Goal: Task Accomplishment & Management: Use online tool/utility

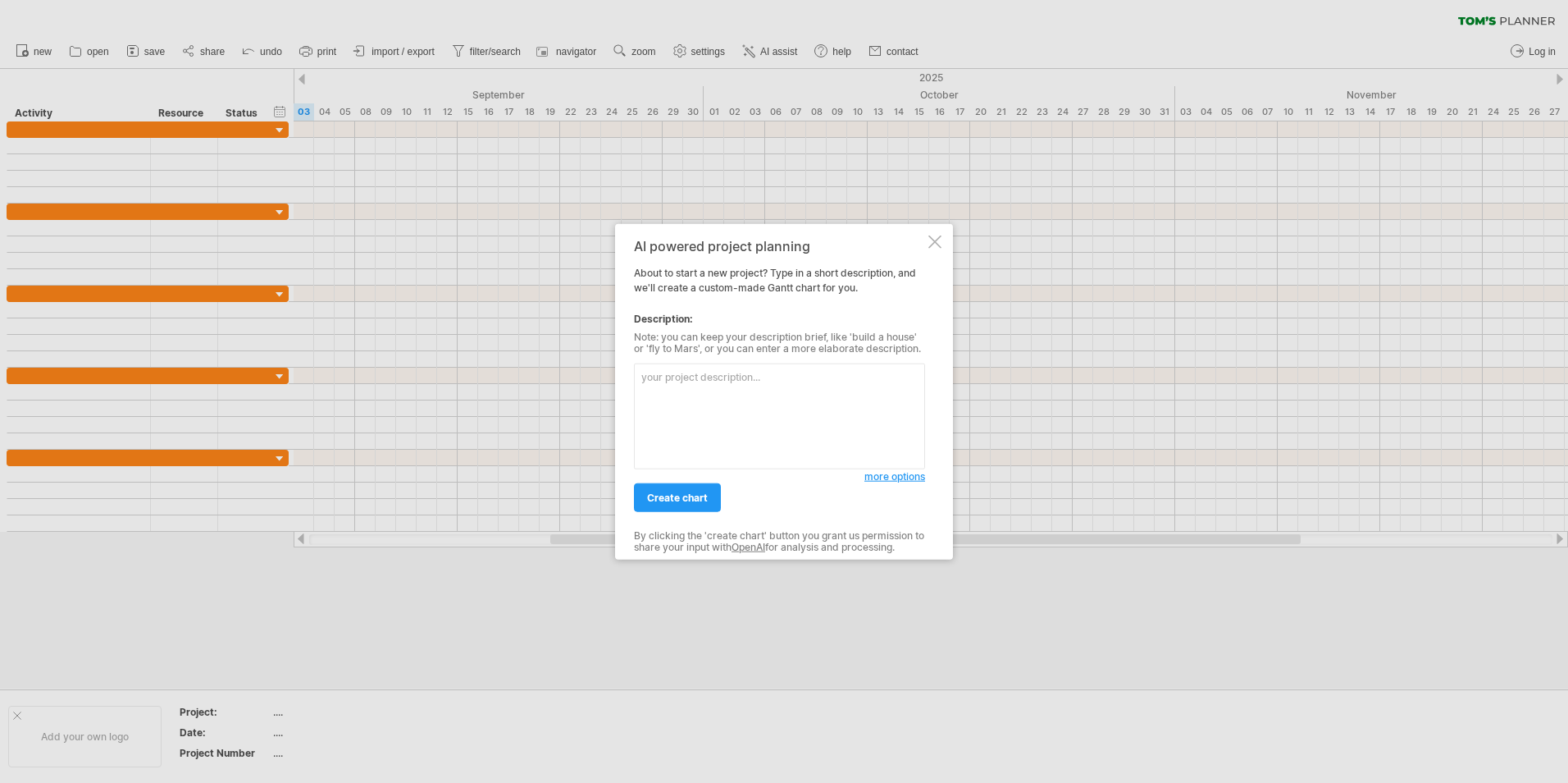
click at [736, 395] on textarea at bounding box center [779, 416] width 291 height 106
type textarea "new road construction project"
click at [666, 493] on span "create chart" at bounding box center [678, 497] width 61 height 13
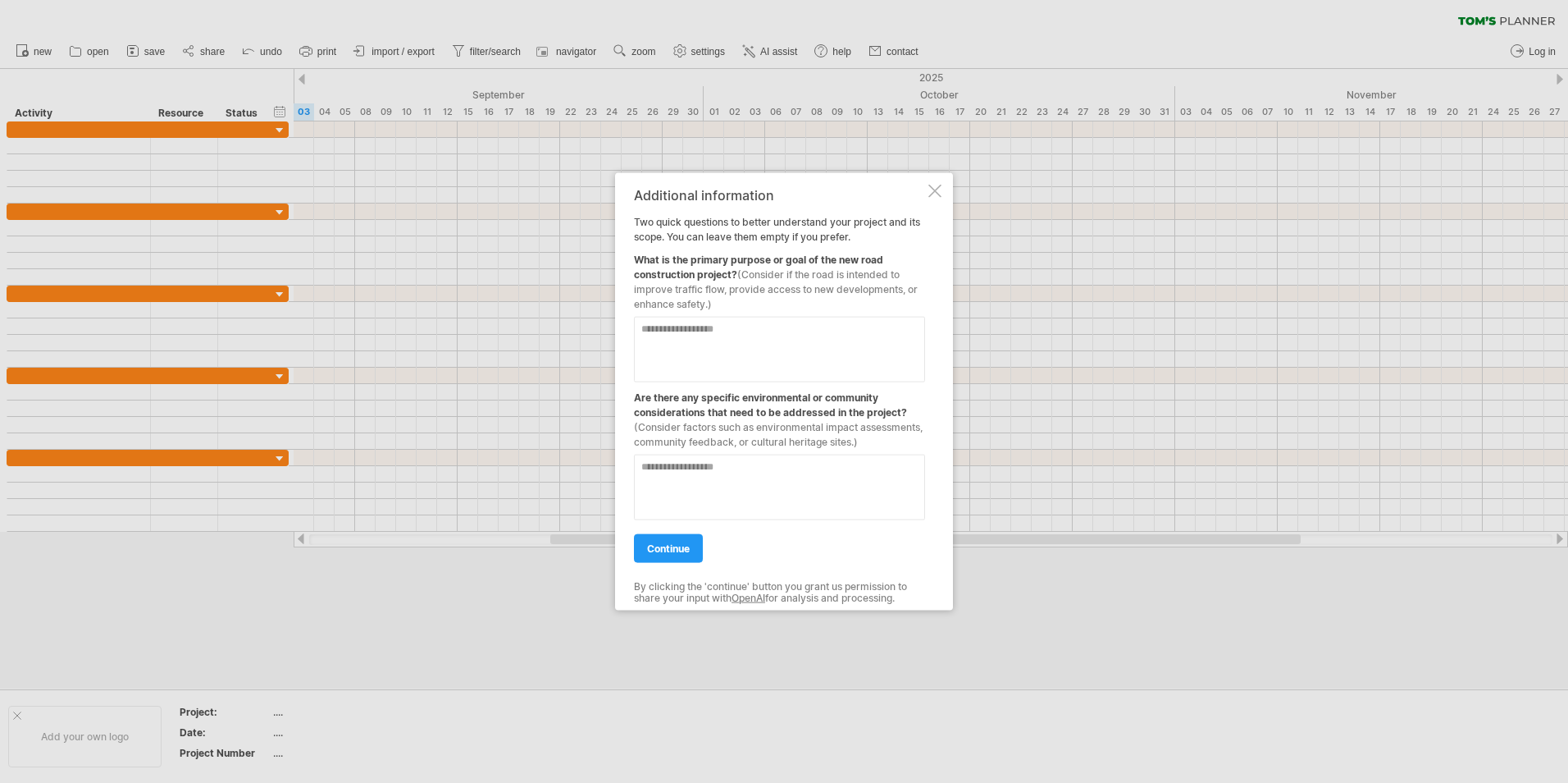
click at [668, 325] on textarea at bounding box center [779, 350] width 291 height 66
type textarea "**********"
click at [662, 484] on textarea at bounding box center [779, 487] width 291 height 66
type textarea "*"
type textarea "**********"
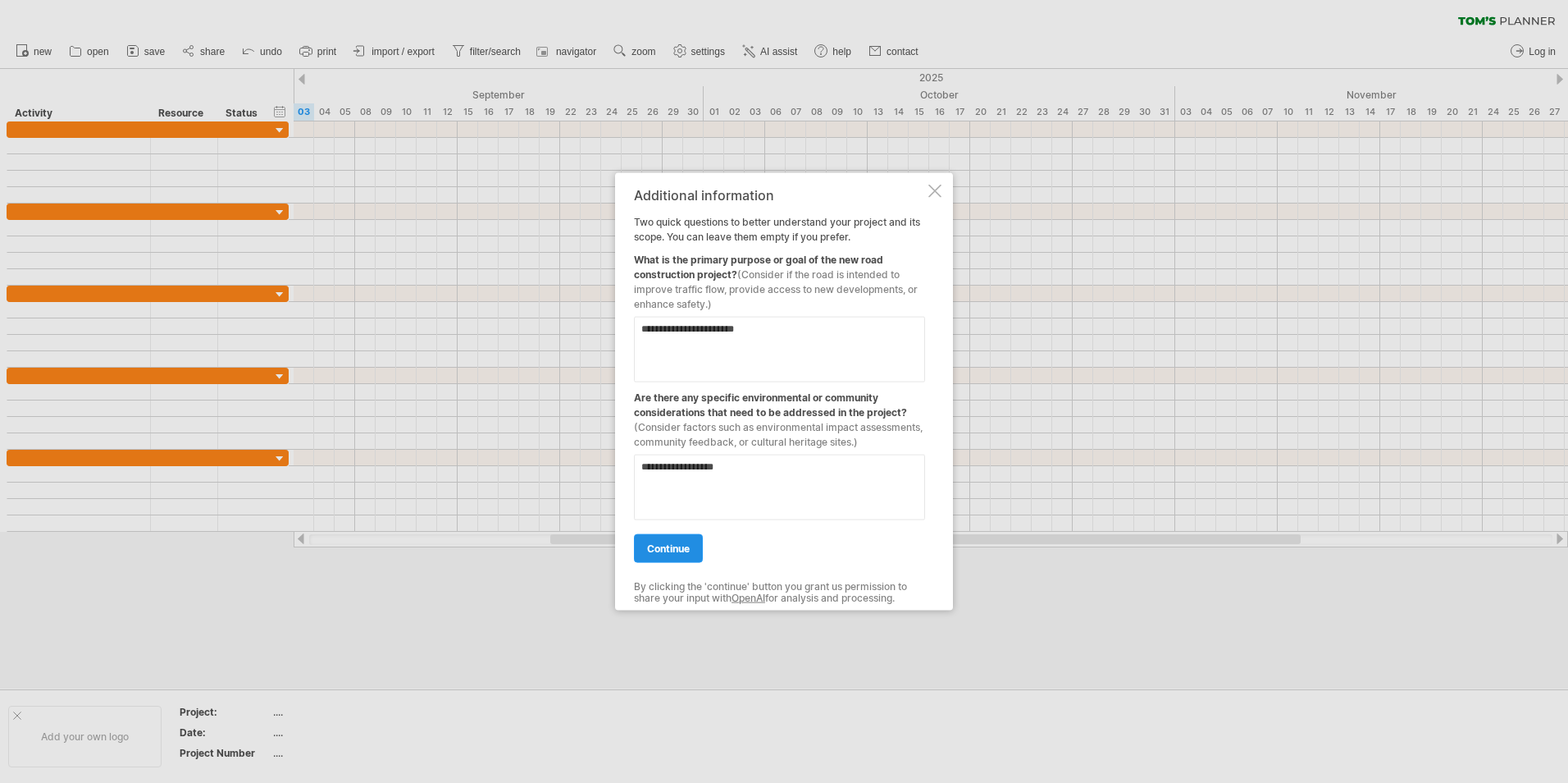
click at [668, 562] on link "continue" at bounding box center [668, 548] width 69 height 29
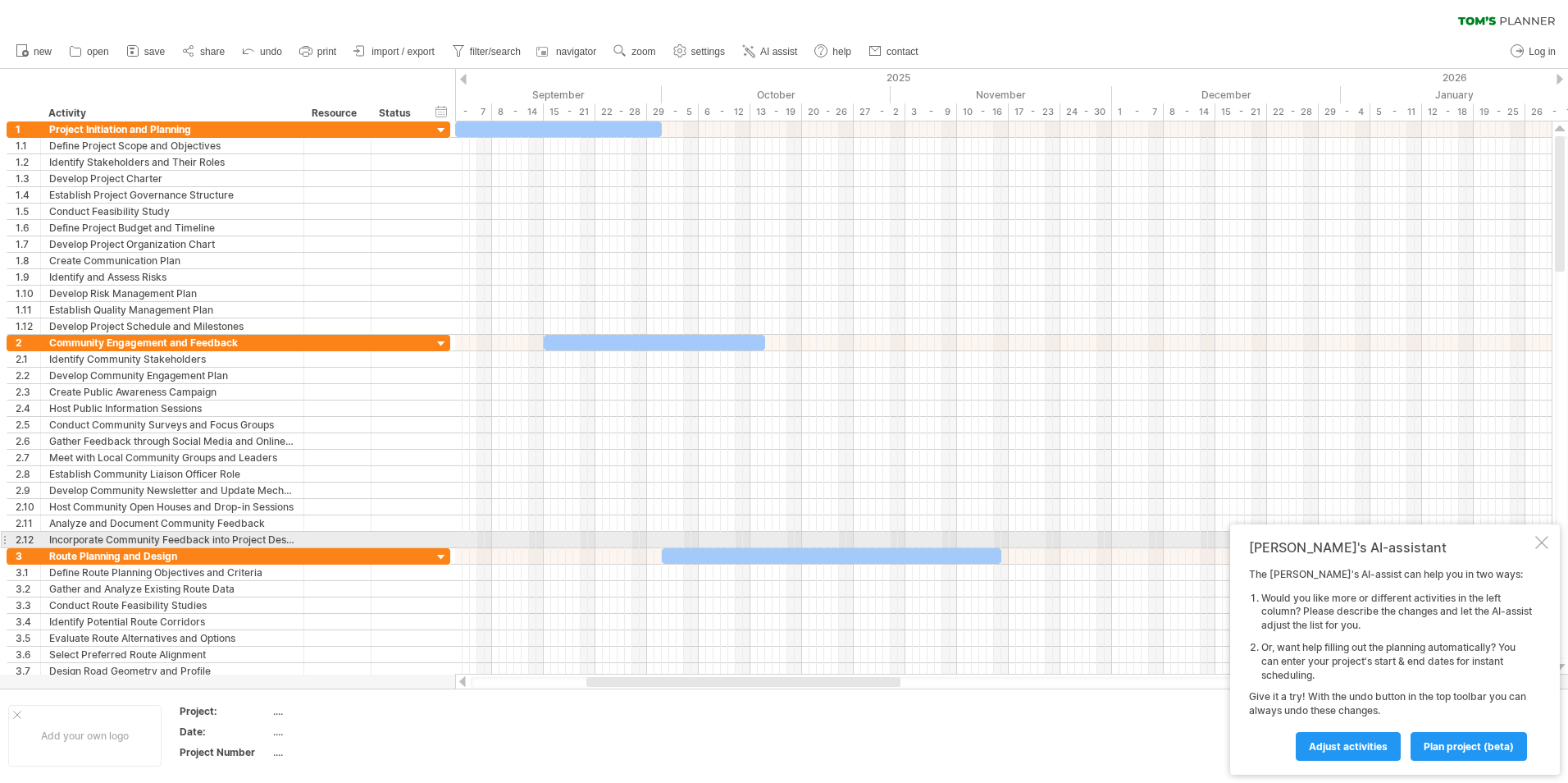
click at [1559, 544] on div "[PERSON_NAME]'s AI-assistant The [PERSON_NAME]'s AI-assist can help you in two …" at bounding box center [1395, 649] width 330 height 251
click at [1543, 542] on div at bounding box center [1542, 542] width 13 height 13
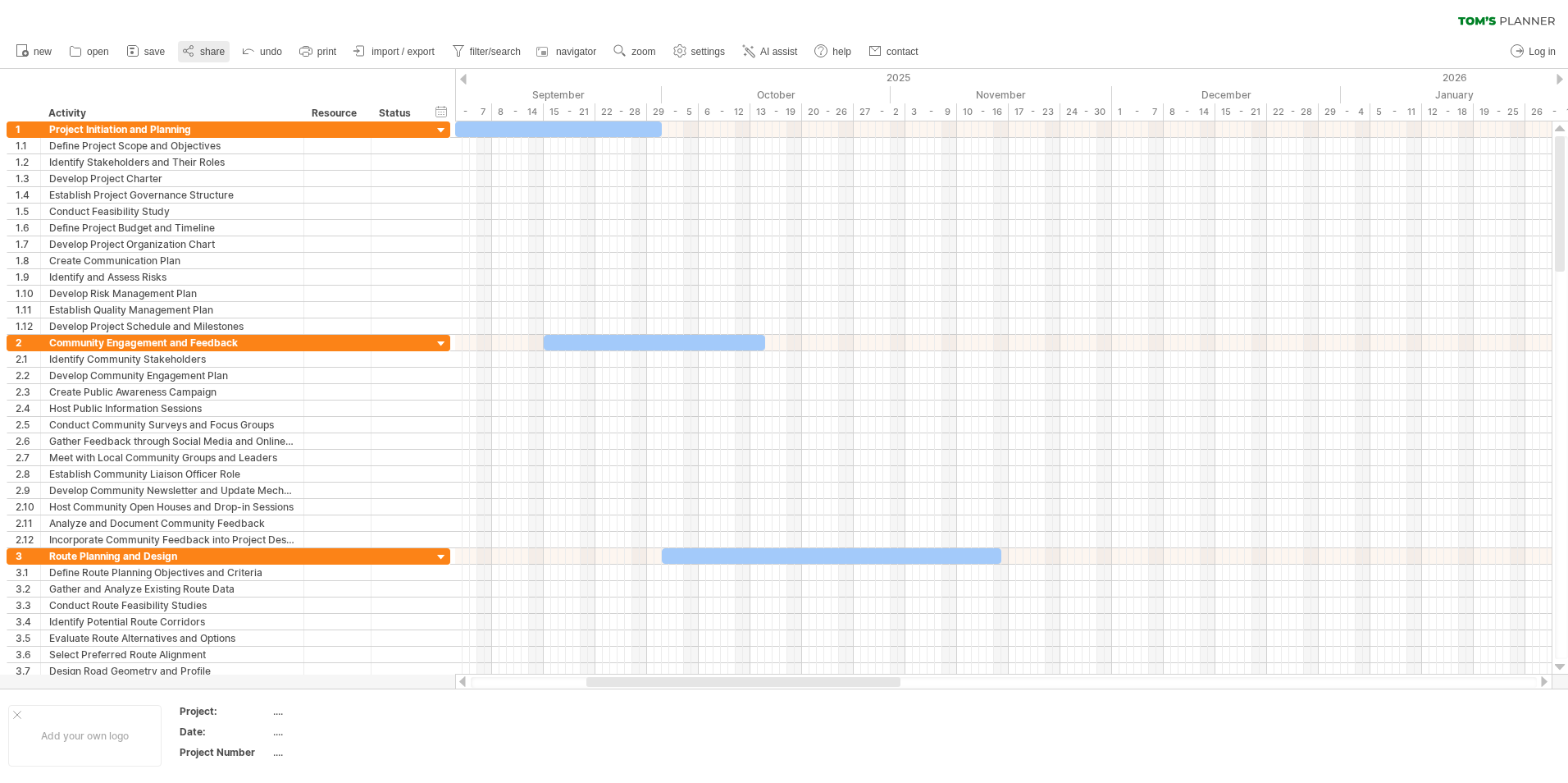
click at [216, 56] on span "share" at bounding box center [212, 52] width 24 height 12
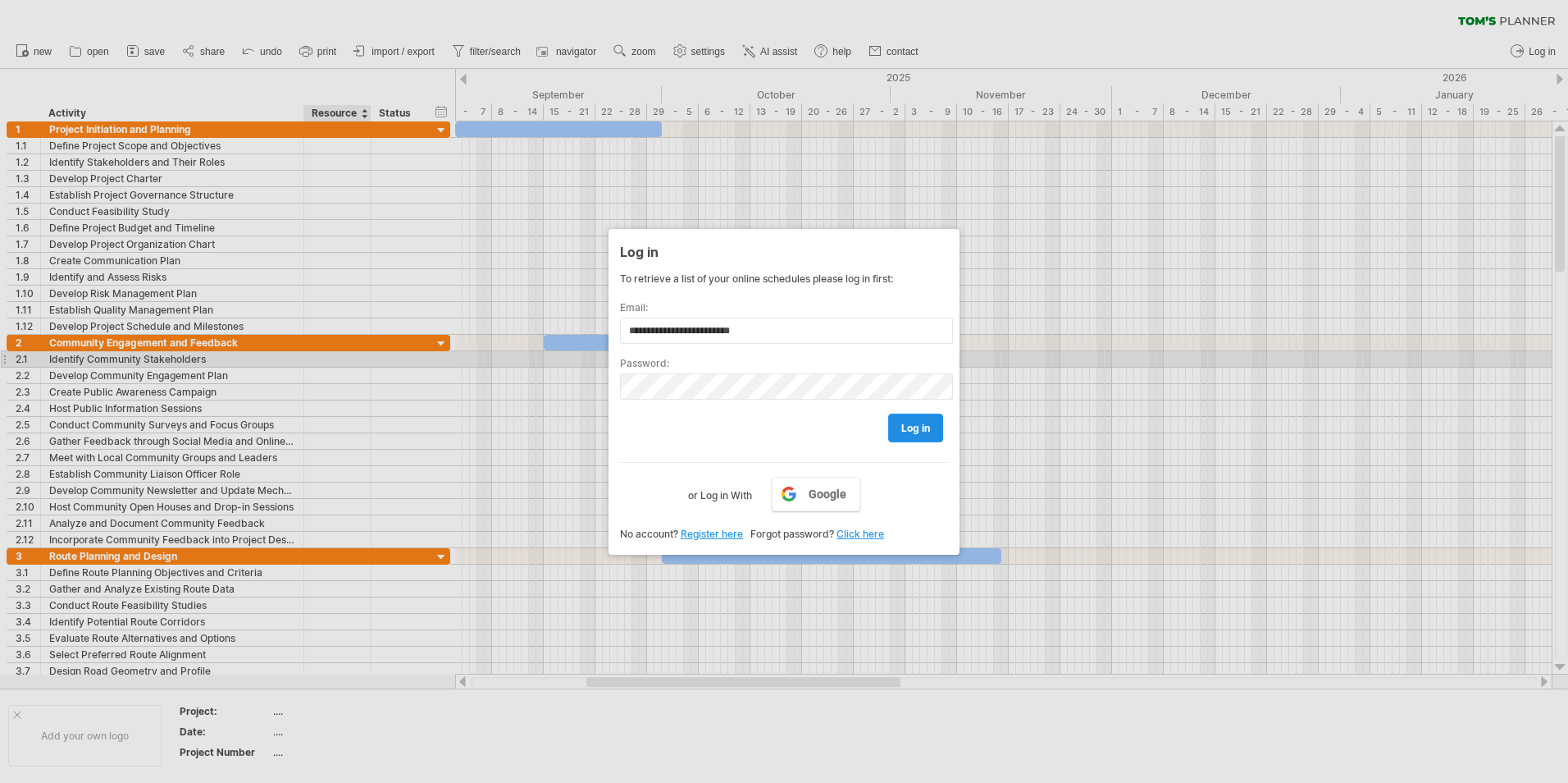
click at [922, 421] on span "log in" at bounding box center [916, 427] width 29 height 13
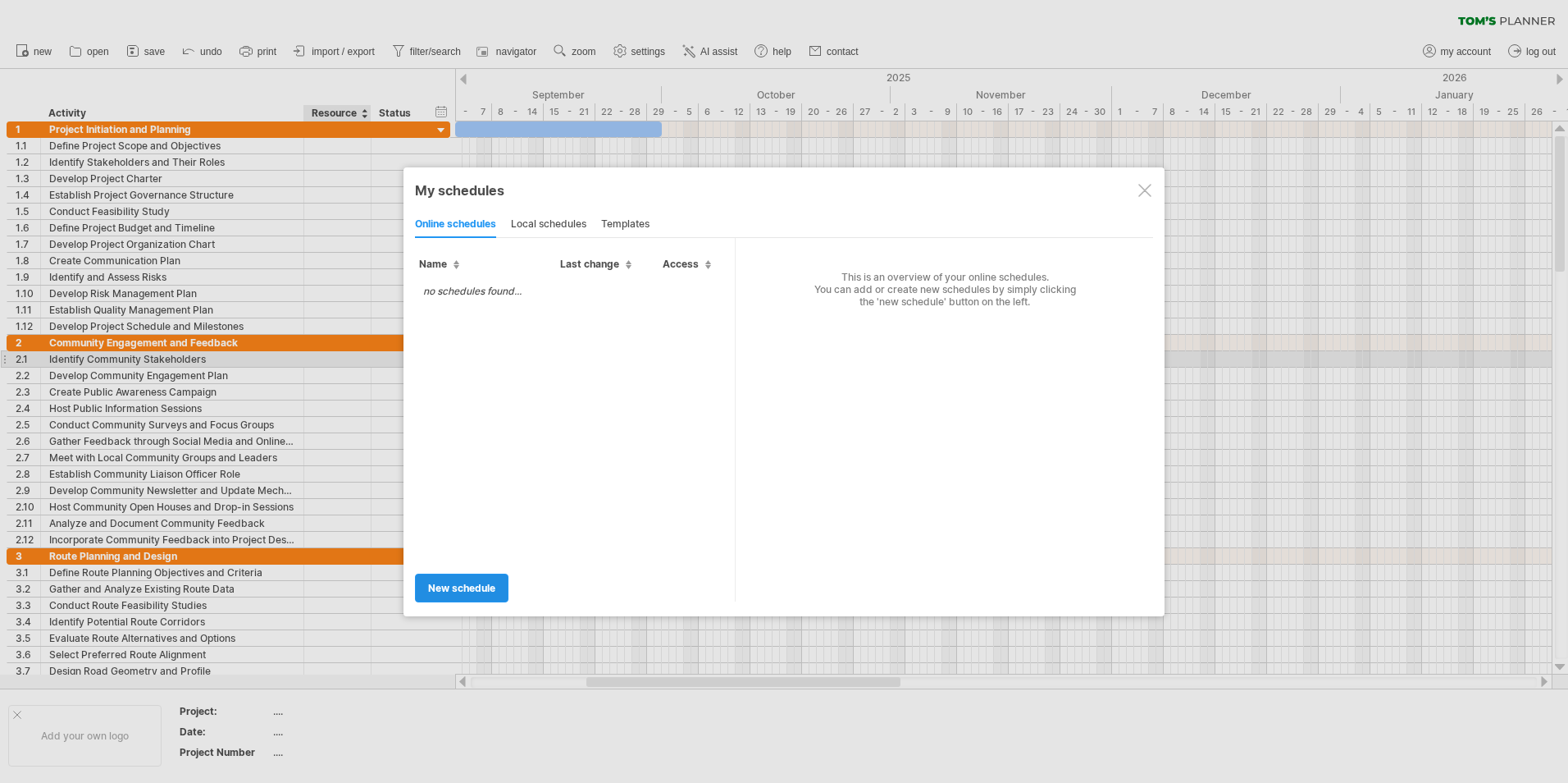
click at [484, 587] on span "new schedule" at bounding box center [462, 588] width 67 height 13
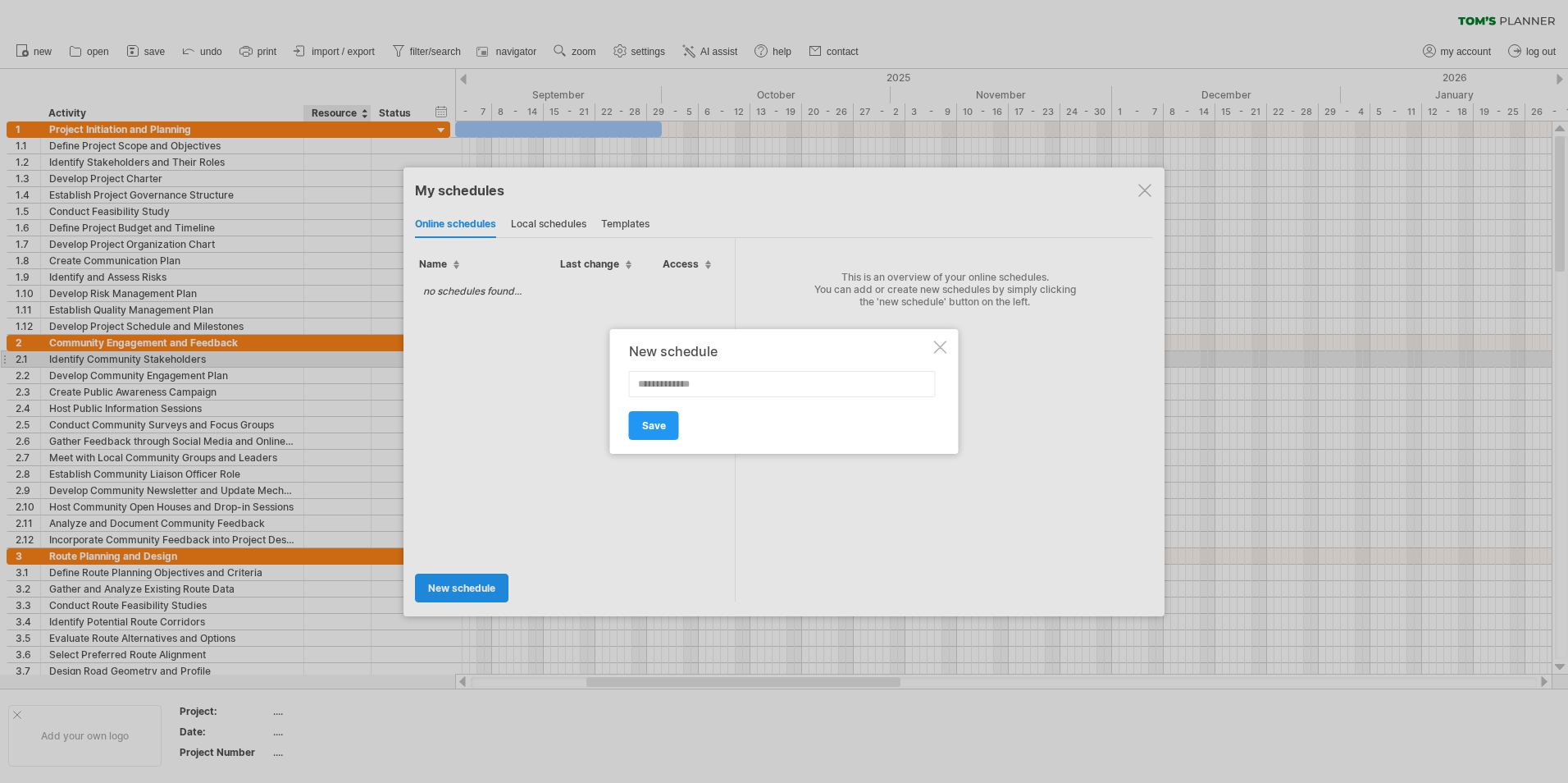
click at [944, 352] on div at bounding box center [941, 347] width 13 height 13
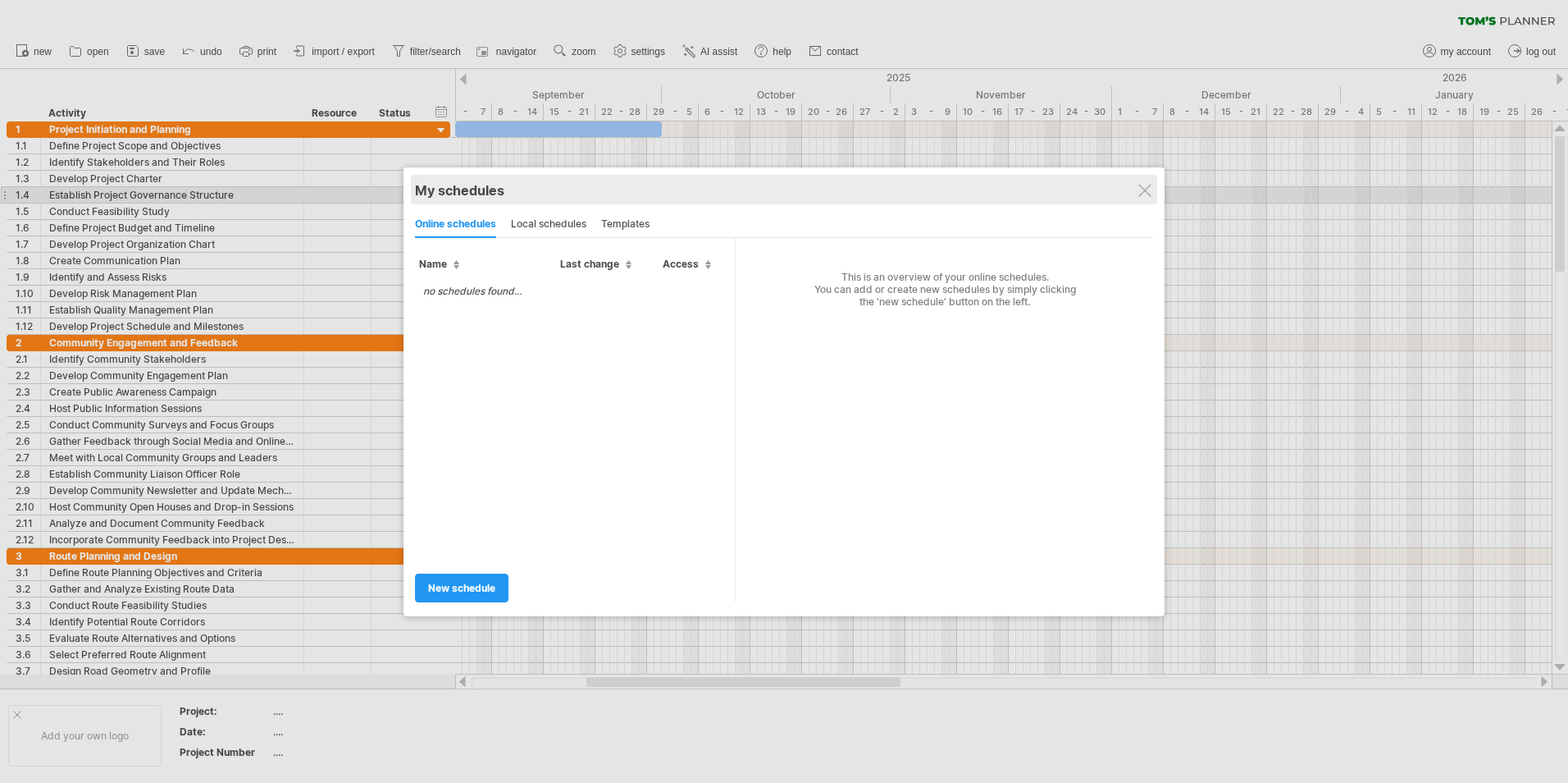
click at [1146, 199] on div "My schedules share/collaborate online" at bounding box center [784, 189] width 738 height 29
click at [1139, 183] on div "My schedules" at bounding box center [784, 191] width 738 height 17
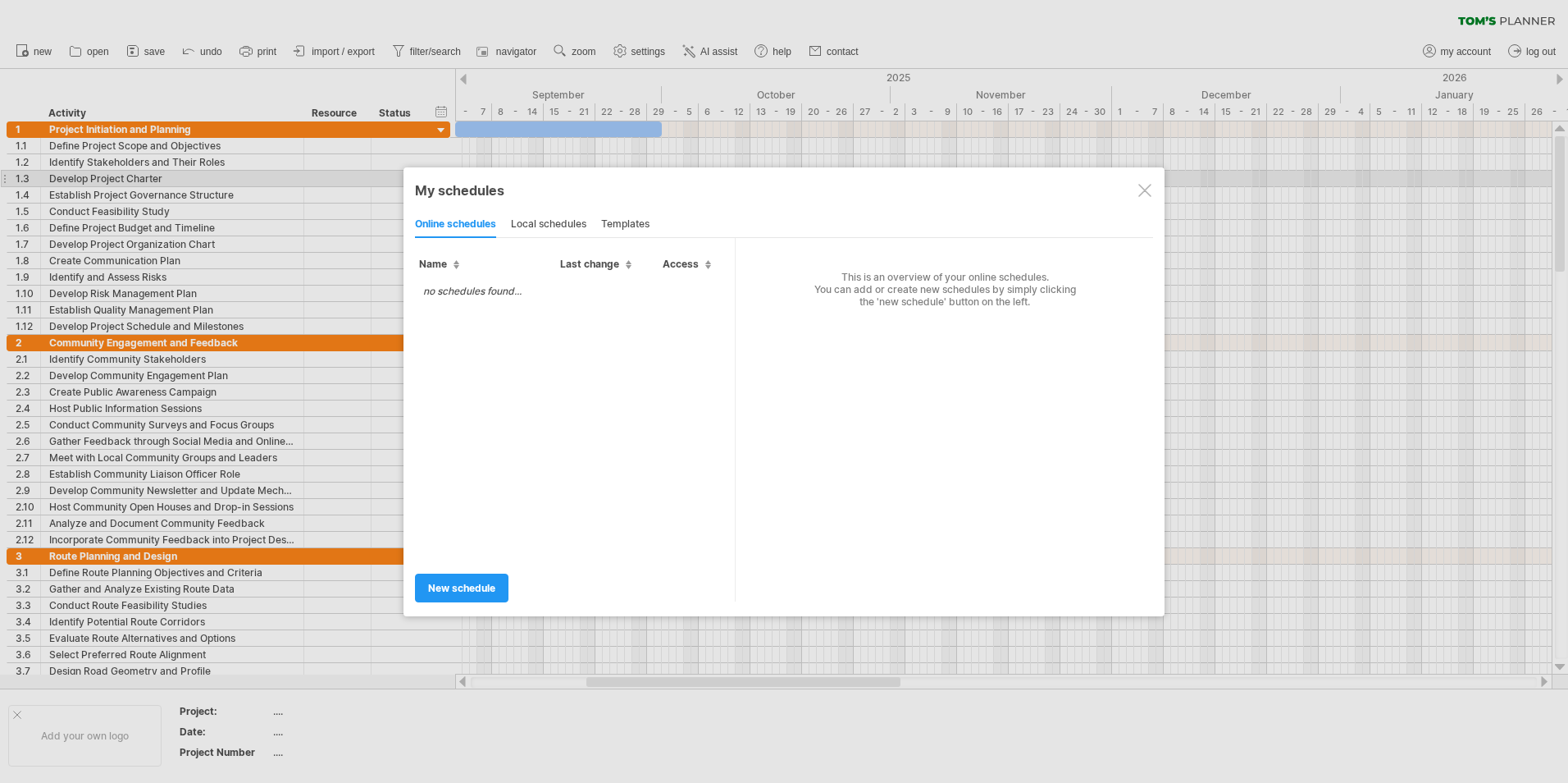
click at [1145, 187] on div at bounding box center [1145, 191] width 13 height 13
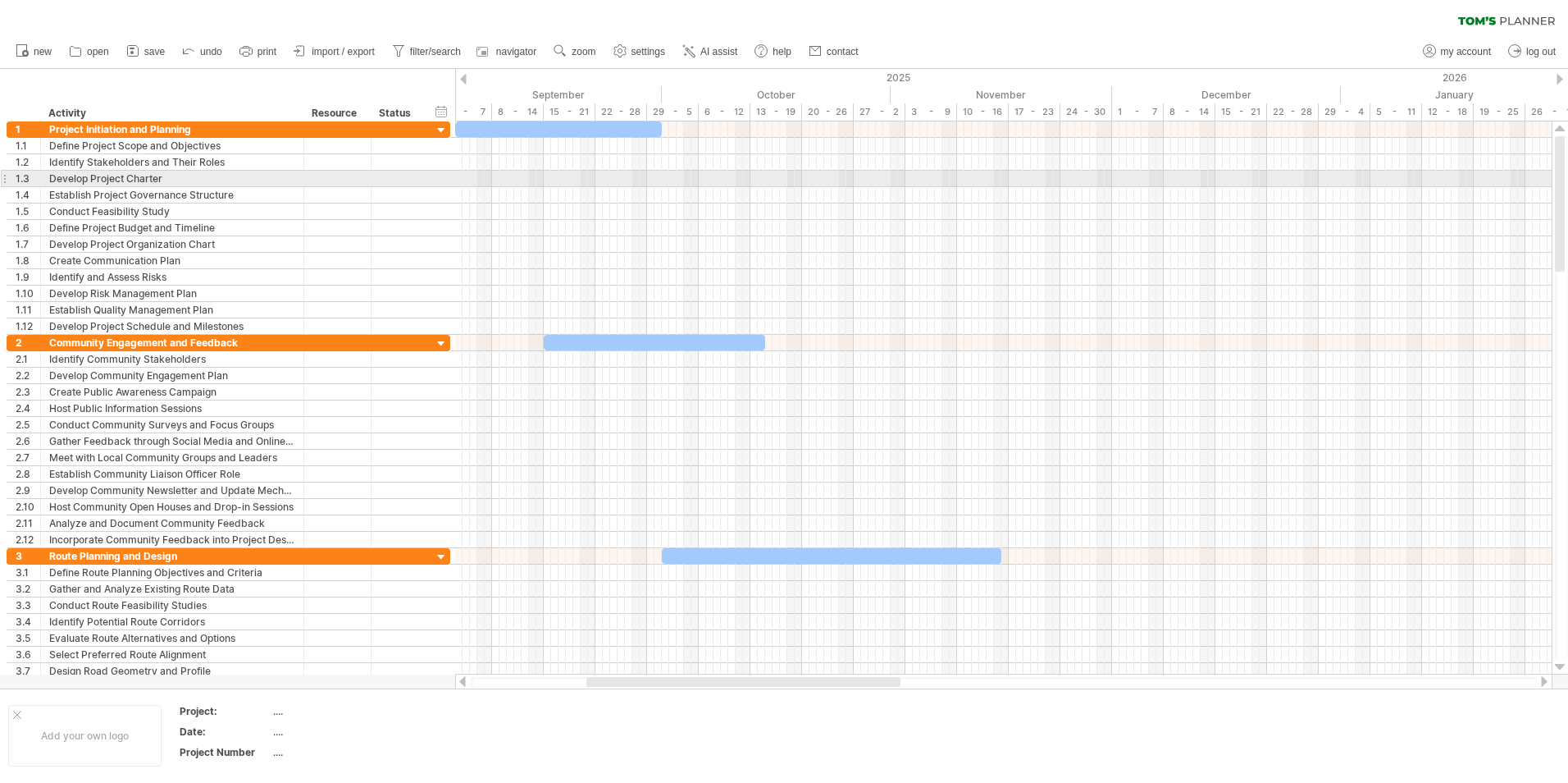
click at [1145, 187] on div at bounding box center [1003, 195] width 1096 height 17
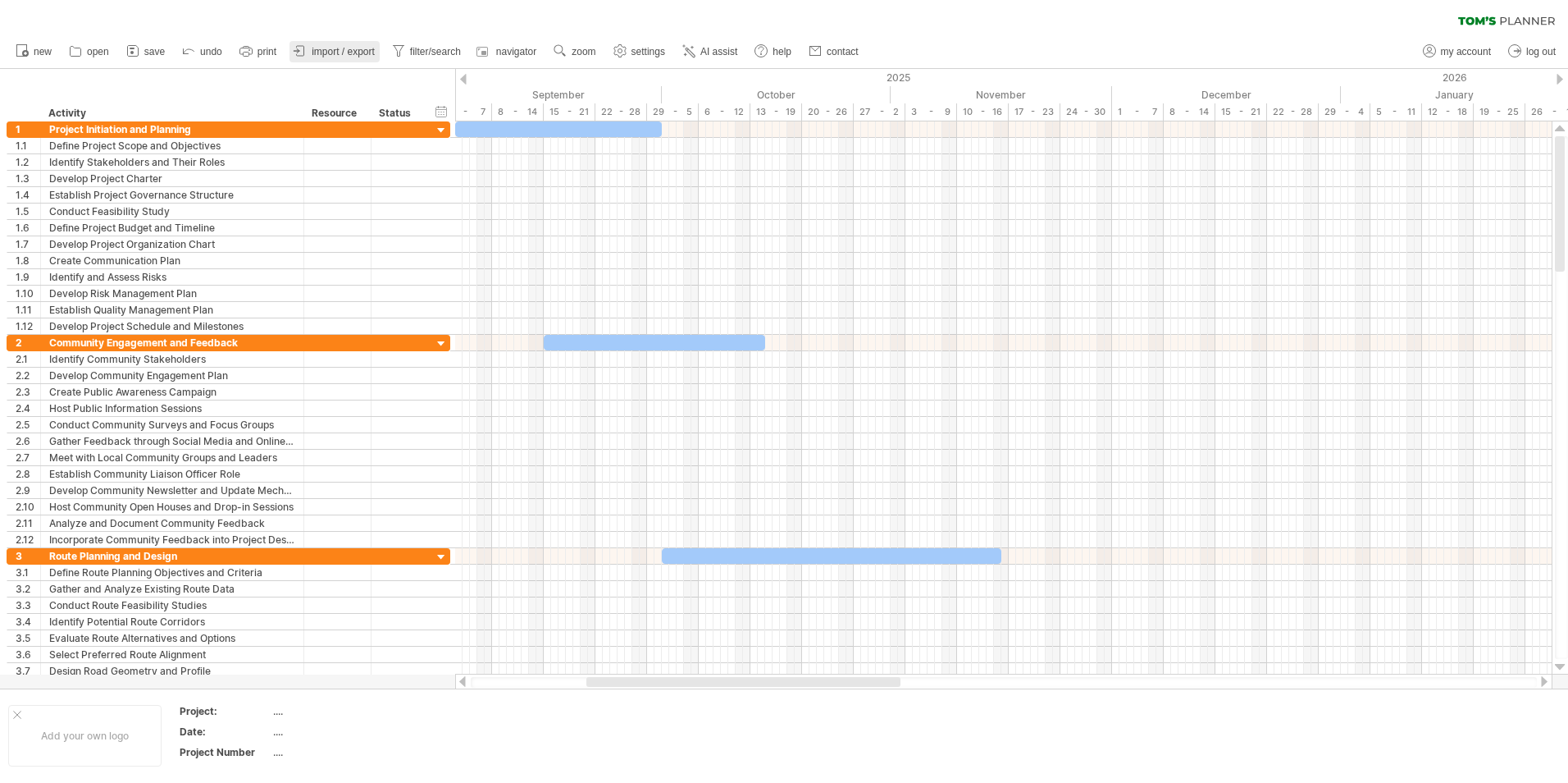
click at [356, 54] on span "import / export" at bounding box center [343, 52] width 63 height 12
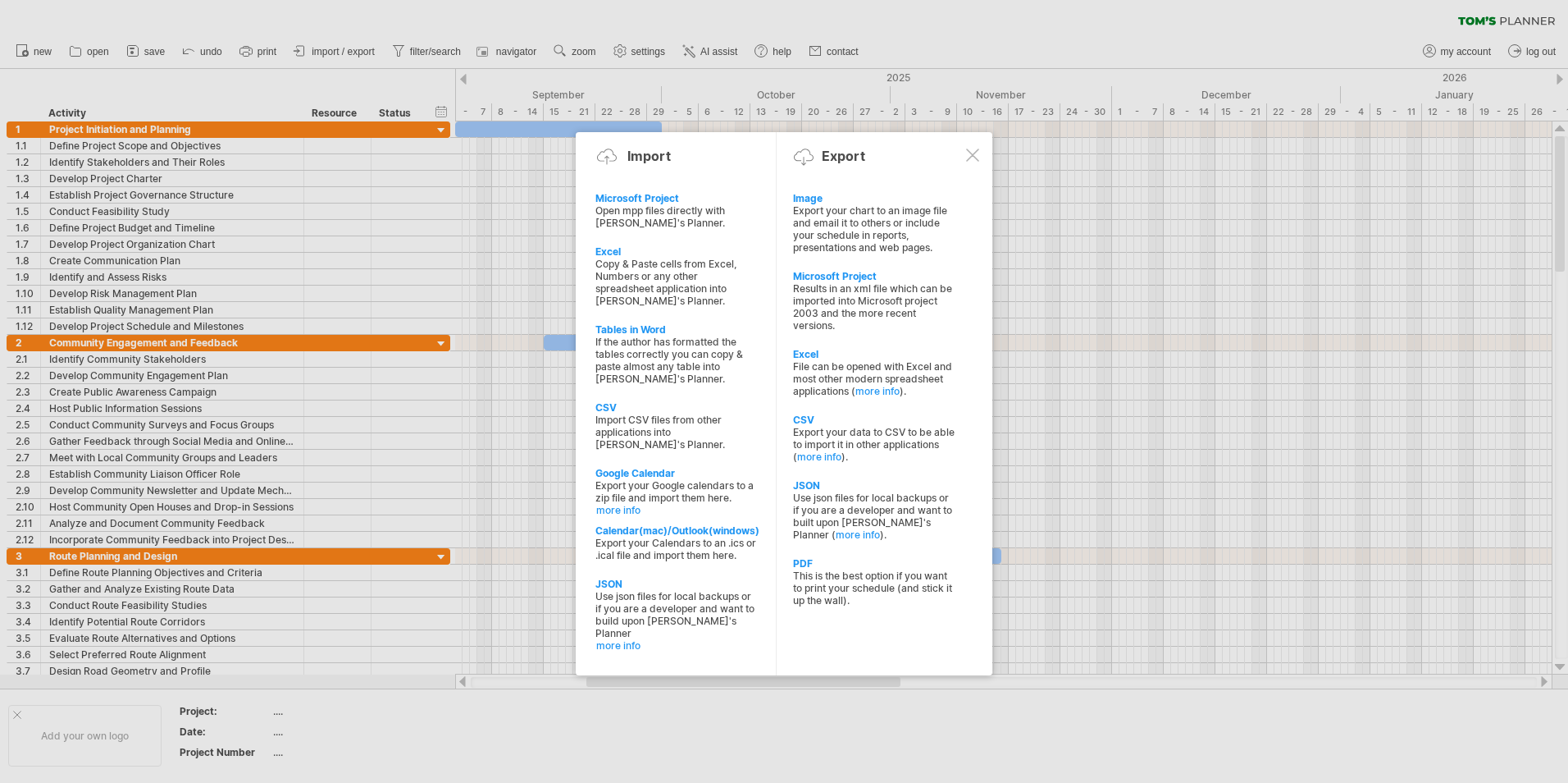
click at [970, 156] on div at bounding box center [973, 156] width 13 height 13
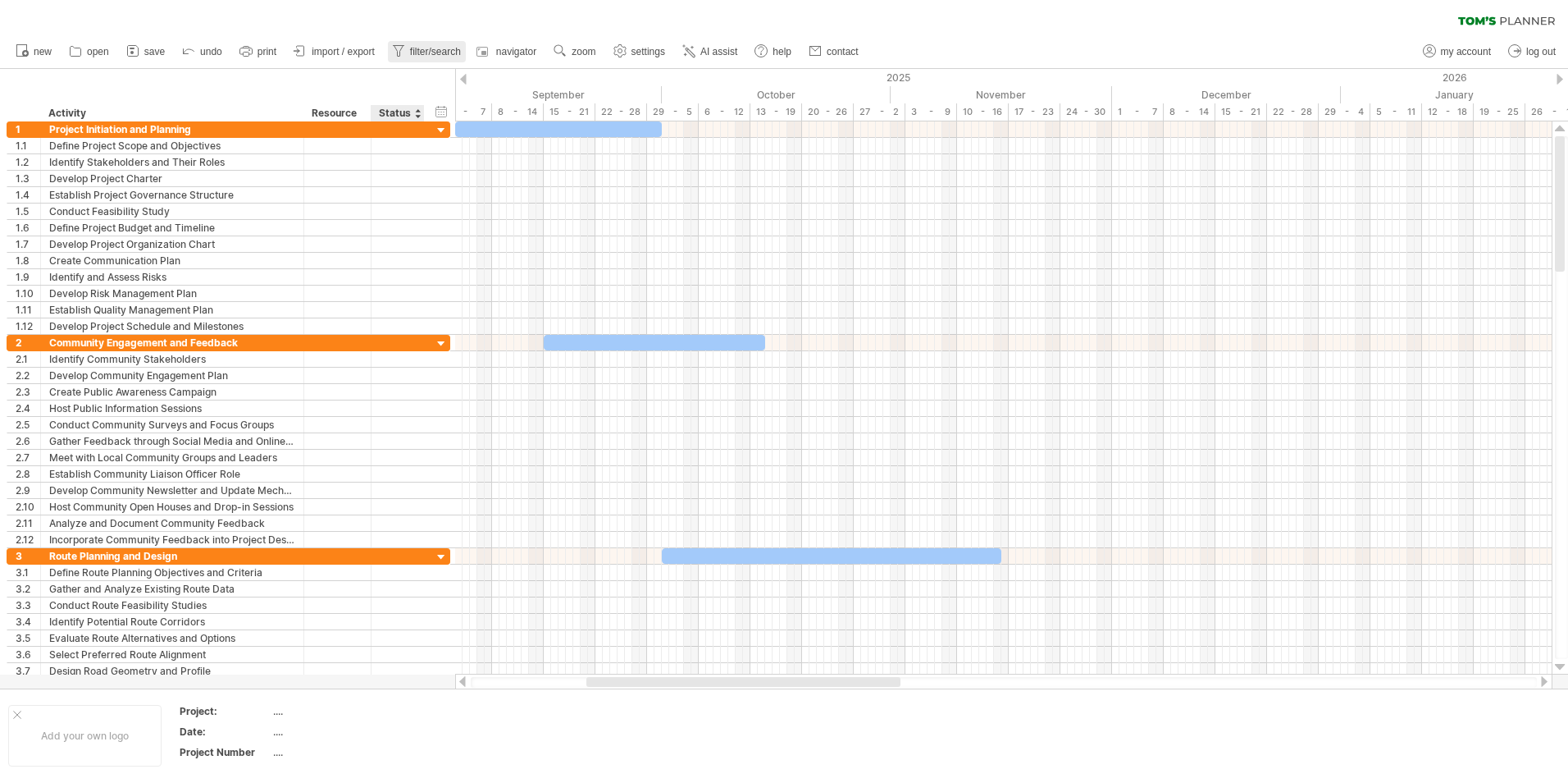
click at [400, 60] on link "filter/search" at bounding box center [426, 51] width 78 height 21
type input "**********"
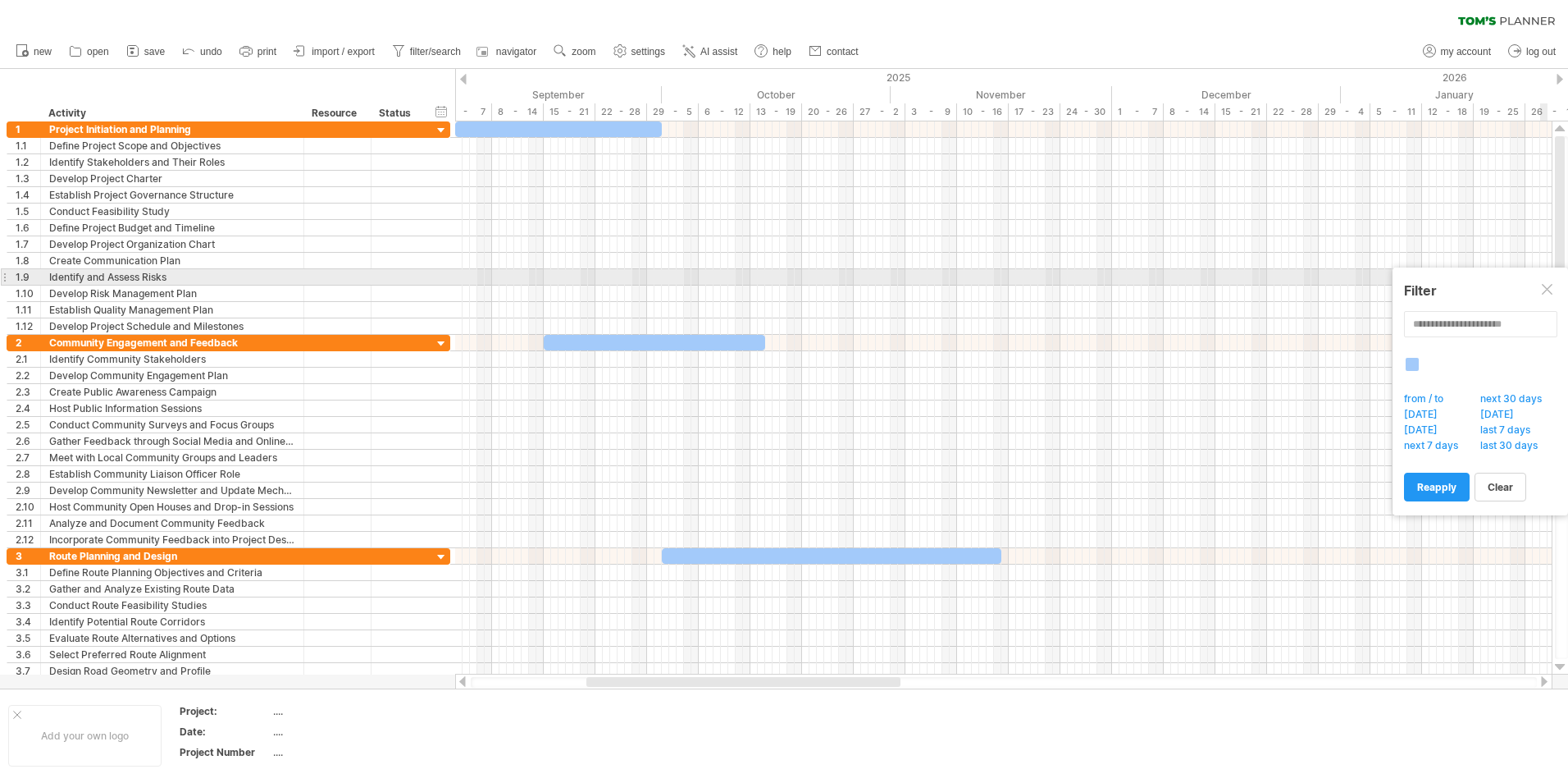
click at [1547, 285] on div at bounding box center [1549, 291] width 13 height 13
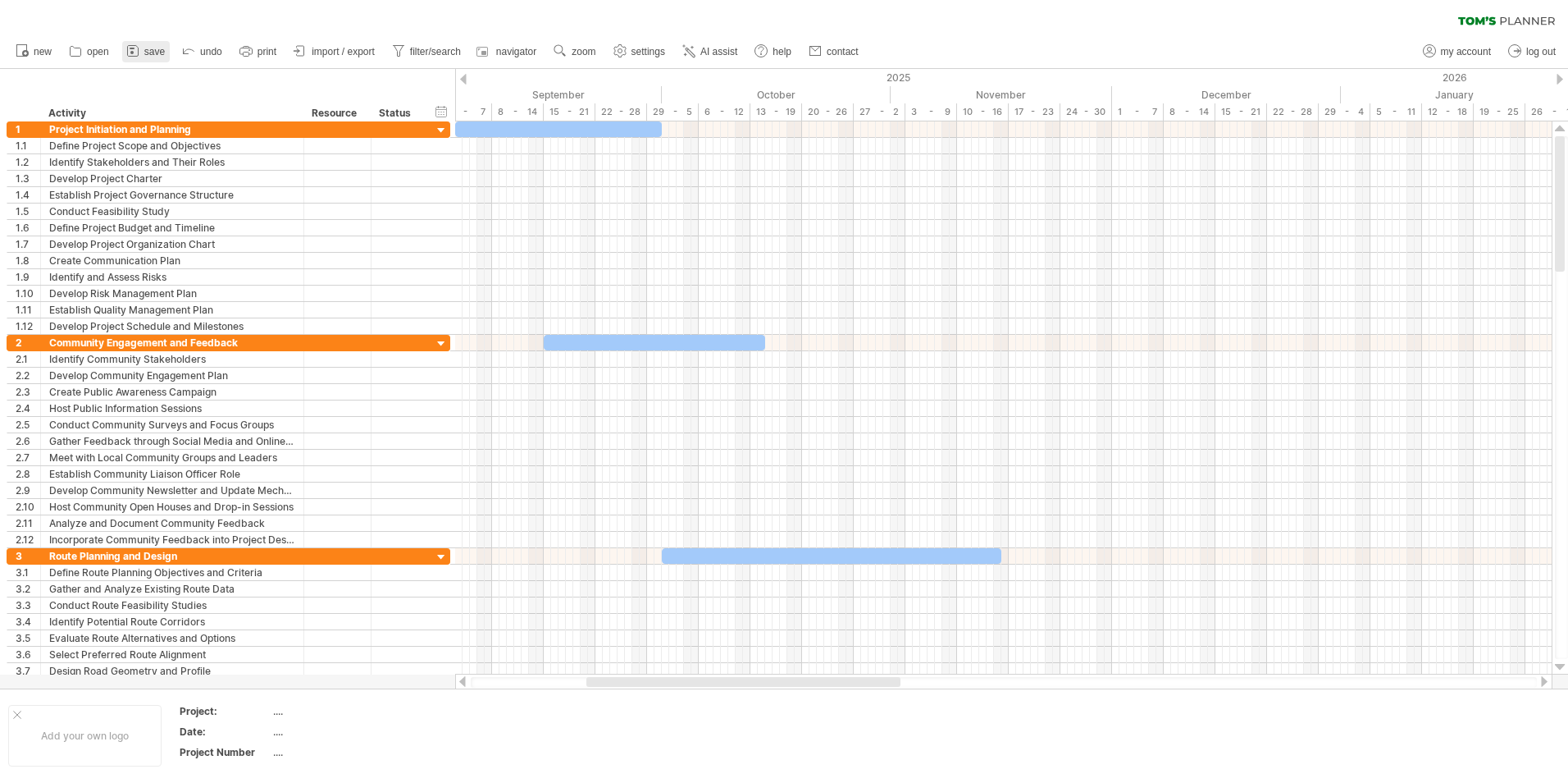
click at [156, 55] on span "save" at bounding box center [155, 52] width 20 height 12
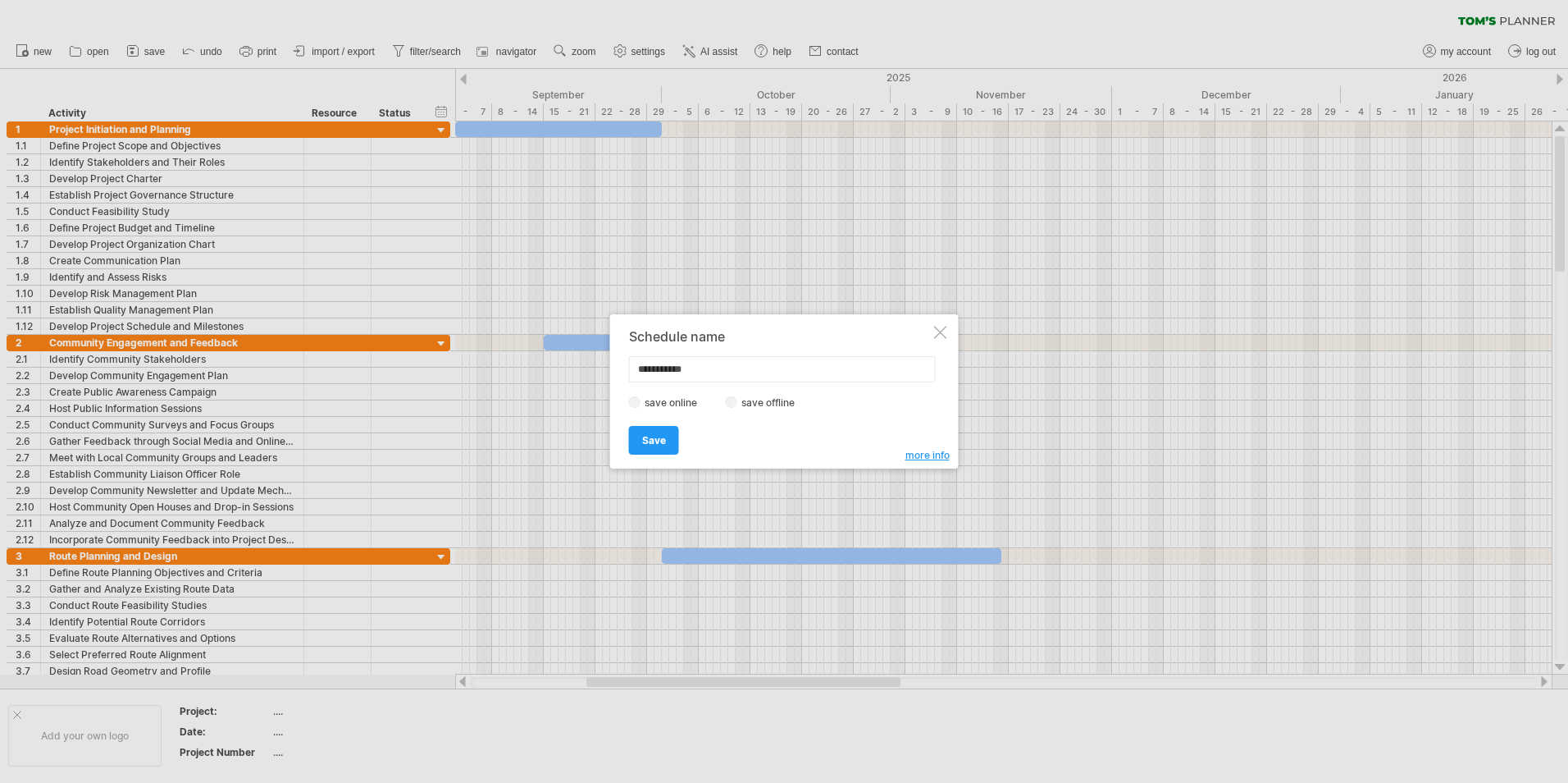
click at [943, 331] on div at bounding box center [941, 332] width 13 height 13
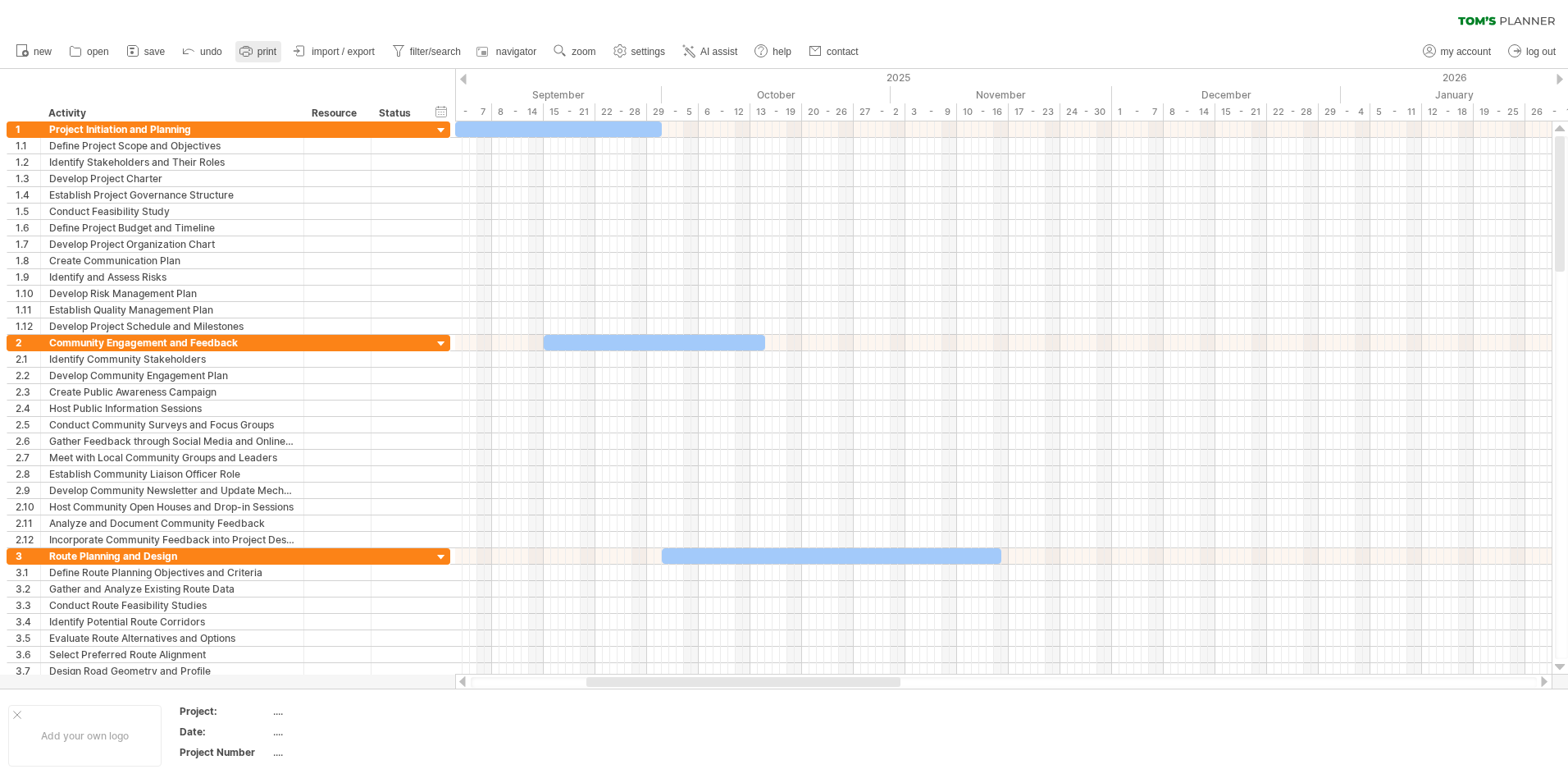
click at [254, 48] on icon at bounding box center [246, 51] width 17 height 17
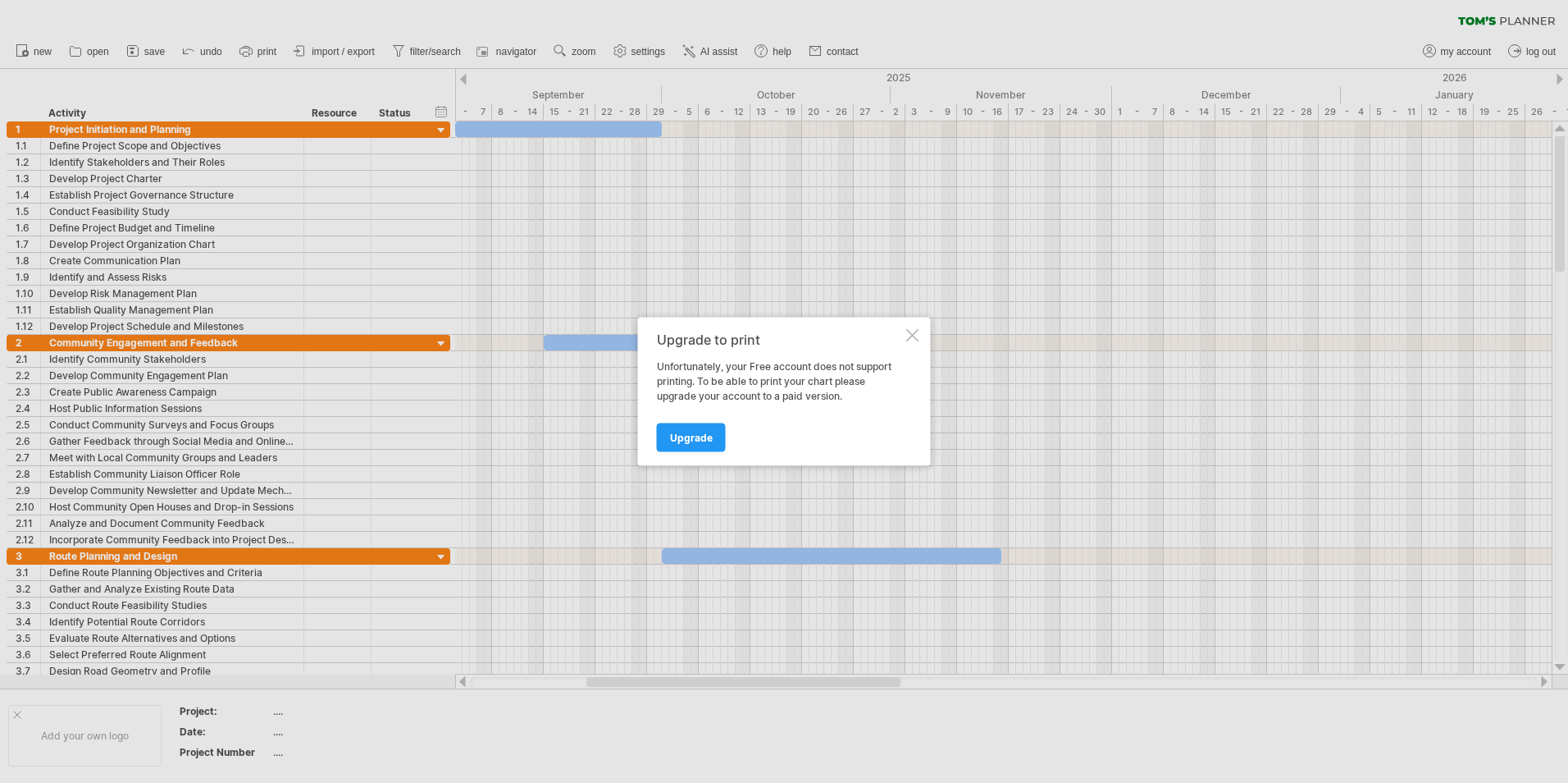
click at [907, 330] on div at bounding box center [913, 336] width 13 height 13
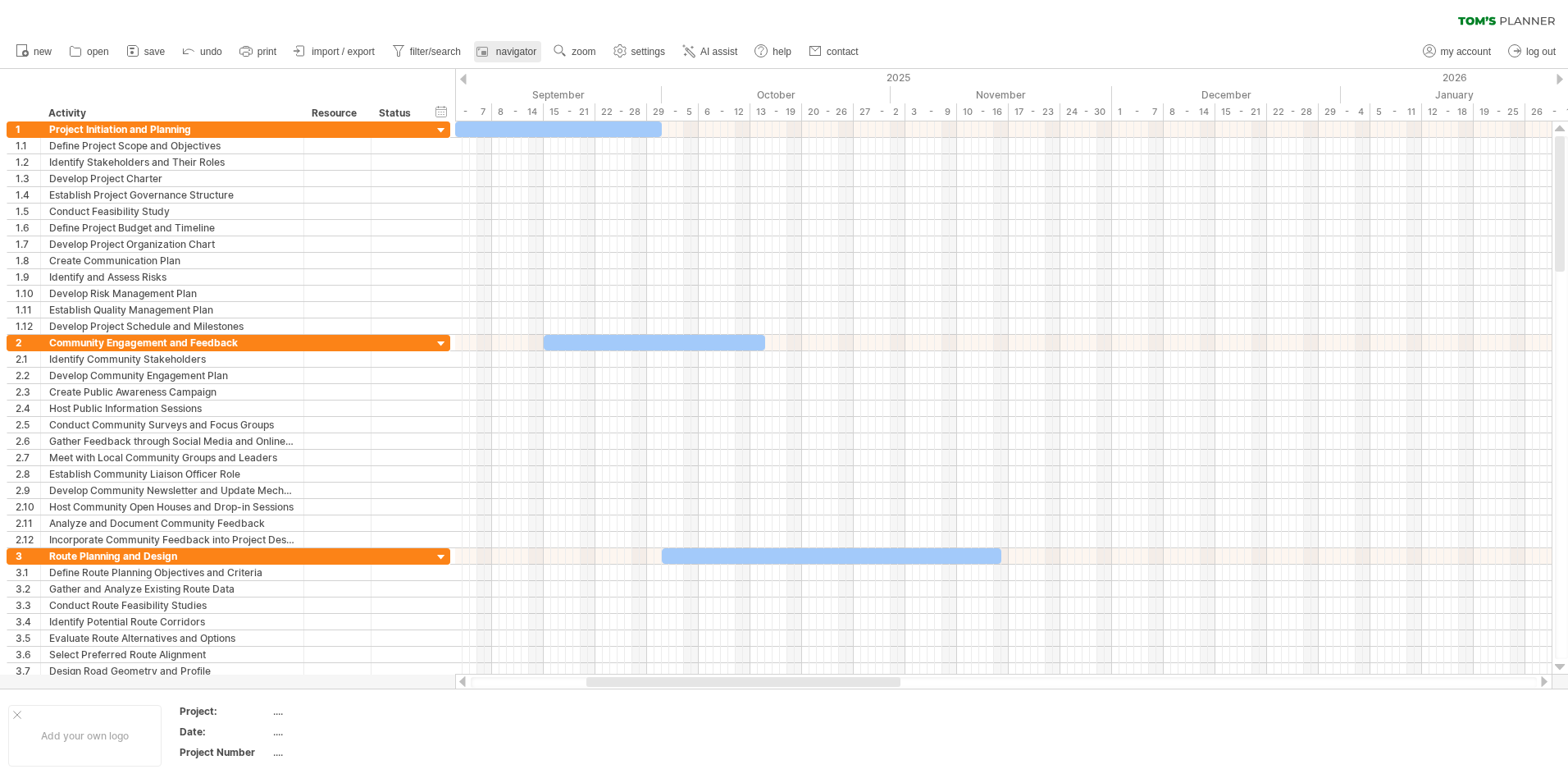
click at [528, 49] on span "navigator" at bounding box center [516, 52] width 40 height 12
click at [1550, 560] on div at bounding box center [1550, 562] width 13 height 13
click at [863, 56] on link "contact" at bounding box center [834, 51] width 59 height 21
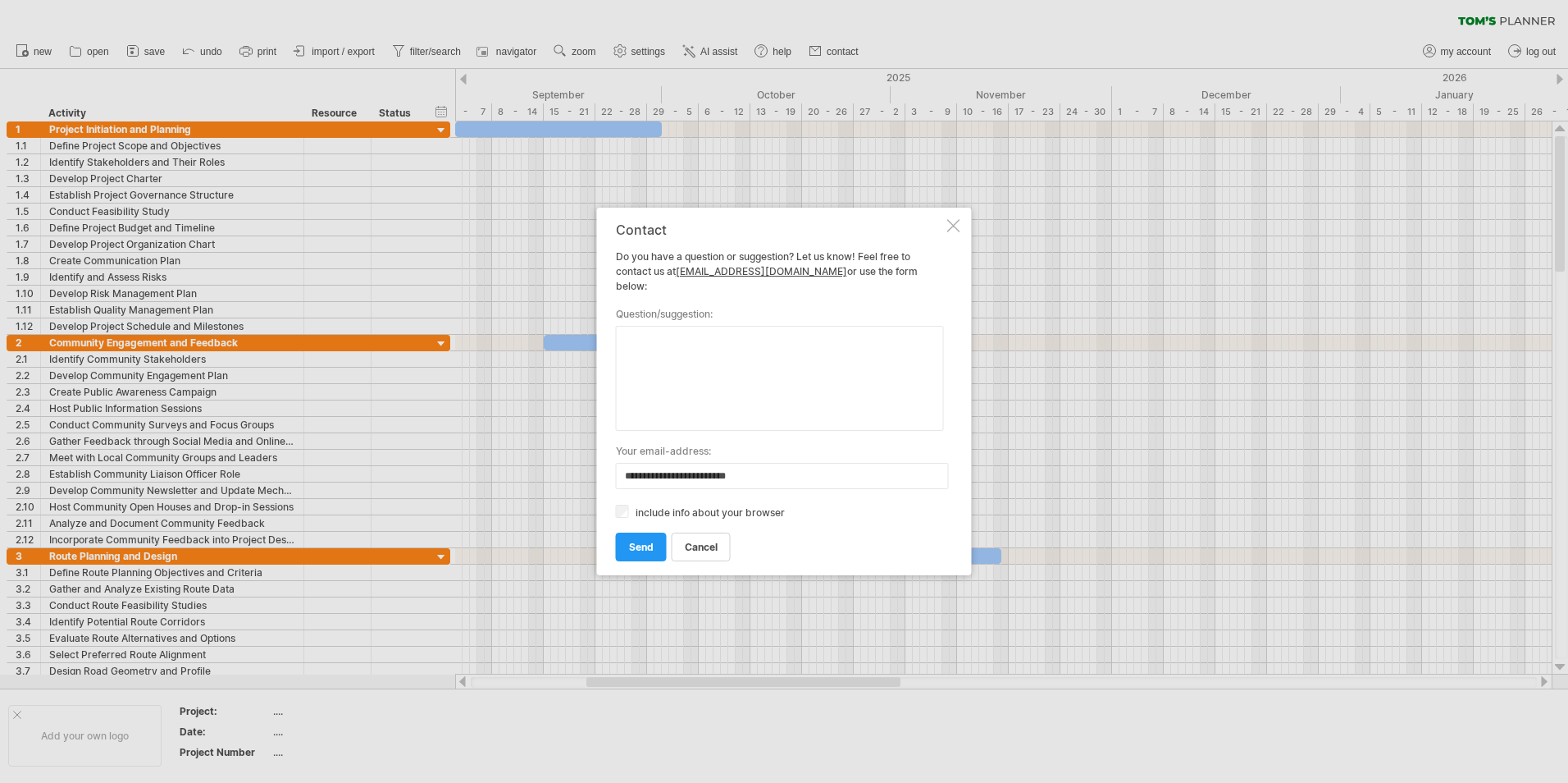
click at [954, 229] on div at bounding box center [954, 225] width 13 height 13
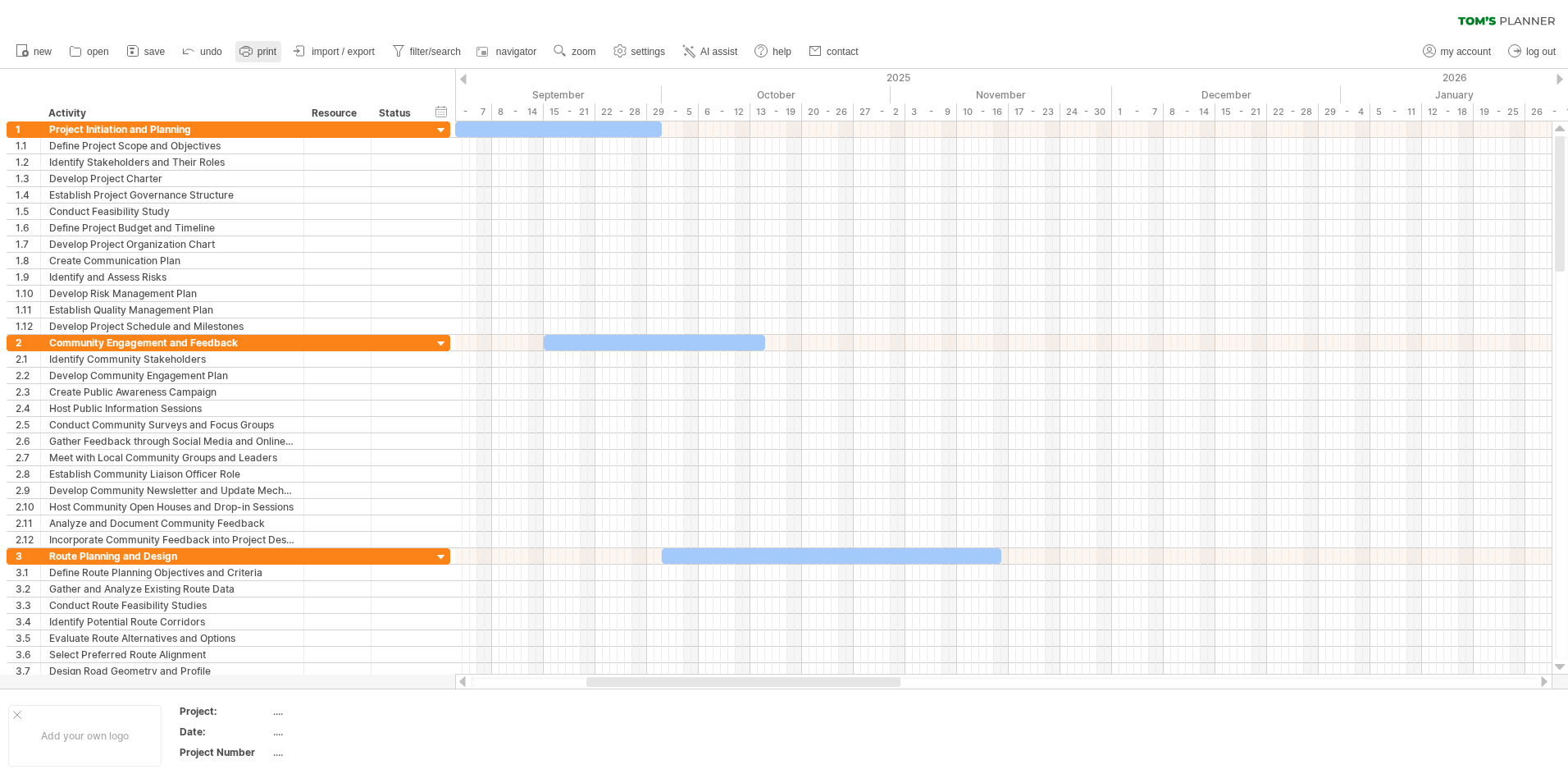
click at [251, 54] on icon at bounding box center [245, 52] width 13 height 7
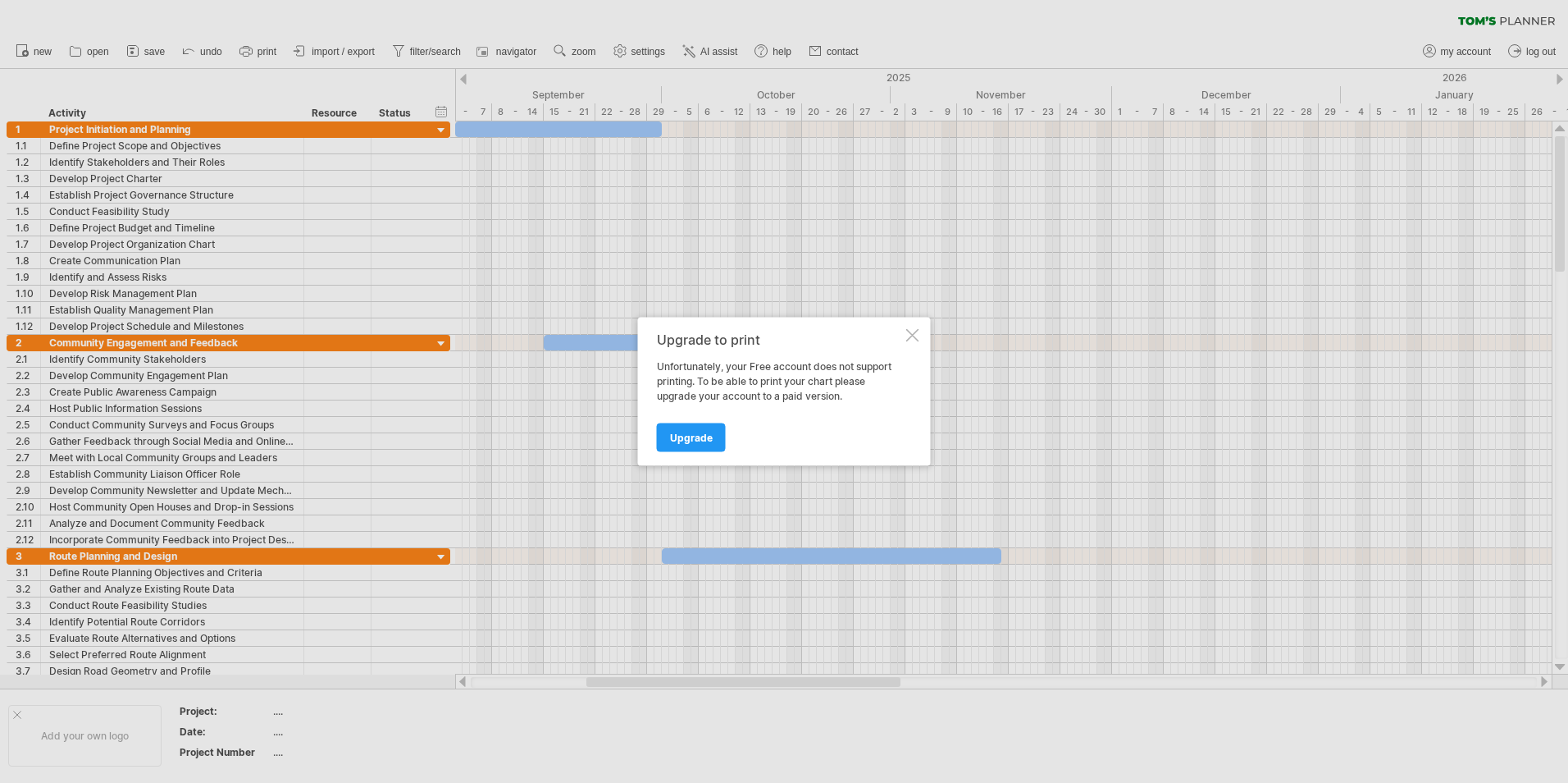
click at [908, 335] on div at bounding box center [913, 336] width 13 height 13
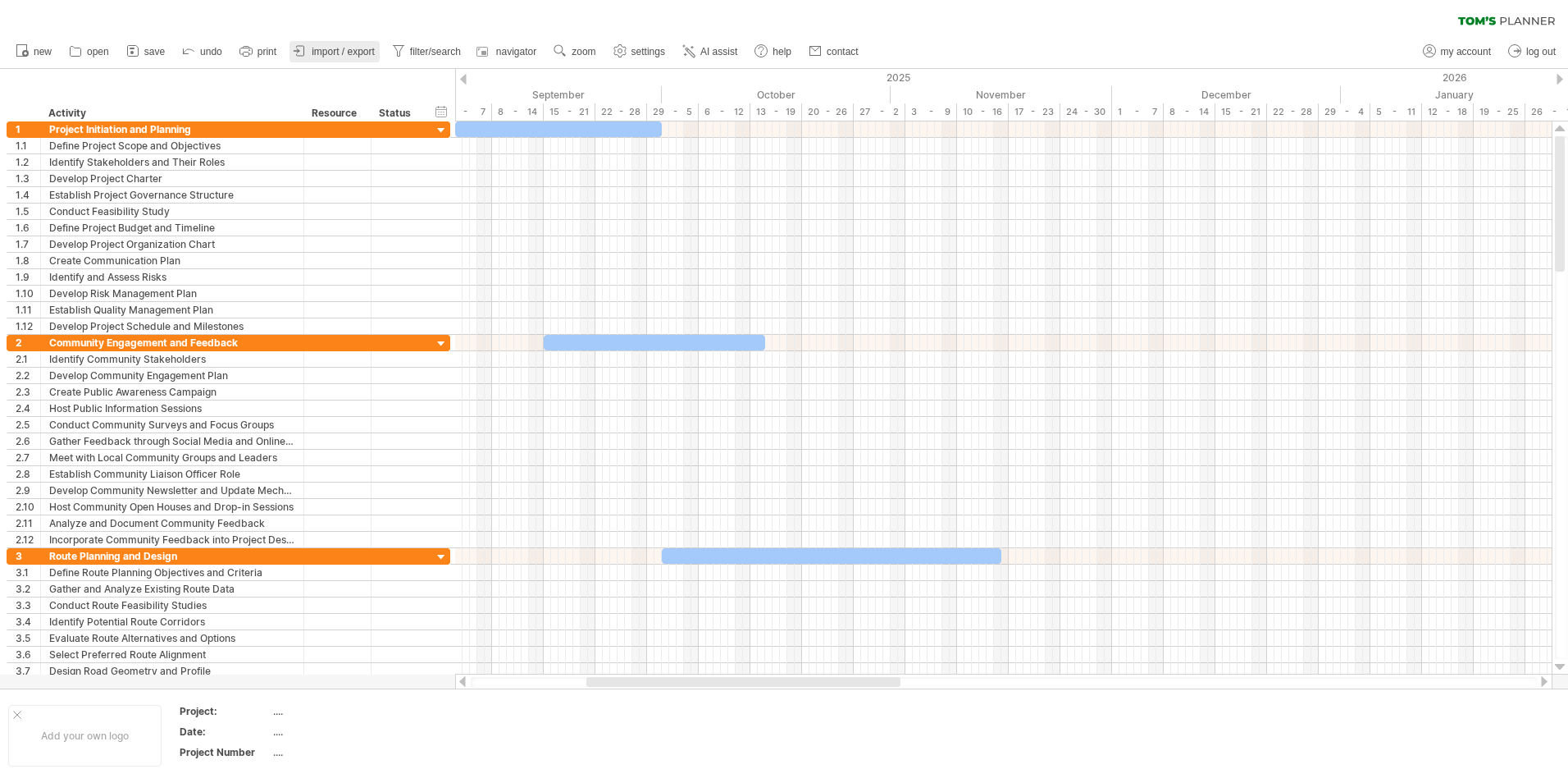
click at [339, 50] on span "import / export" at bounding box center [343, 52] width 63 height 12
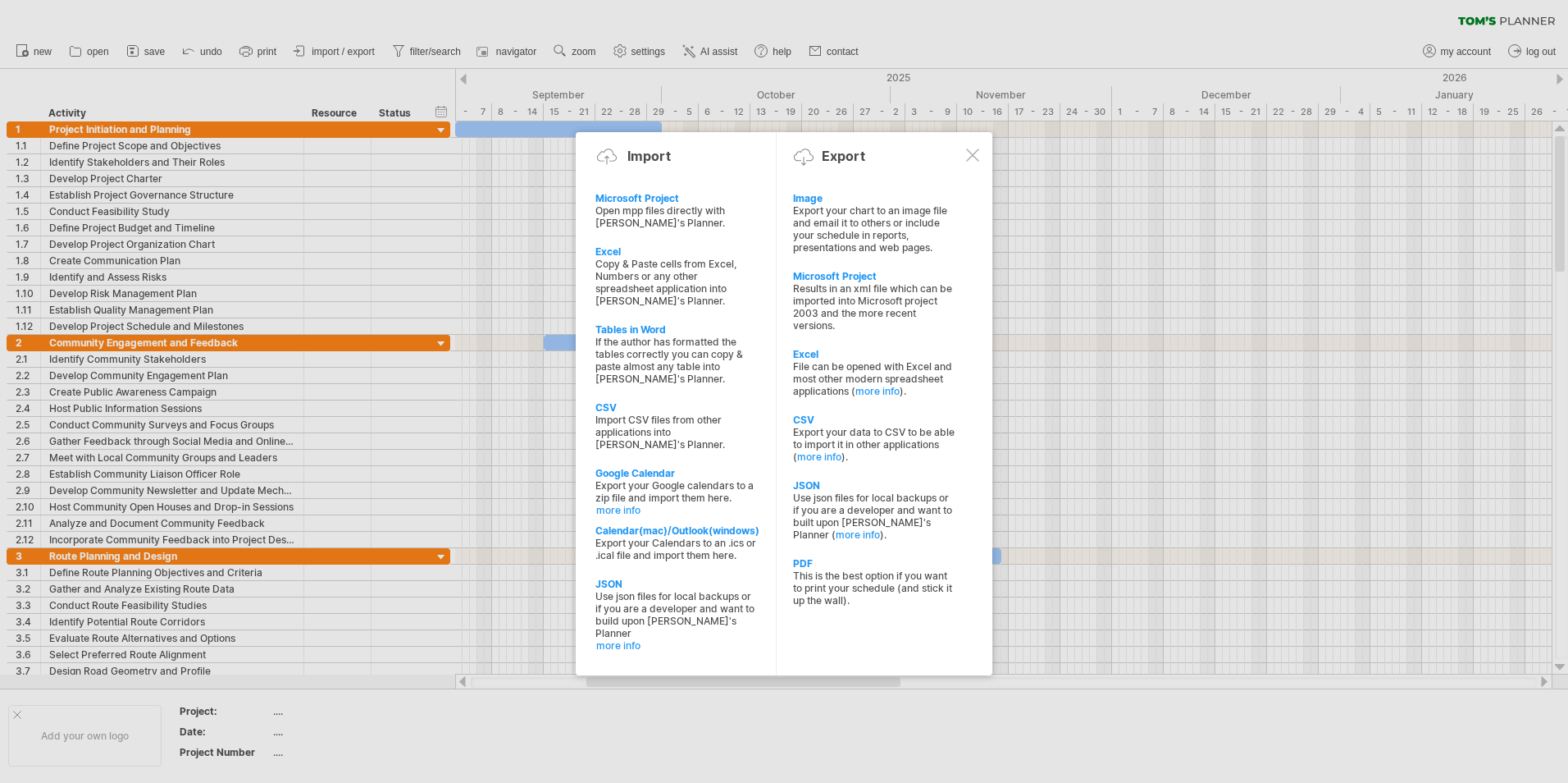
click at [425, 51] on div at bounding box center [784, 391] width 1568 height 783
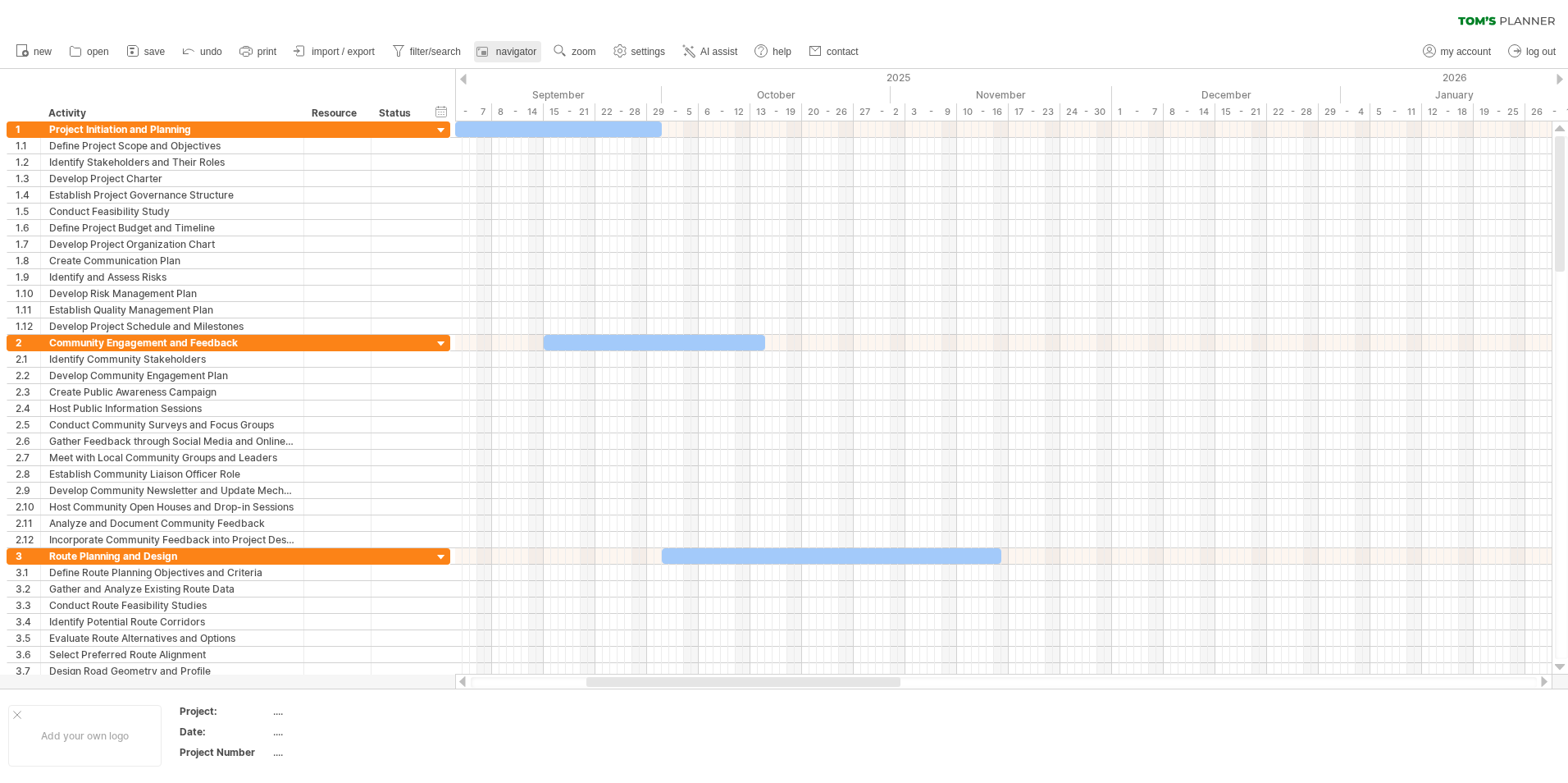
click at [502, 49] on span "navigator" at bounding box center [516, 52] width 40 height 12
click at [261, 48] on span "print" at bounding box center [267, 52] width 18 height 12
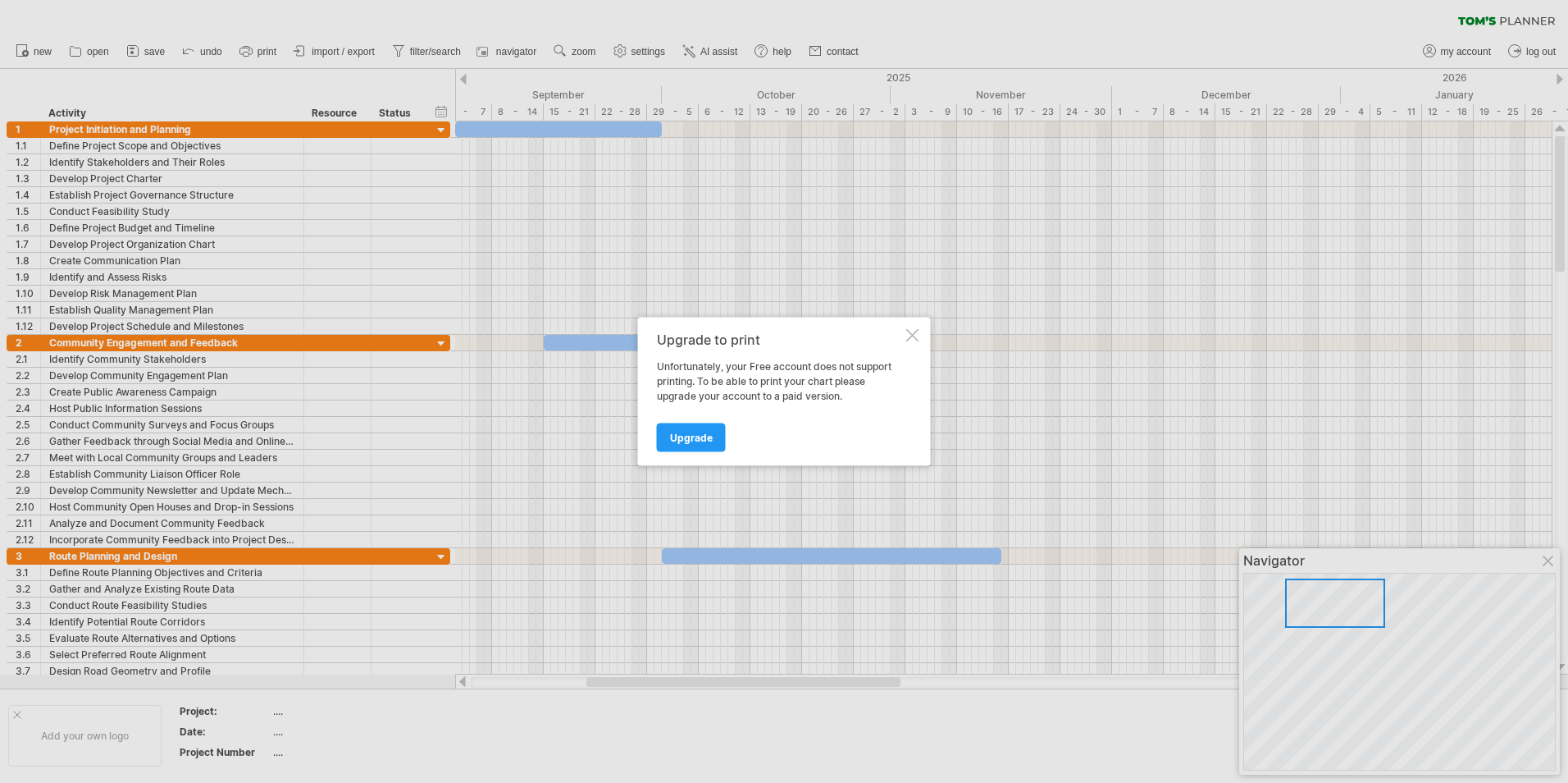
click at [150, 52] on div at bounding box center [784, 391] width 1568 height 783
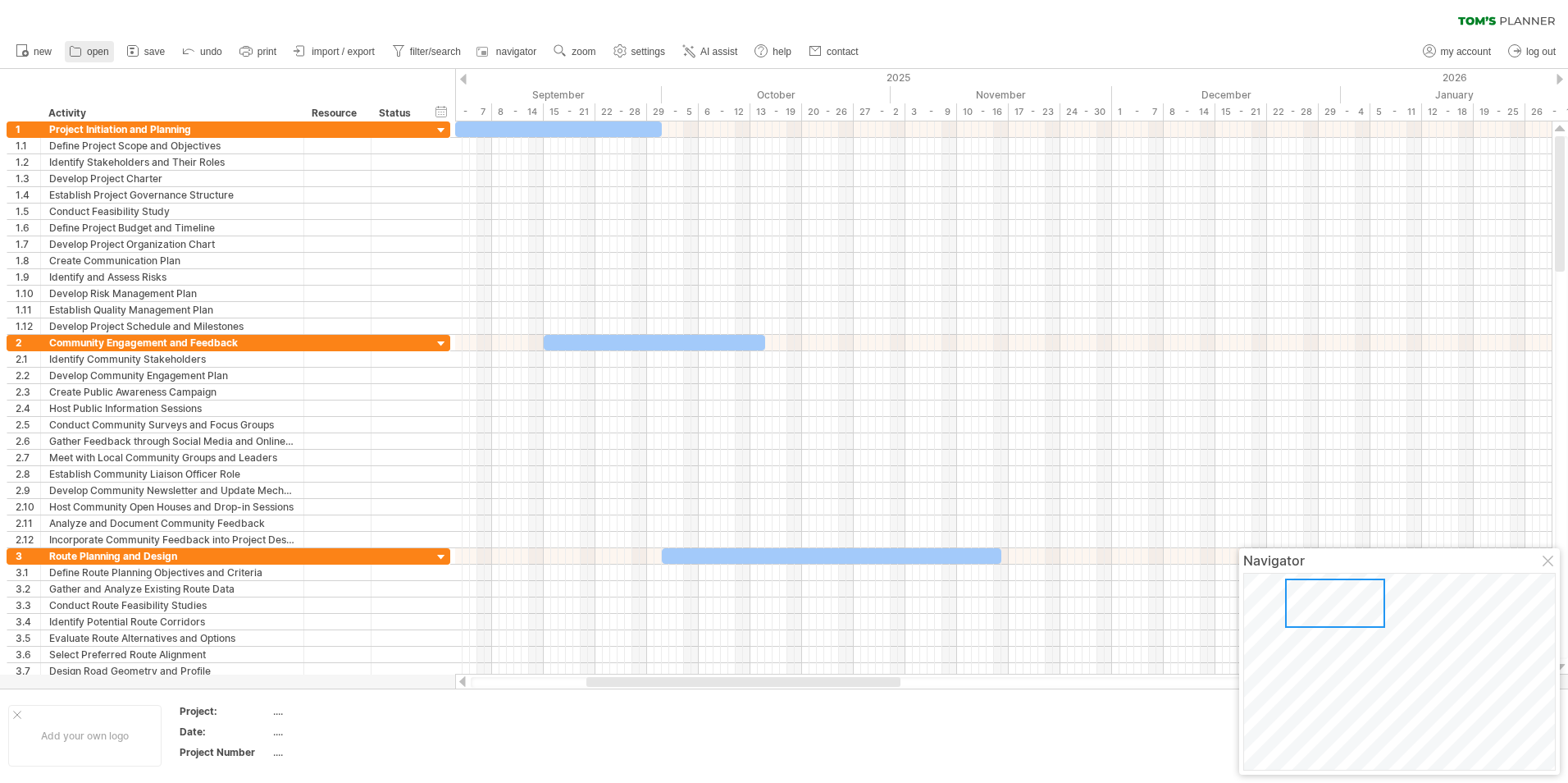
click at [106, 52] on span "open" at bounding box center [98, 52] width 22 height 12
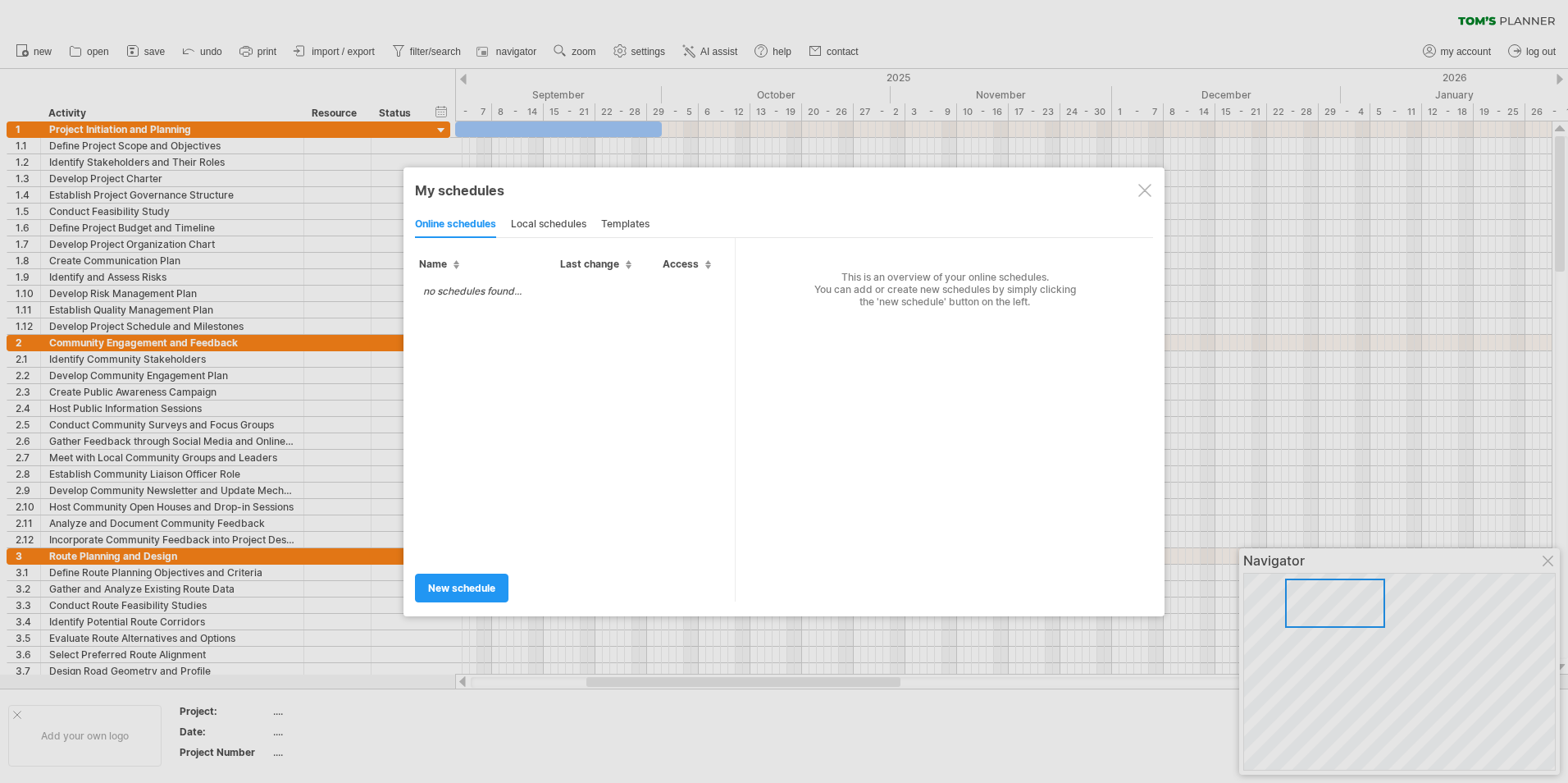
click at [553, 226] on div "local schedules" at bounding box center [549, 225] width 76 height 26
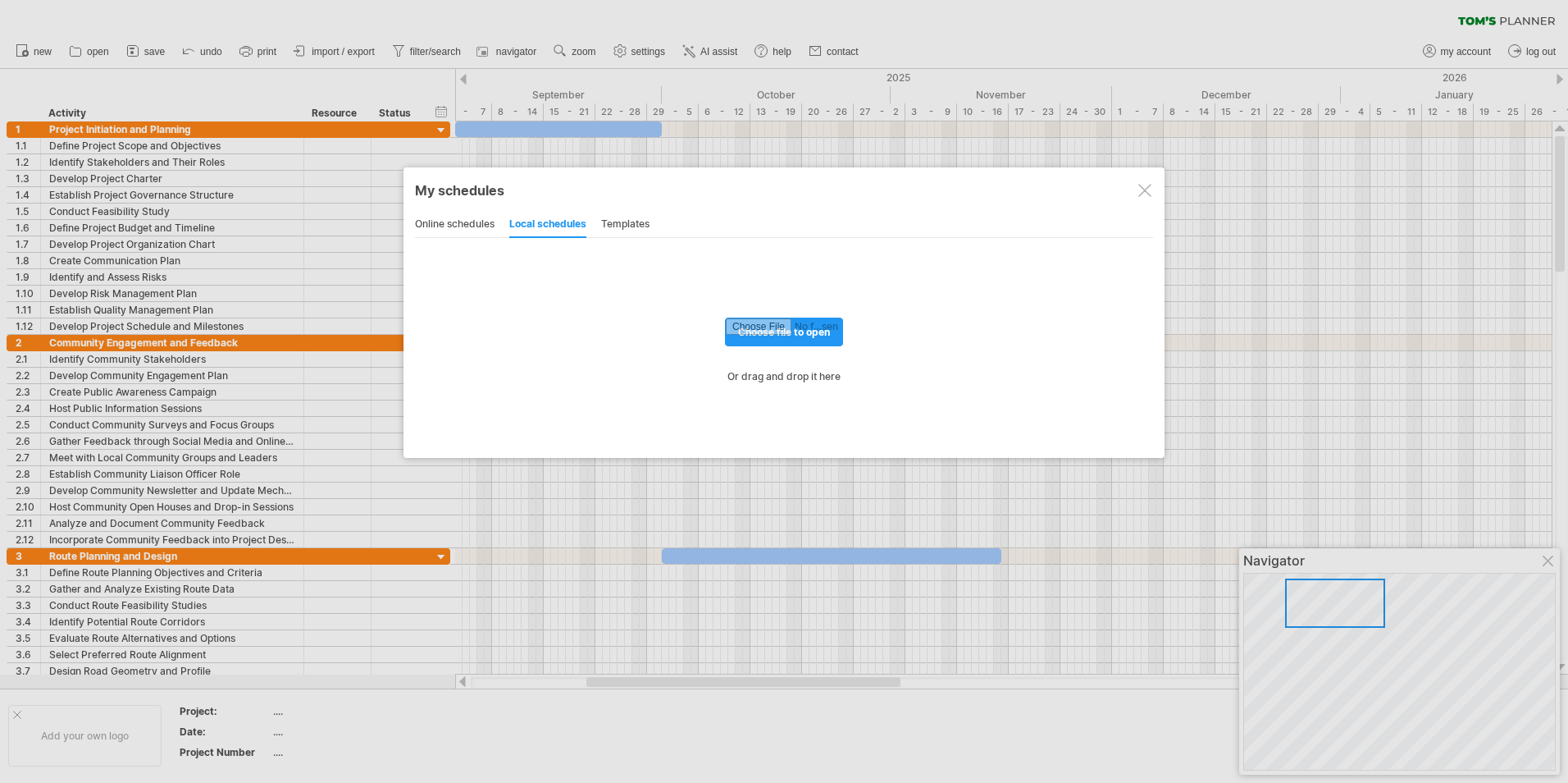
click at [1149, 192] on div at bounding box center [1145, 191] width 13 height 13
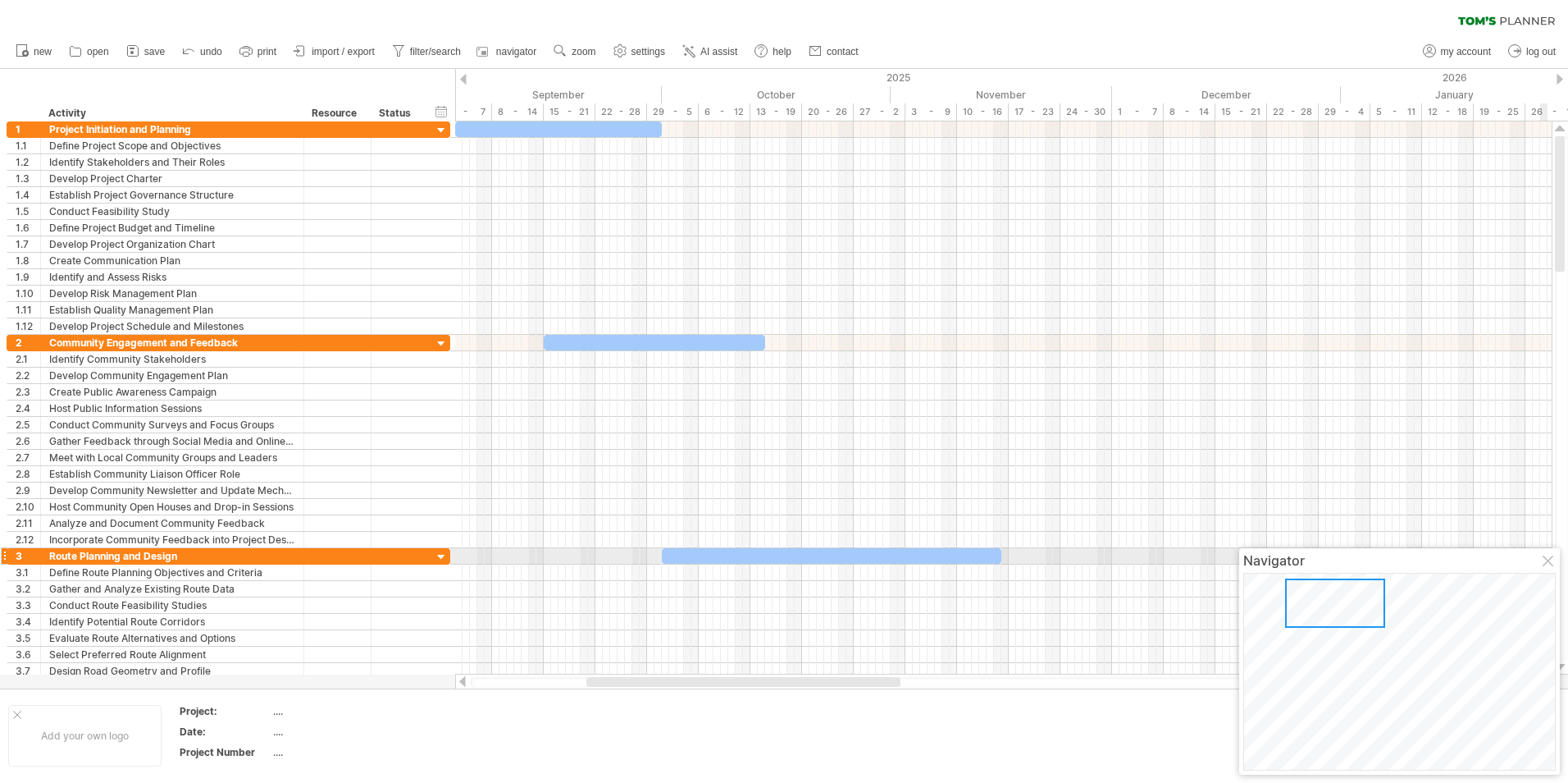
click at [1549, 559] on div at bounding box center [1550, 562] width 13 height 13
click at [44, 56] on span "new" at bounding box center [42, 52] width 18 height 12
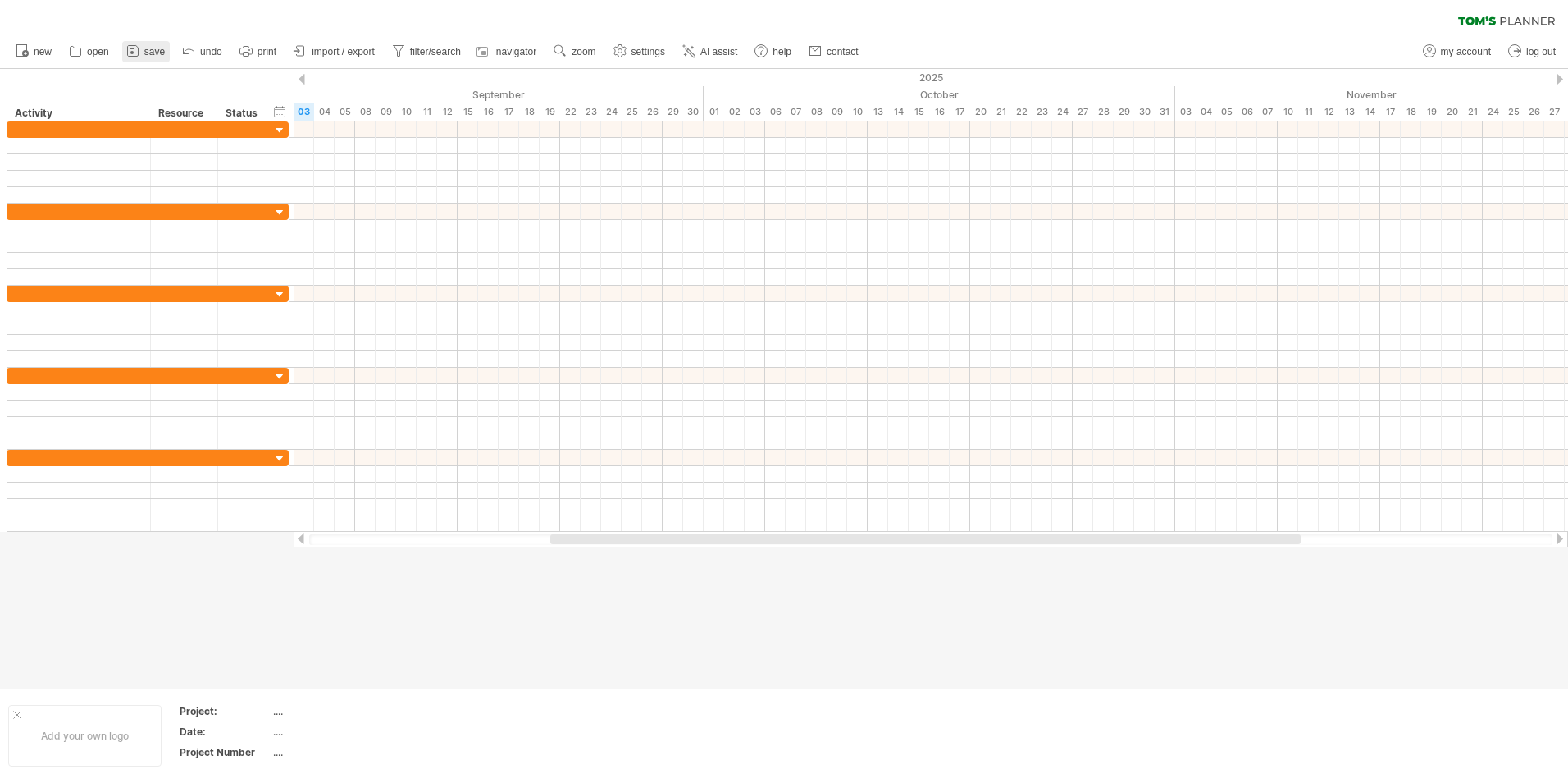
click at [138, 54] on icon at bounding box center [132, 51] width 11 height 11
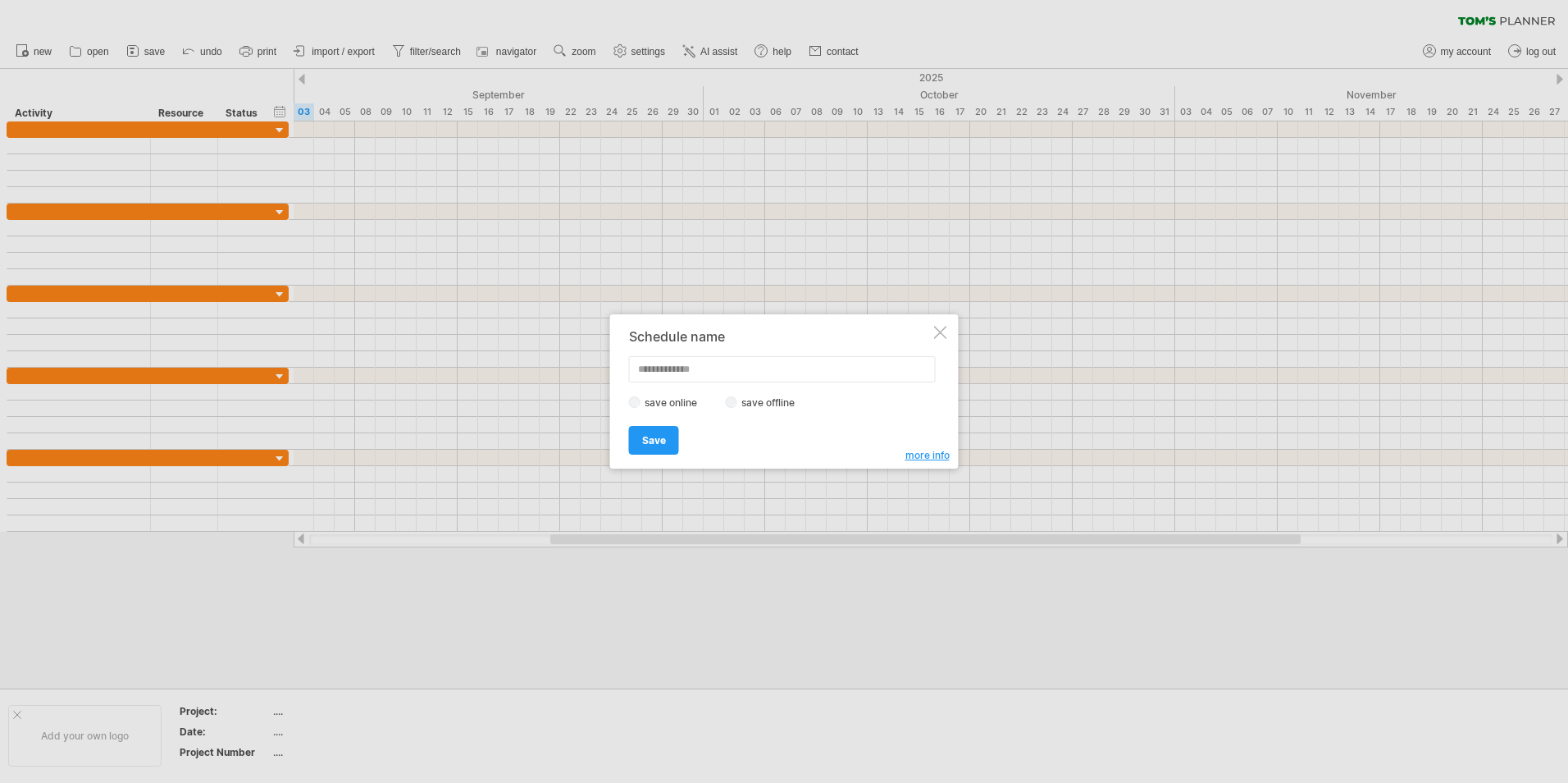
click at [938, 329] on div at bounding box center [941, 332] width 13 height 13
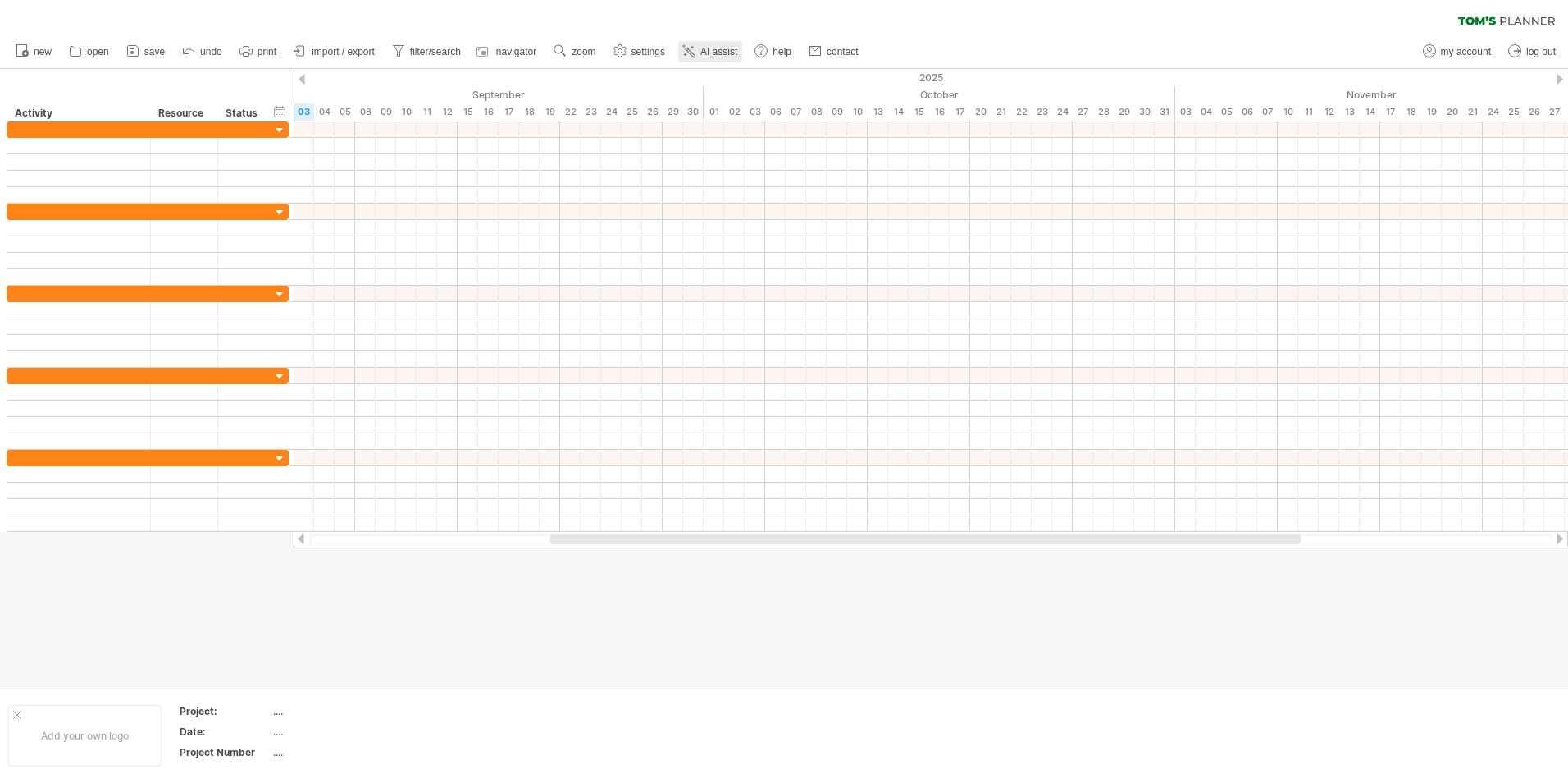
click at [721, 50] on span "AI assist" at bounding box center [719, 52] width 37 height 12
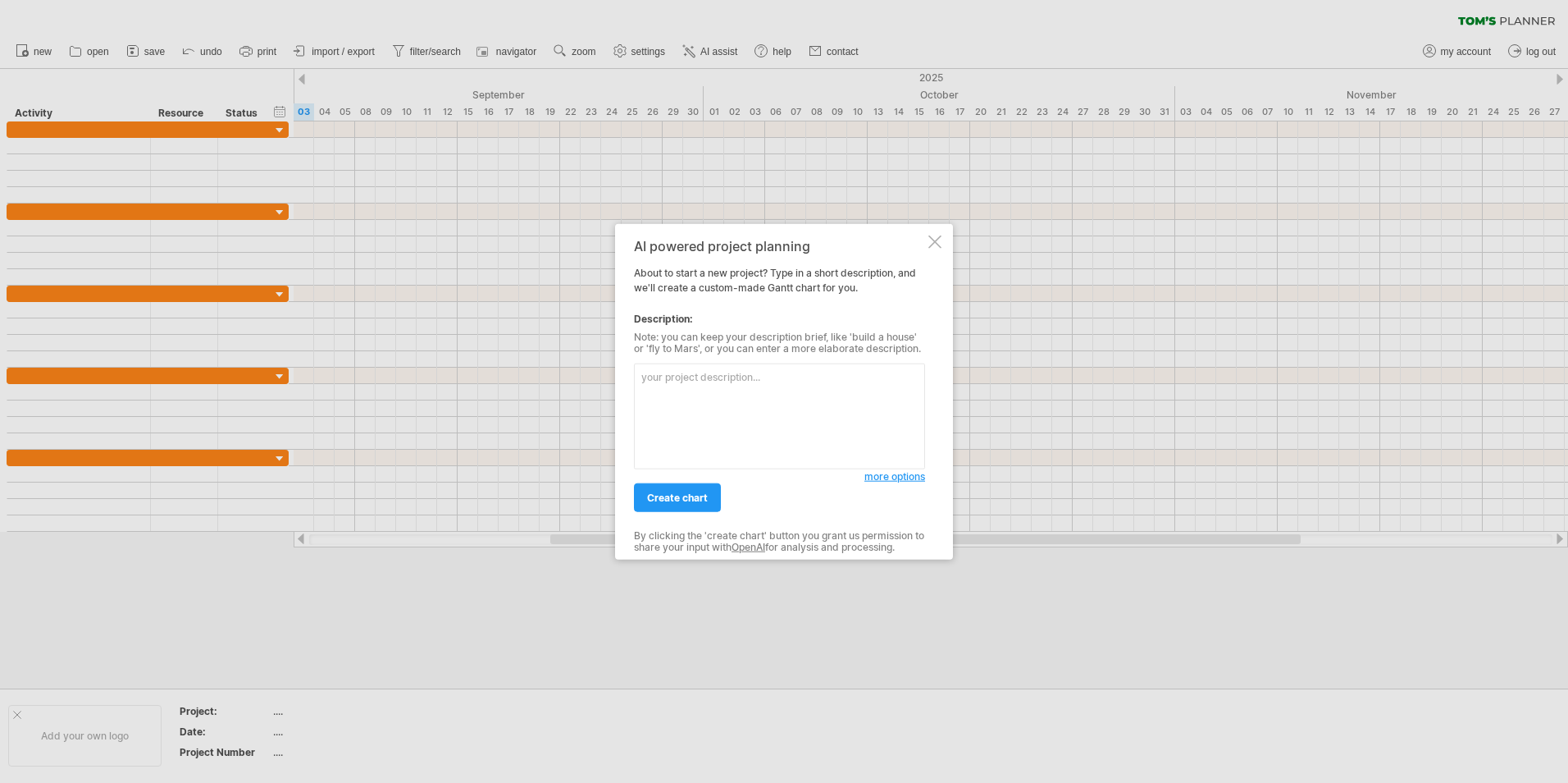
click at [719, 428] on textarea at bounding box center [779, 416] width 291 height 106
type textarea "v"
type textarea "new road construction project"
click at [677, 509] on link "create chart" at bounding box center [677, 498] width 87 height 29
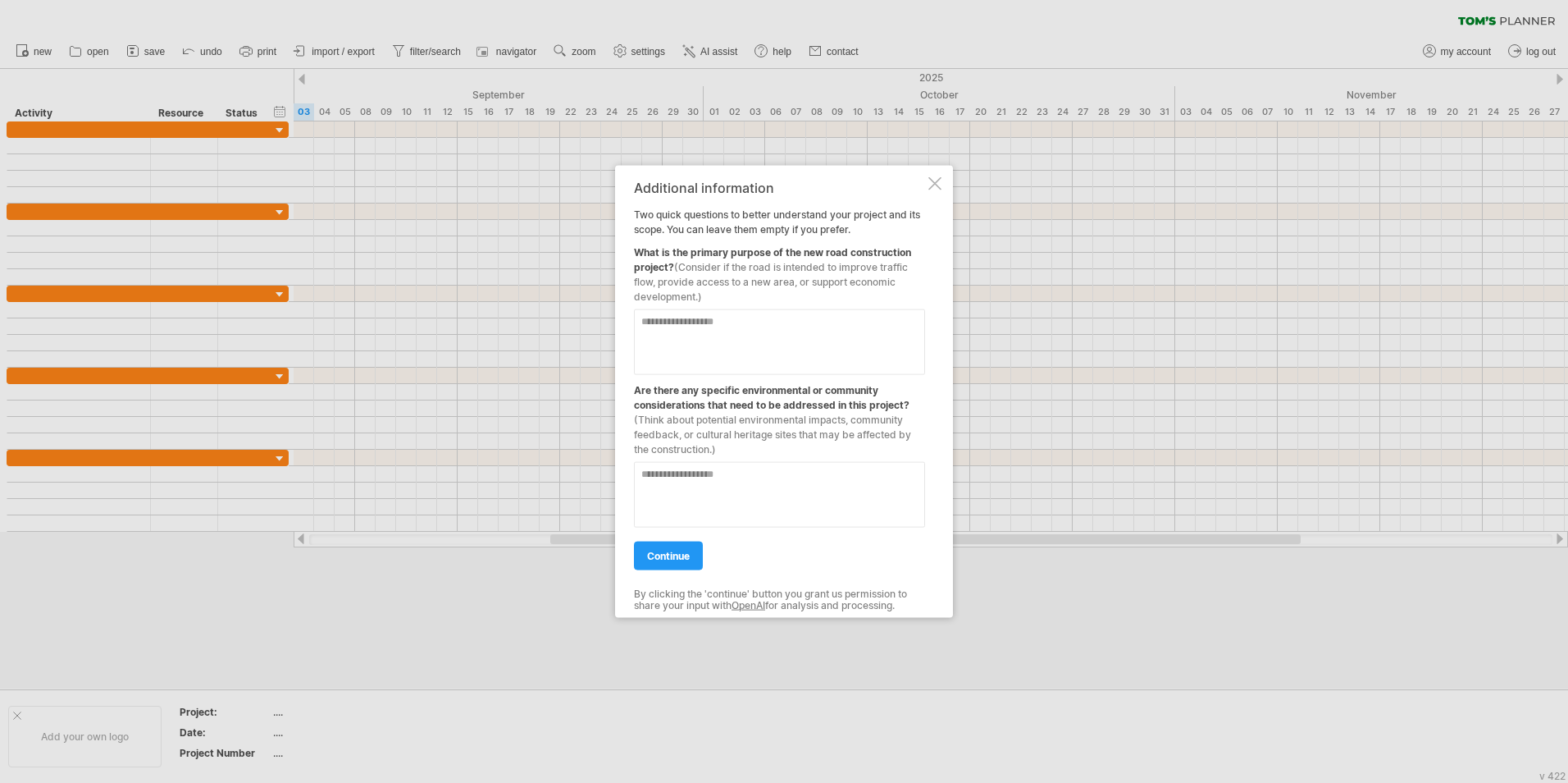
click at [752, 349] on textarea at bounding box center [779, 342] width 291 height 66
type textarea "**********"
click at [800, 487] on textarea at bounding box center [779, 495] width 291 height 66
type textarea "**********"
click at [692, 555] on link "continue" at bounding box center [668, 556] width 69 height 29
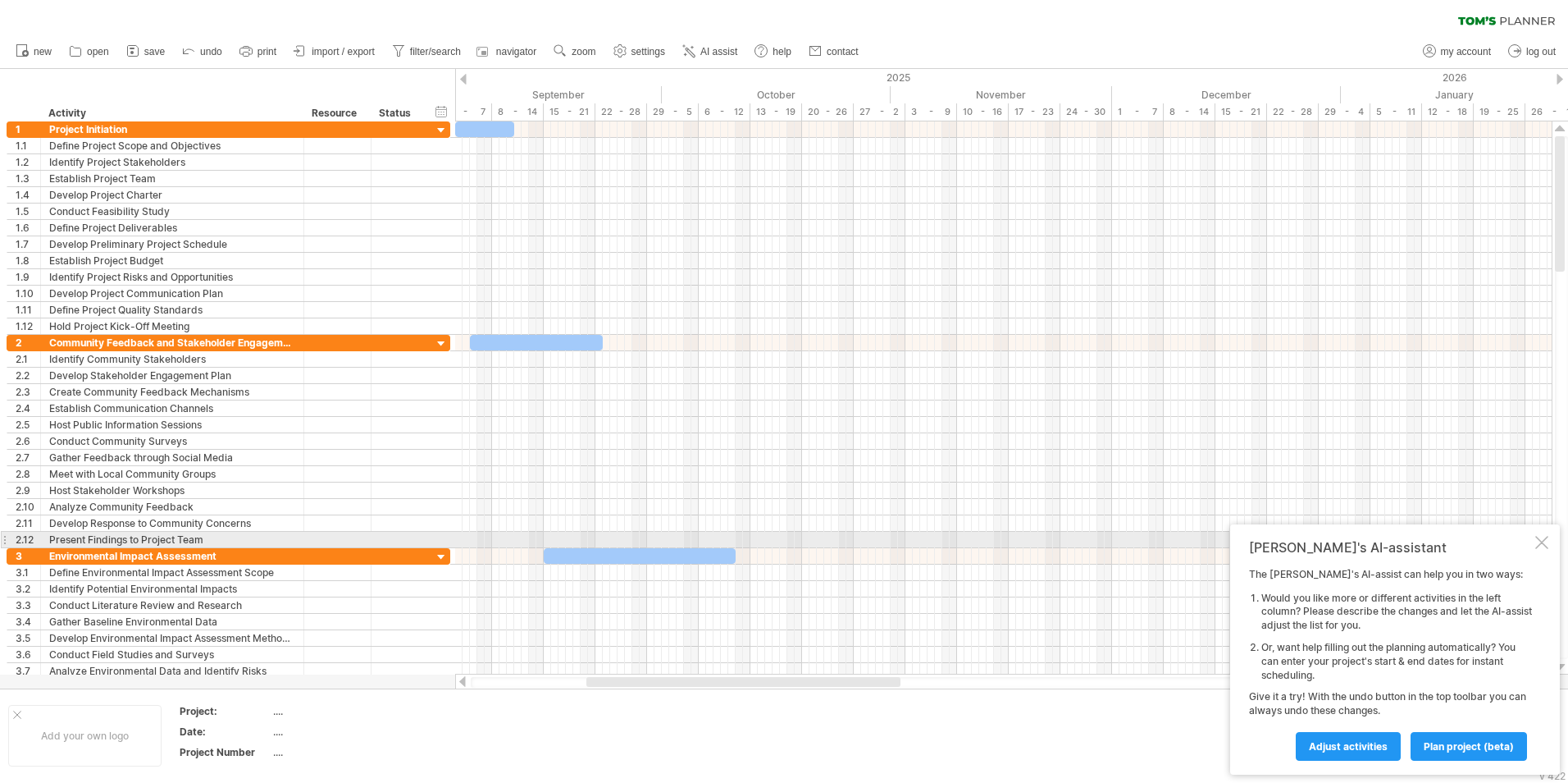
click at [1537, 541] on div at bounding box center [1542, 542] width 13 height 13
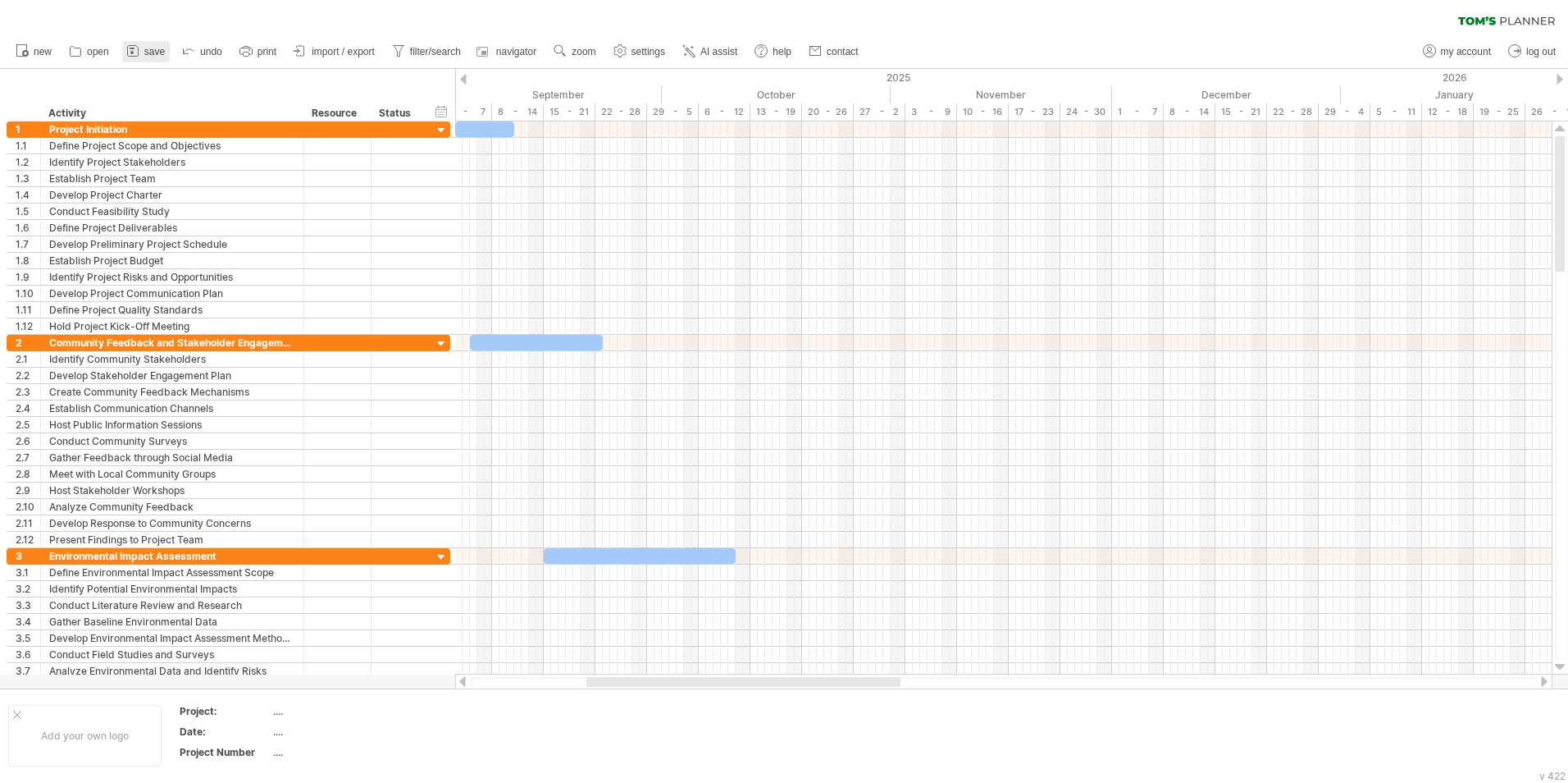
click at [139, 46] on icon at bounding box center [133, 51] width 17 height 17
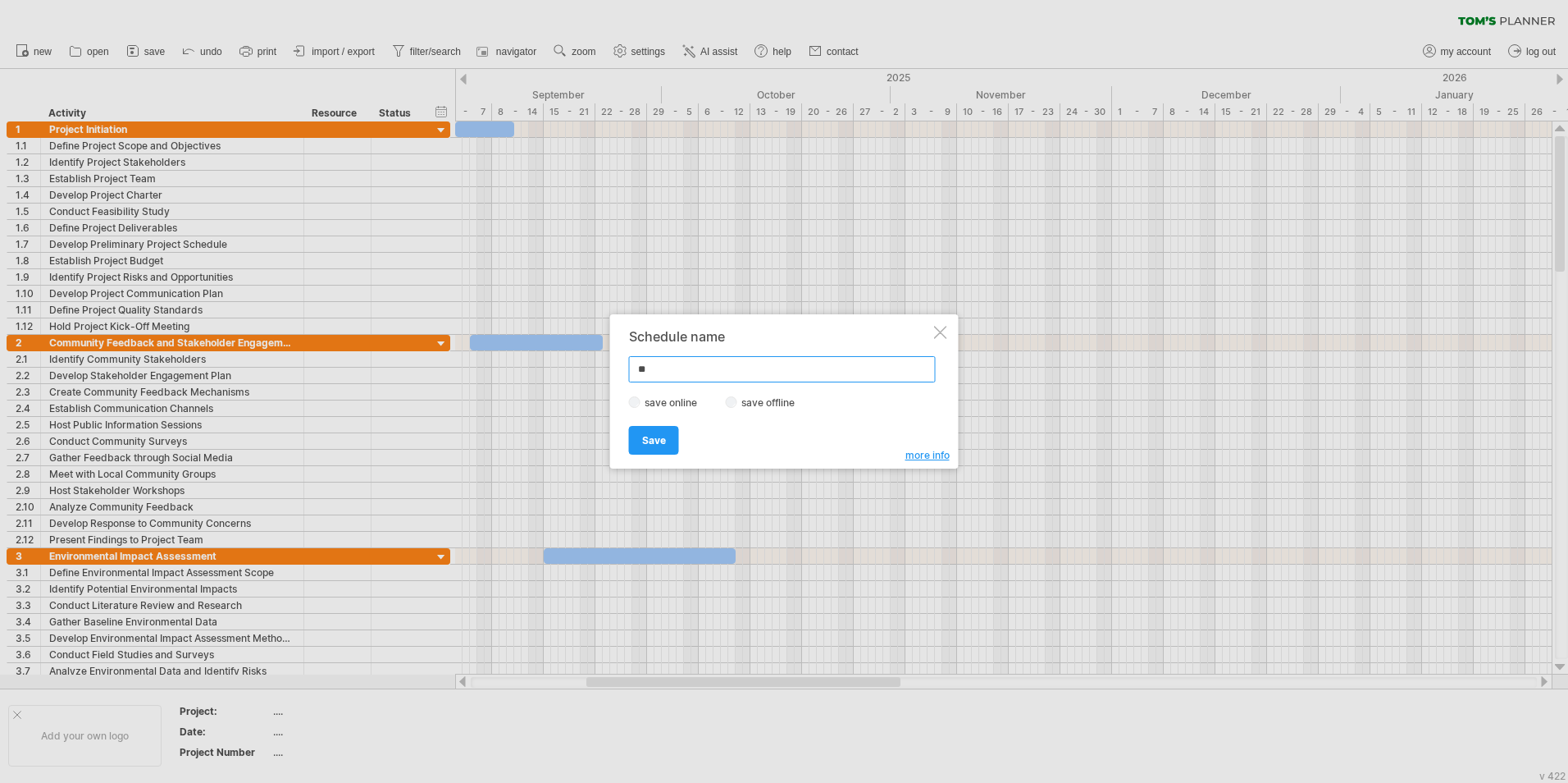
type input "*"
type input "*****"
click at [662, 454] on div "Schedule name ***** save online save offline more info Save Save Save schedules…" at bounding box center [784, 391] width 349 height 154
click at [662, 447] on link "Save" at bounding box center [654, 440] width 50 height 29
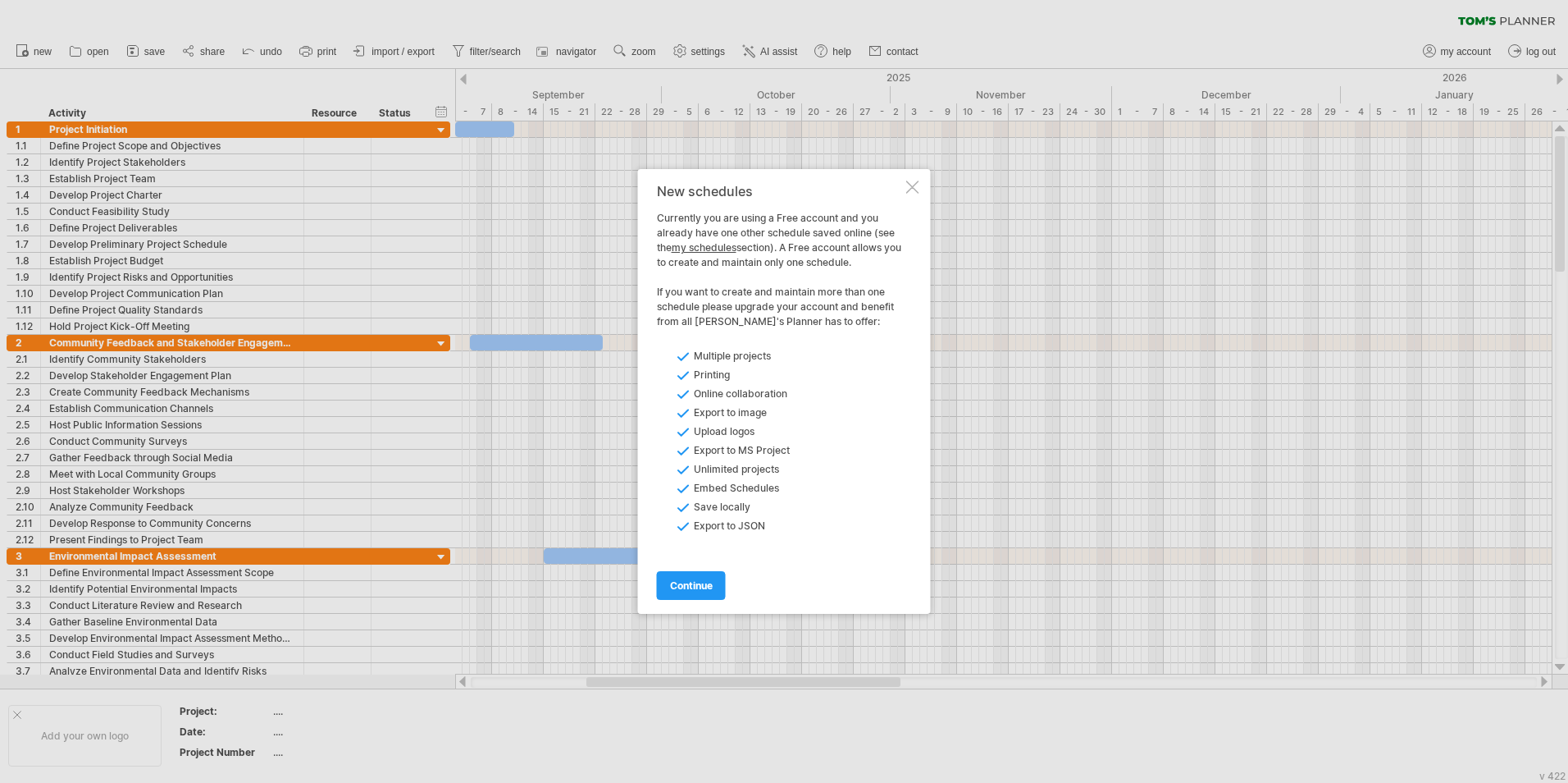
click at [916, 186] on div at bounding box center [913, 188] width 13 height 13
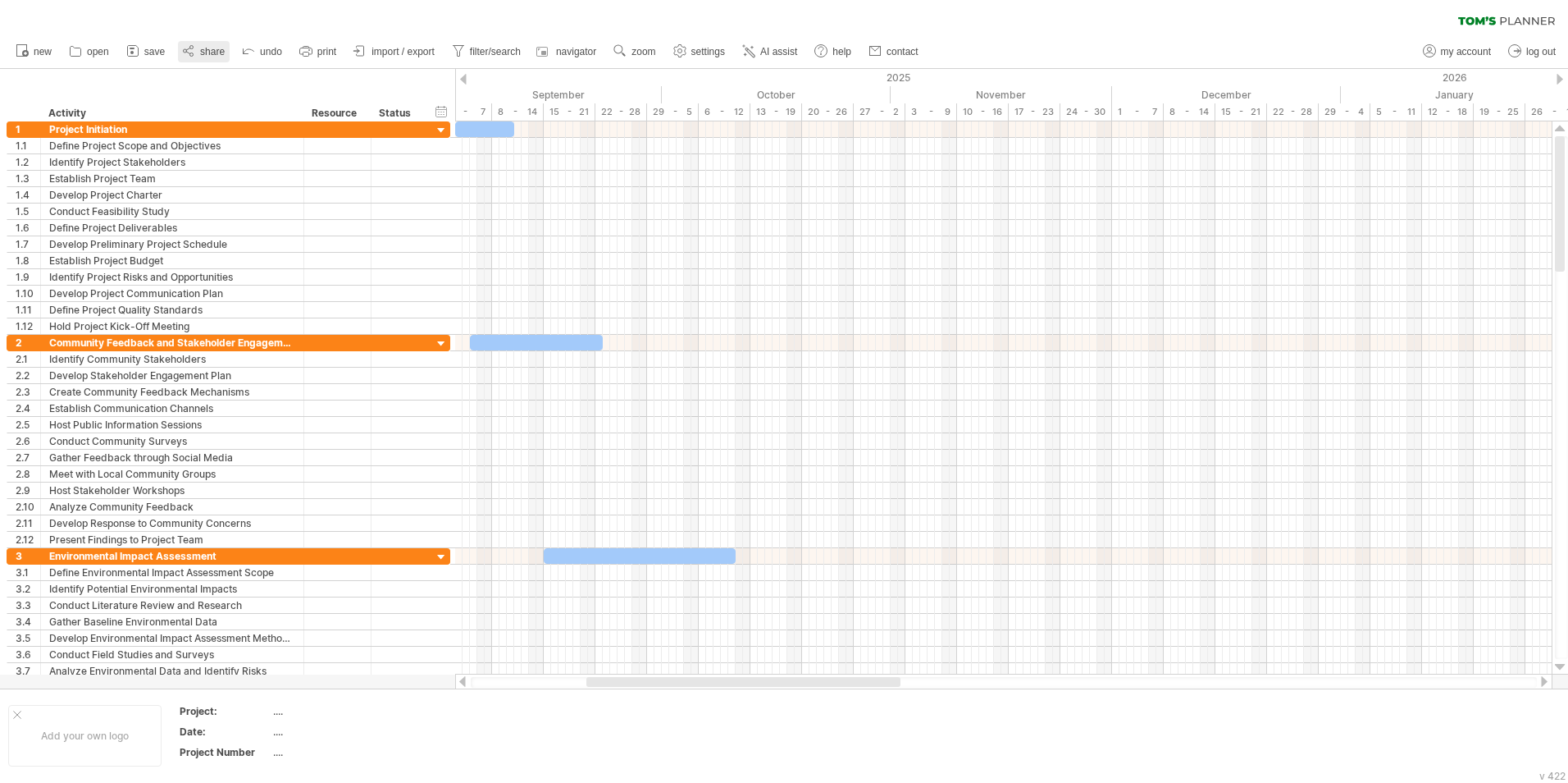
click at [198, 44] on link "share" at bounding box center [203, 51] width 51 height 21
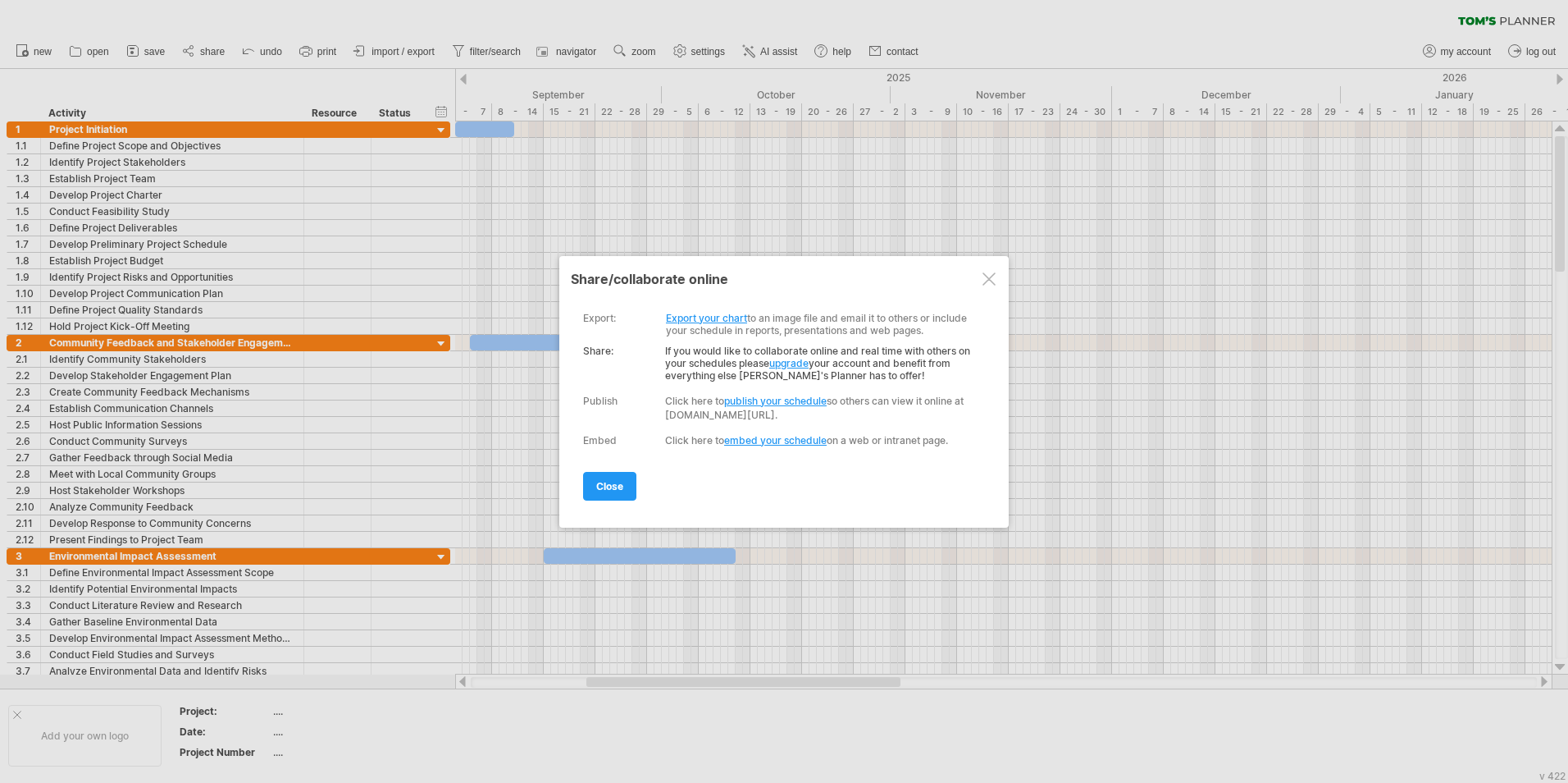
click at [697, 319] on link "Export your chart" at bounding box center [706, 318] width 82 height 13
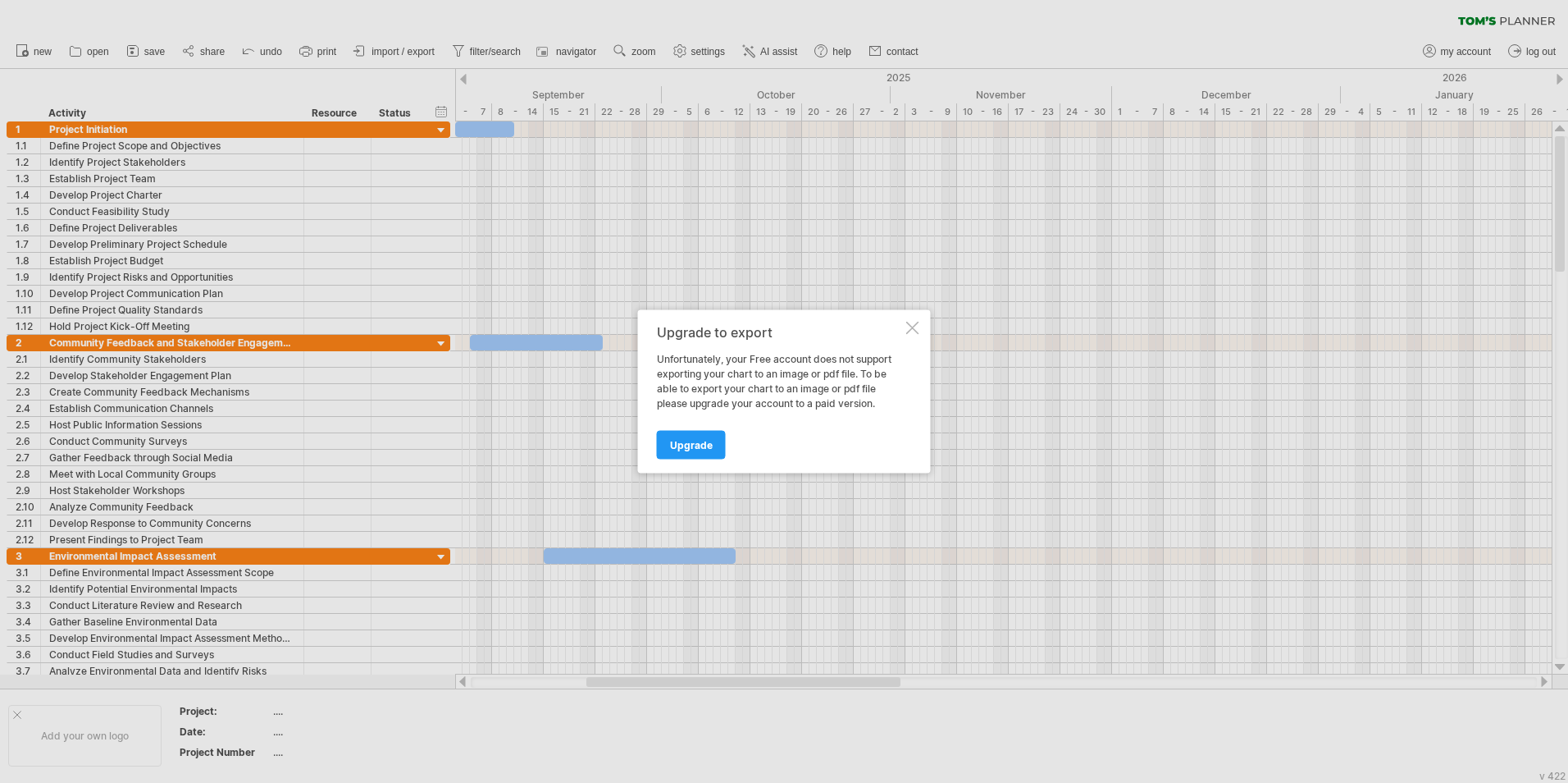
click at [919, 333] on div at bounding box center [913, 328] width 13 height 13
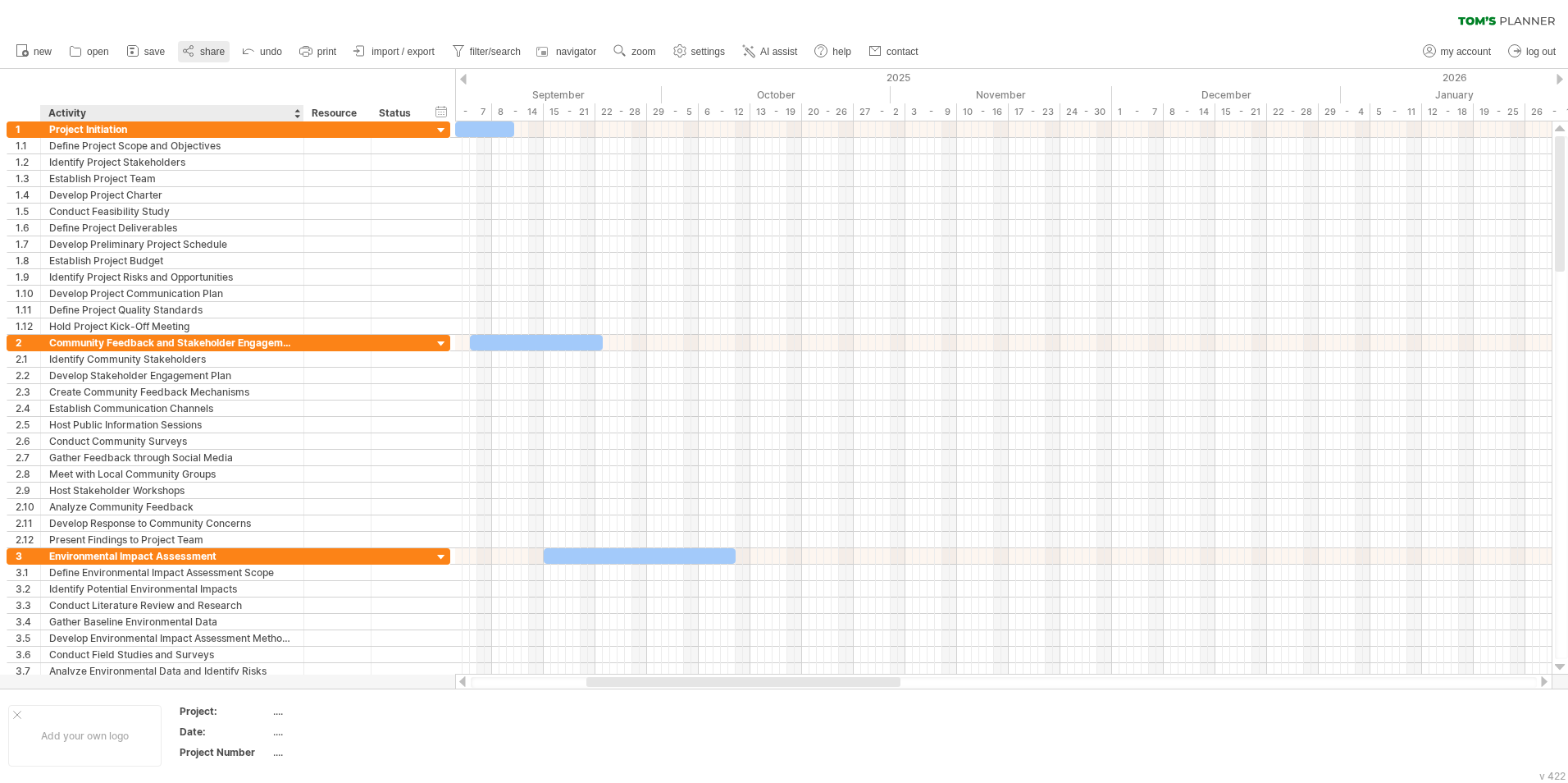
click at [208, 58] on link "share" at bounding box center [203, 51] width 51 height 21
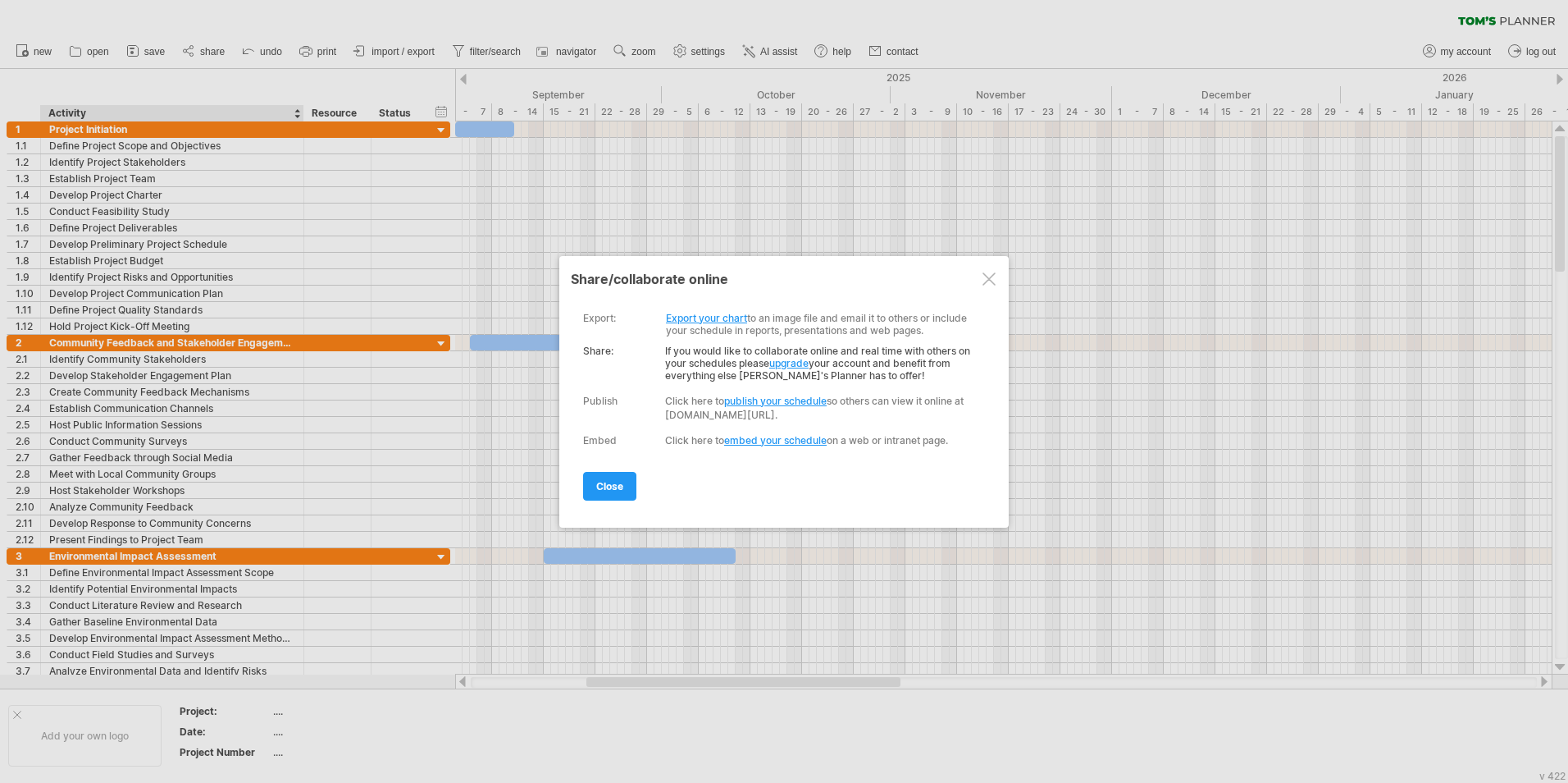
click at [984, 281] on div at bounding box center [990, 279] width 13 height 13
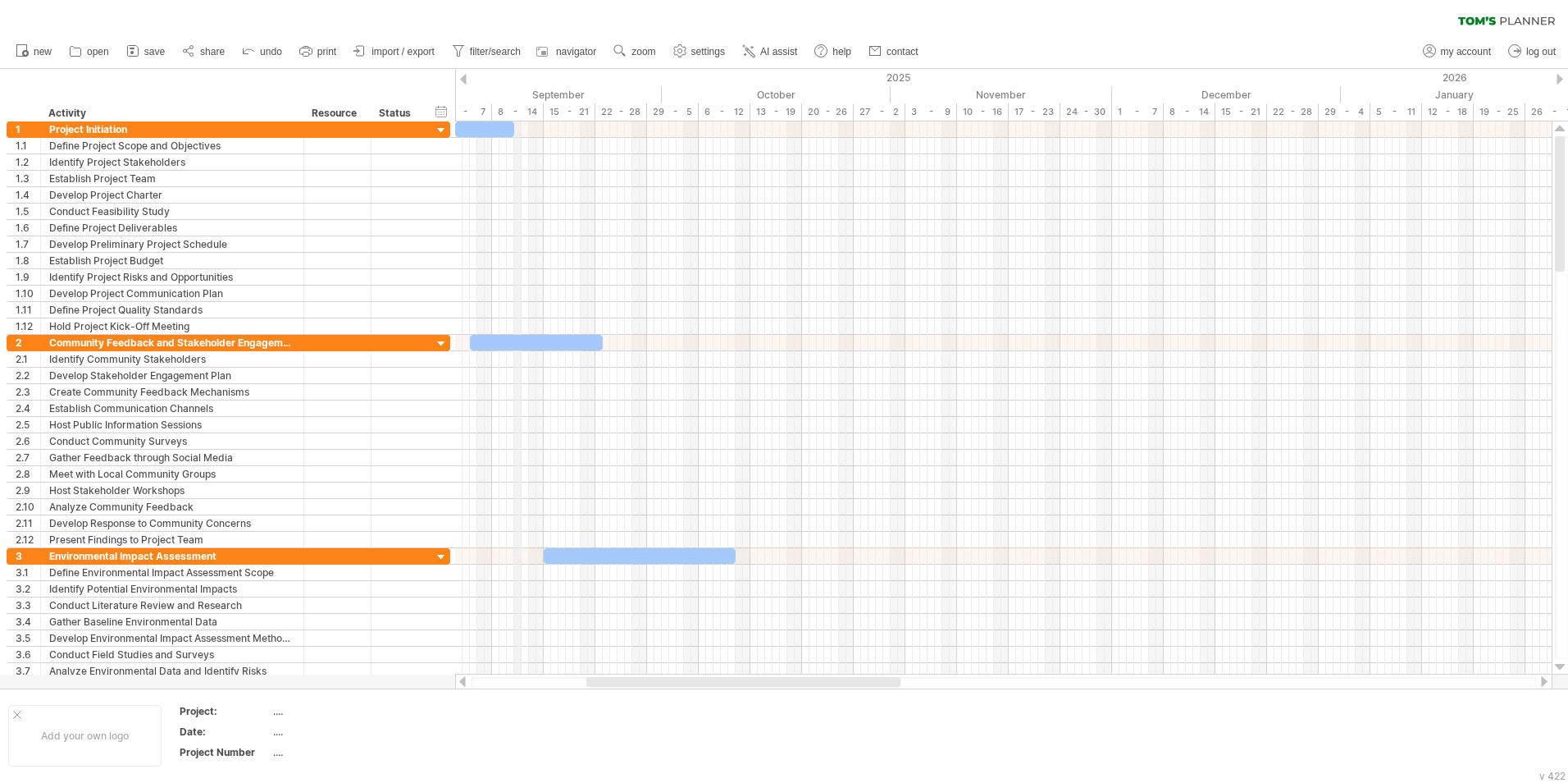
click at [515, 119] on div "8 - 14" at bounding box center [517, 112] width 51 height 17
click at [511, 135] on span at bounding box center [515, 129] width 7 height 16
click at [455, 135] on div "[DATE] - 8.0 days [DATE] - 8.0 days" at bounding box center [1003, 398] width 1096 height 553
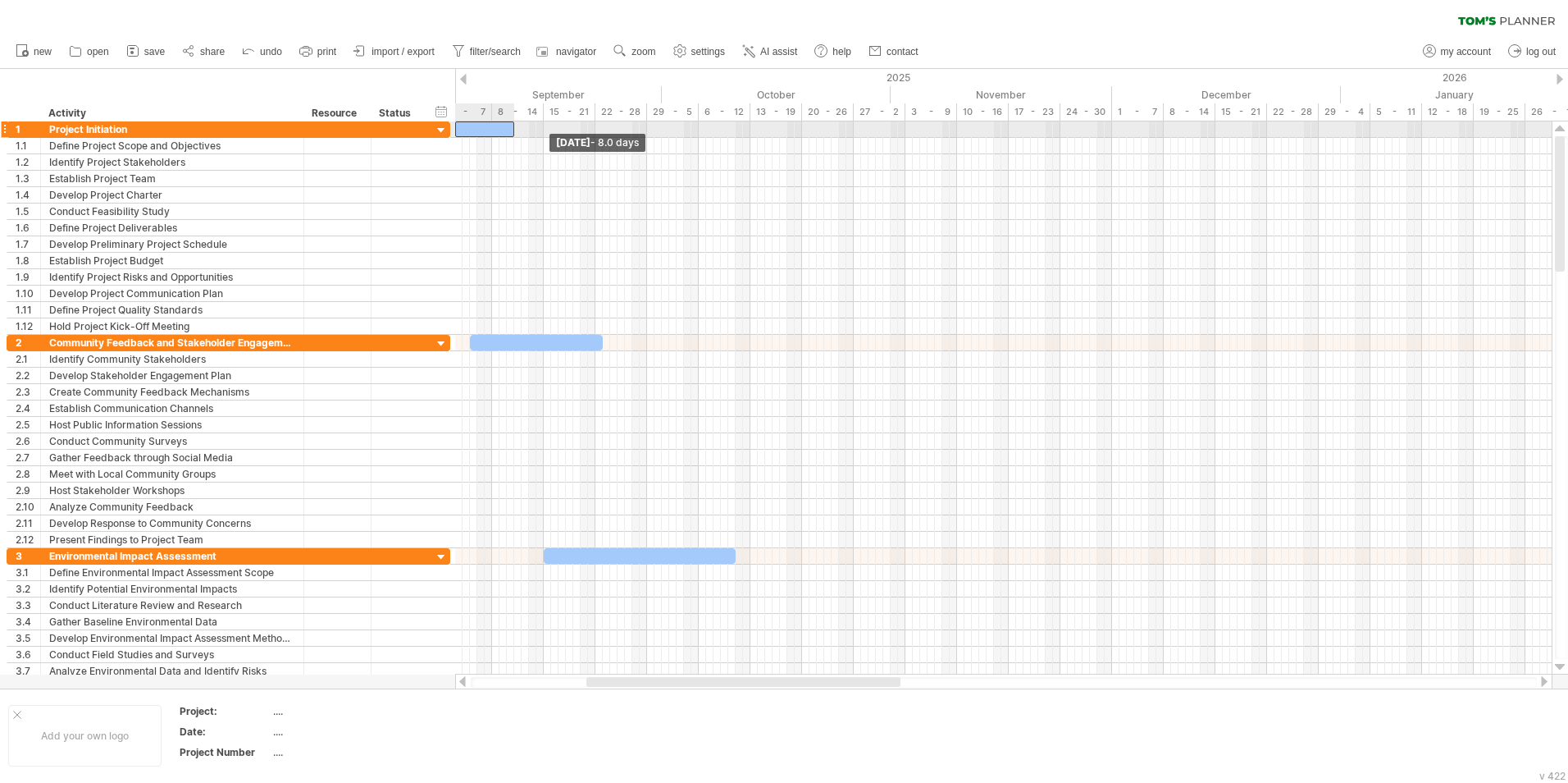
click at [455, 135] on div "[DATE] - 8.0 days [DATE] - 8.0 days" at bounding box center [1003, 398] width 1096 height 553
click at [602, 145] on div "timeline settings" at bounding box center [579, 140] width 121 height 26
select select "*"
select select "**"
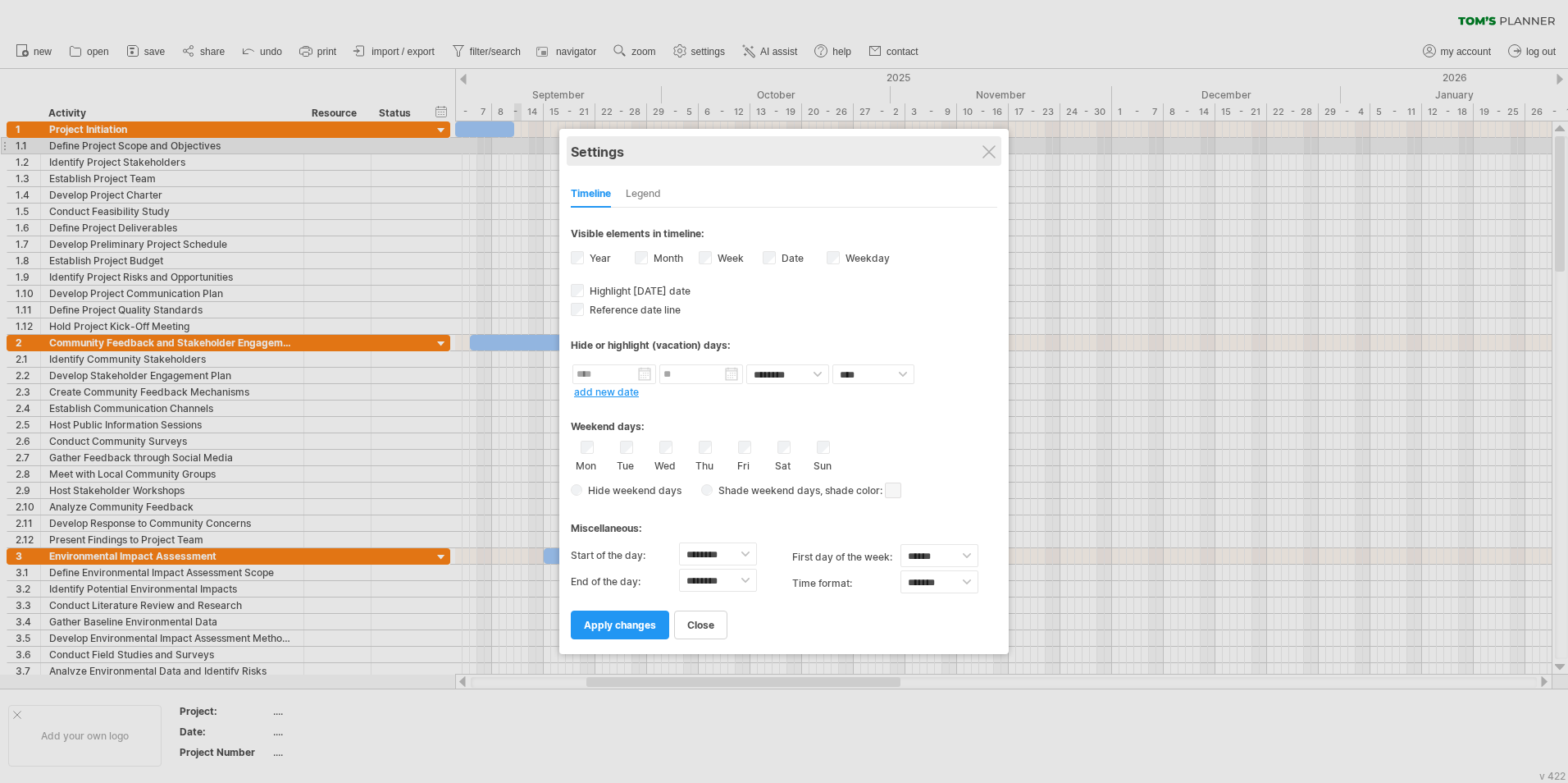
click at [995, 146] on div "Settings" at bounding box center [784, 151] width 426 height 29
click at [990, 145] on div "Settings" at bounding box center [784, 151] width 426 height 29
click at [710, 625] on span "close" at bounding box center [701, 625] width 27 height 13
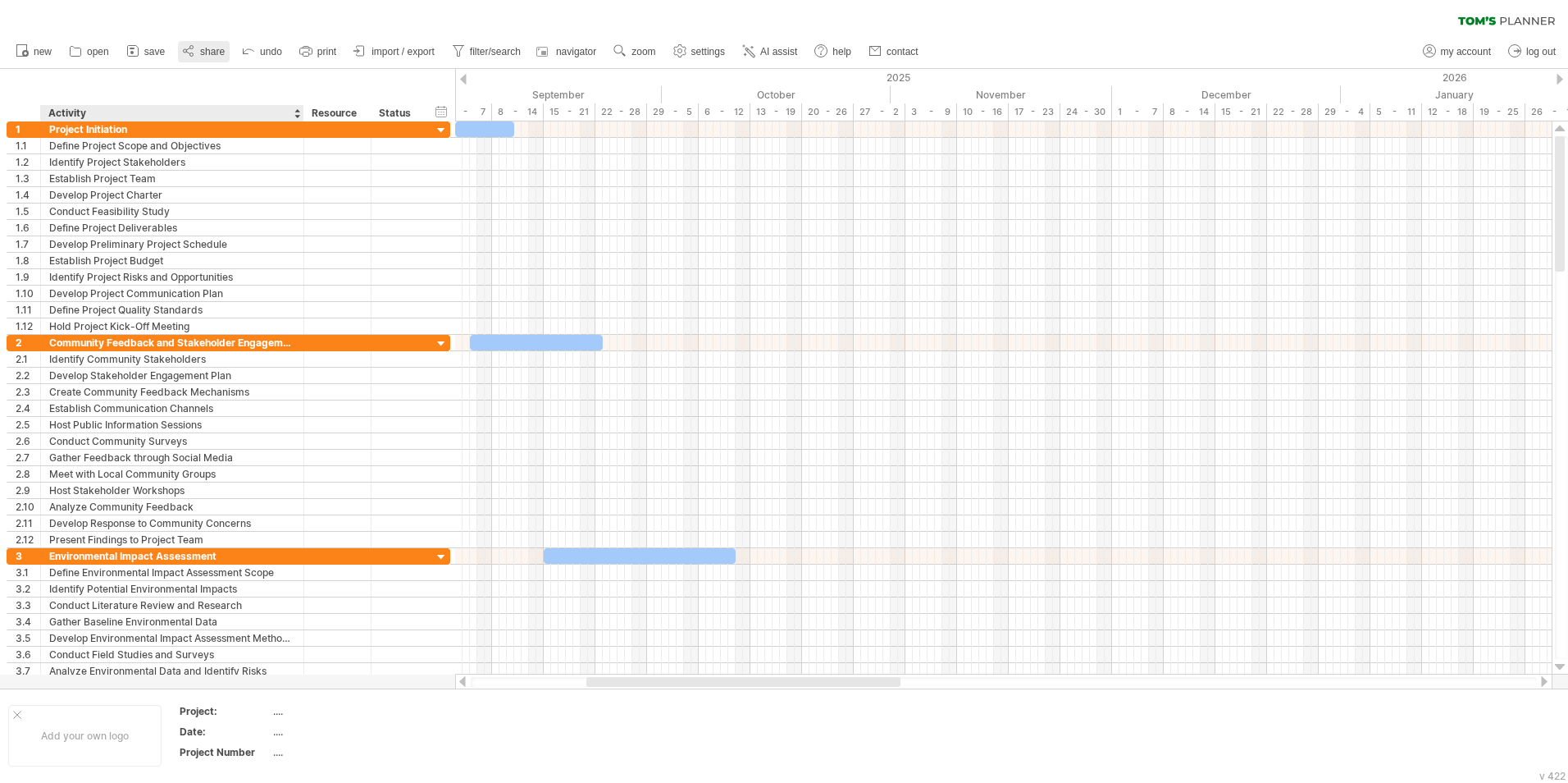
click at [198, 58] on link "share" at bounding box center [203, 51] width 51 height 21
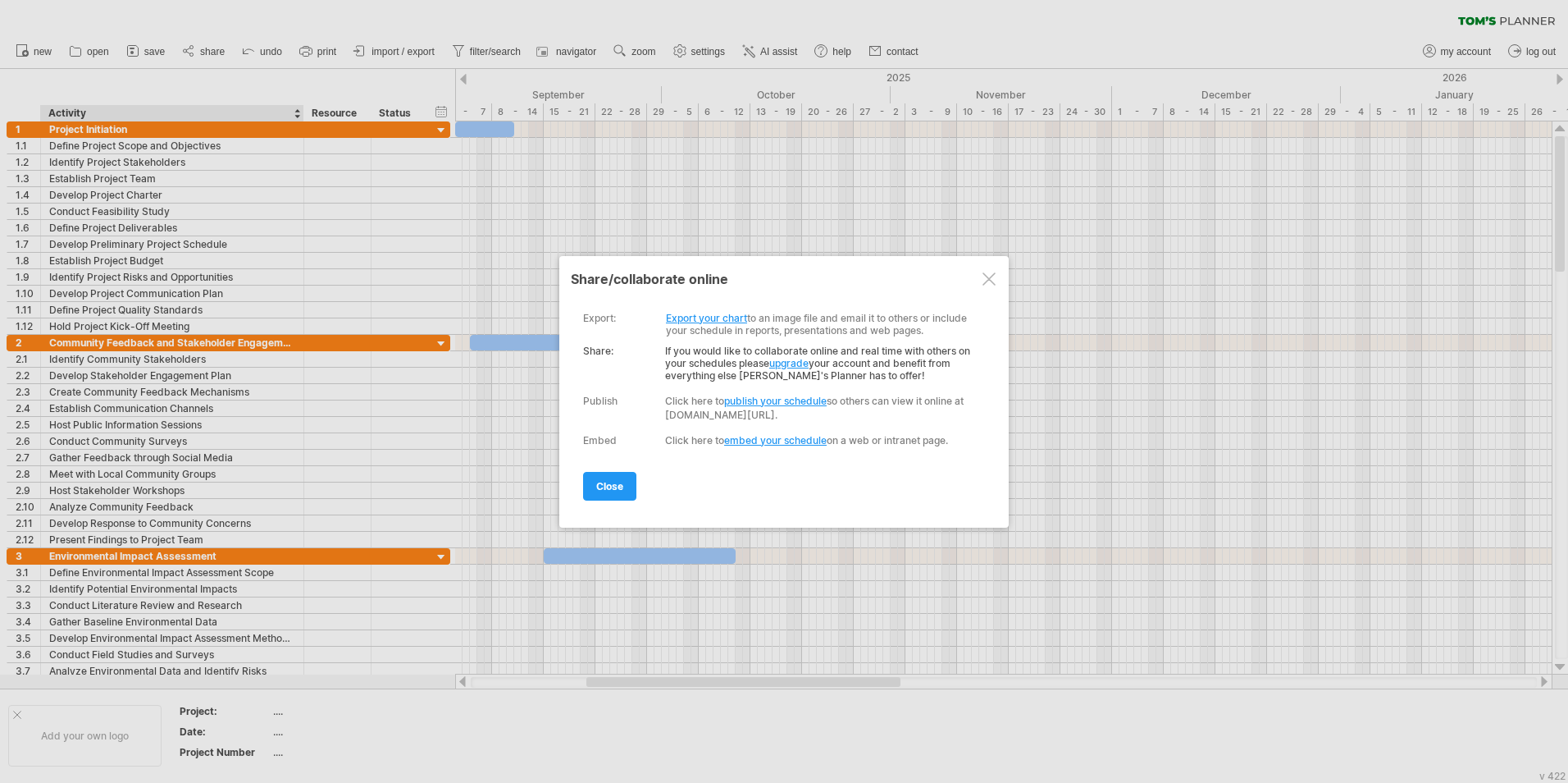
click at [983, 274] on div at bounding box center [990, 279] width 13 height 13
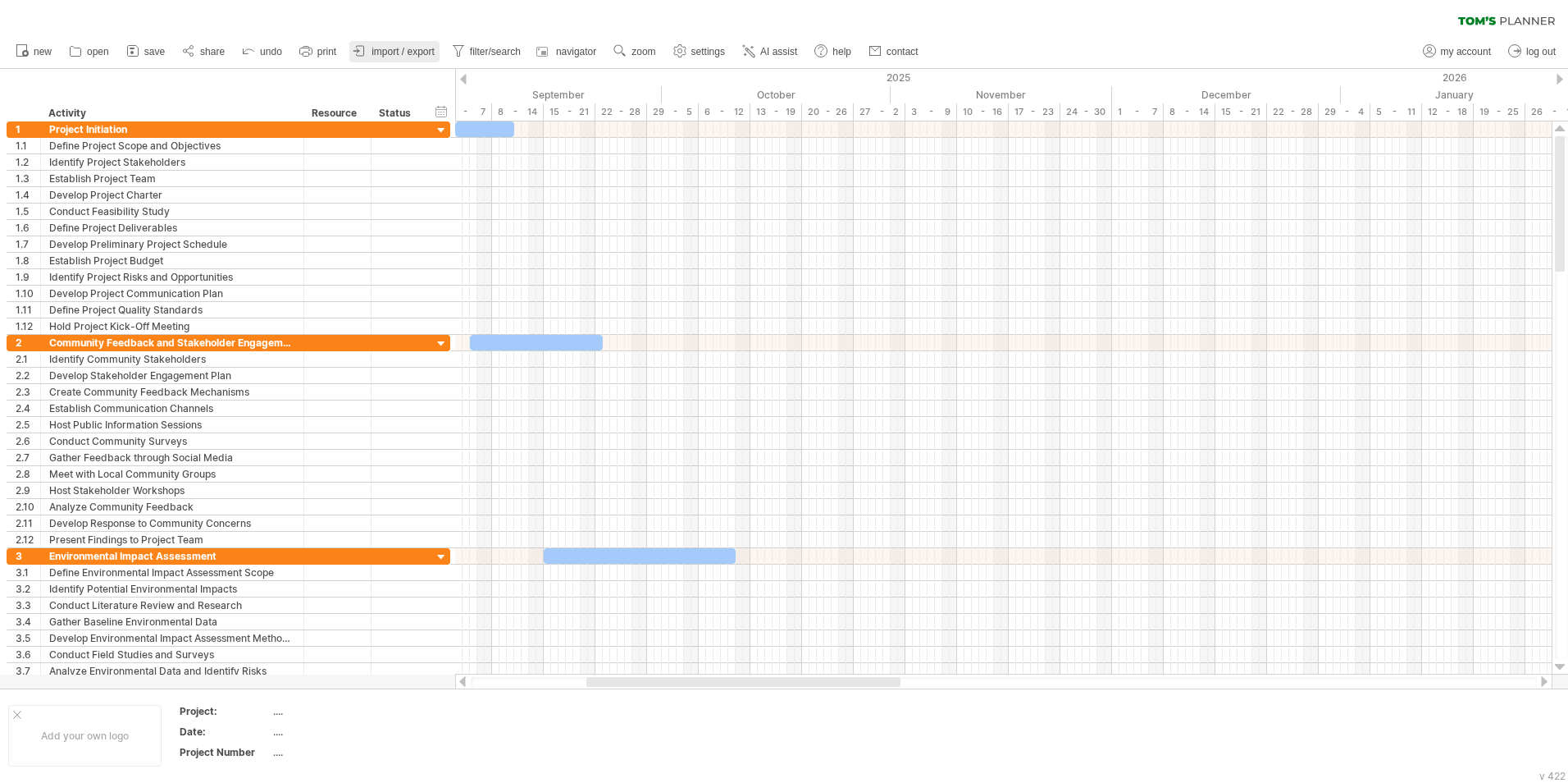
click at [380, 56] on span "import / export" at bounding box center [403, 52] width 63 height 12
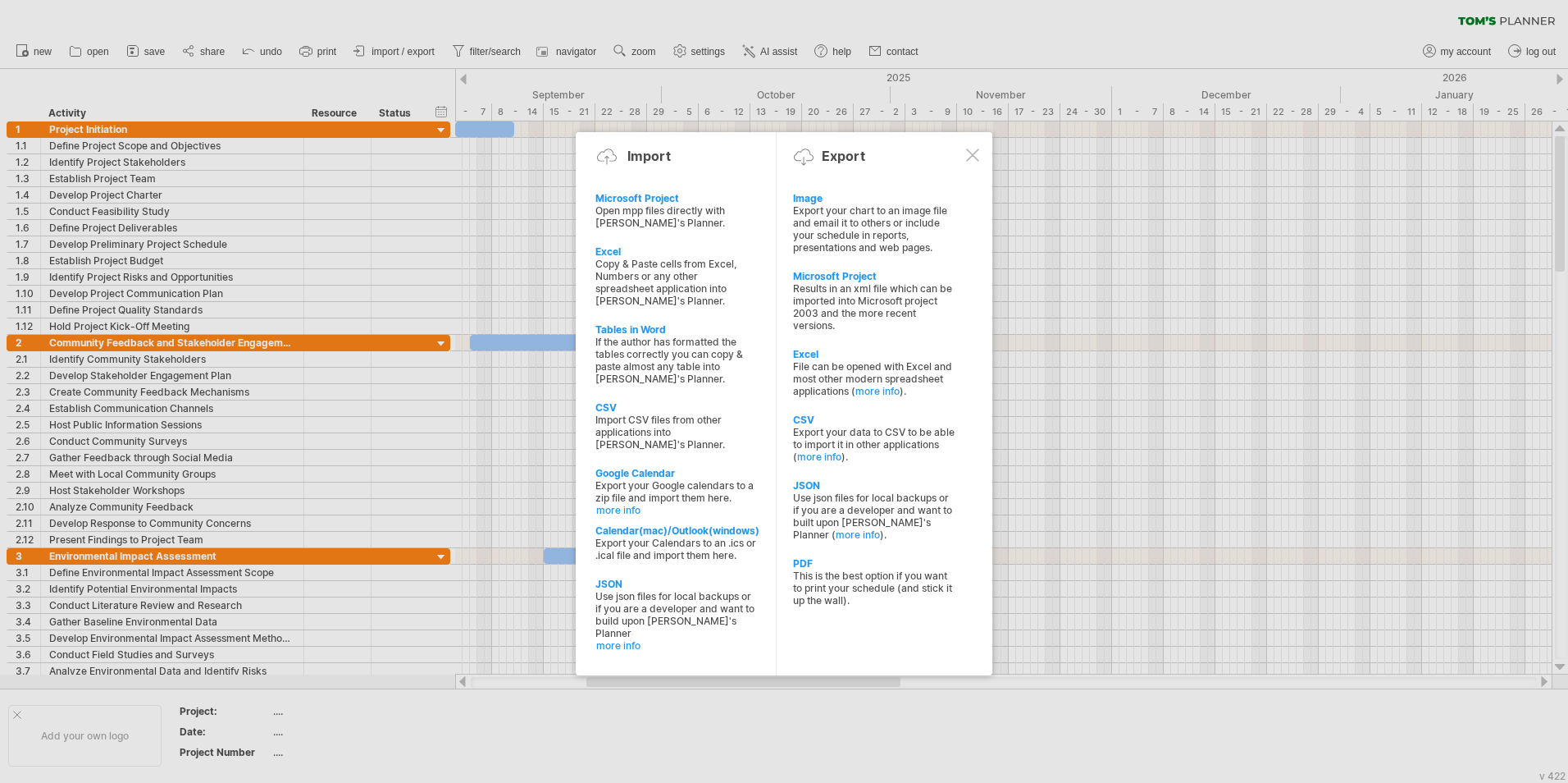
click at [967, 150] on div at bounding box center [973, 156] width 13 height 13
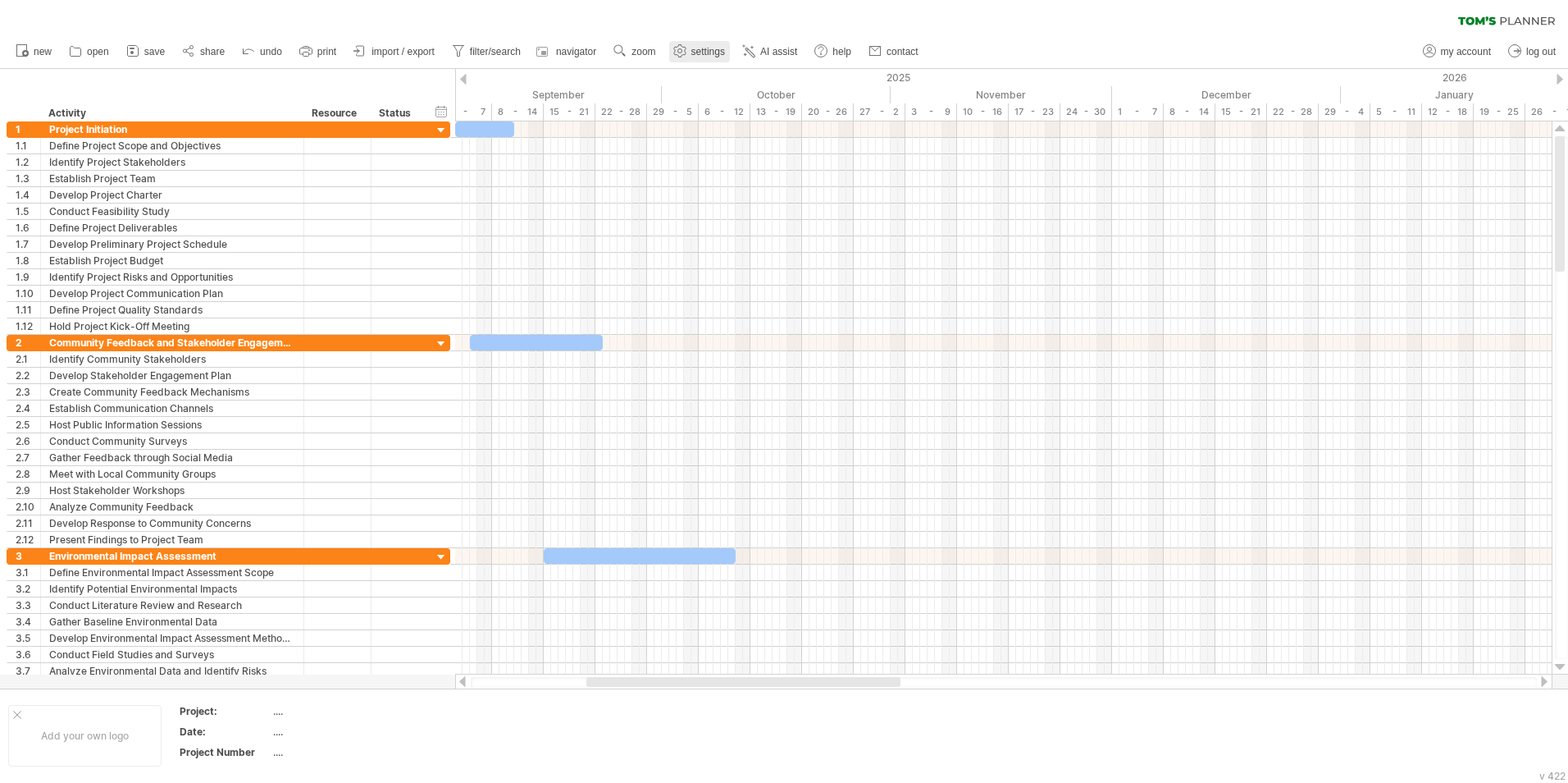
click at [698, 50] on span "settings" at bounding box center [708, 52] width 34 height 12
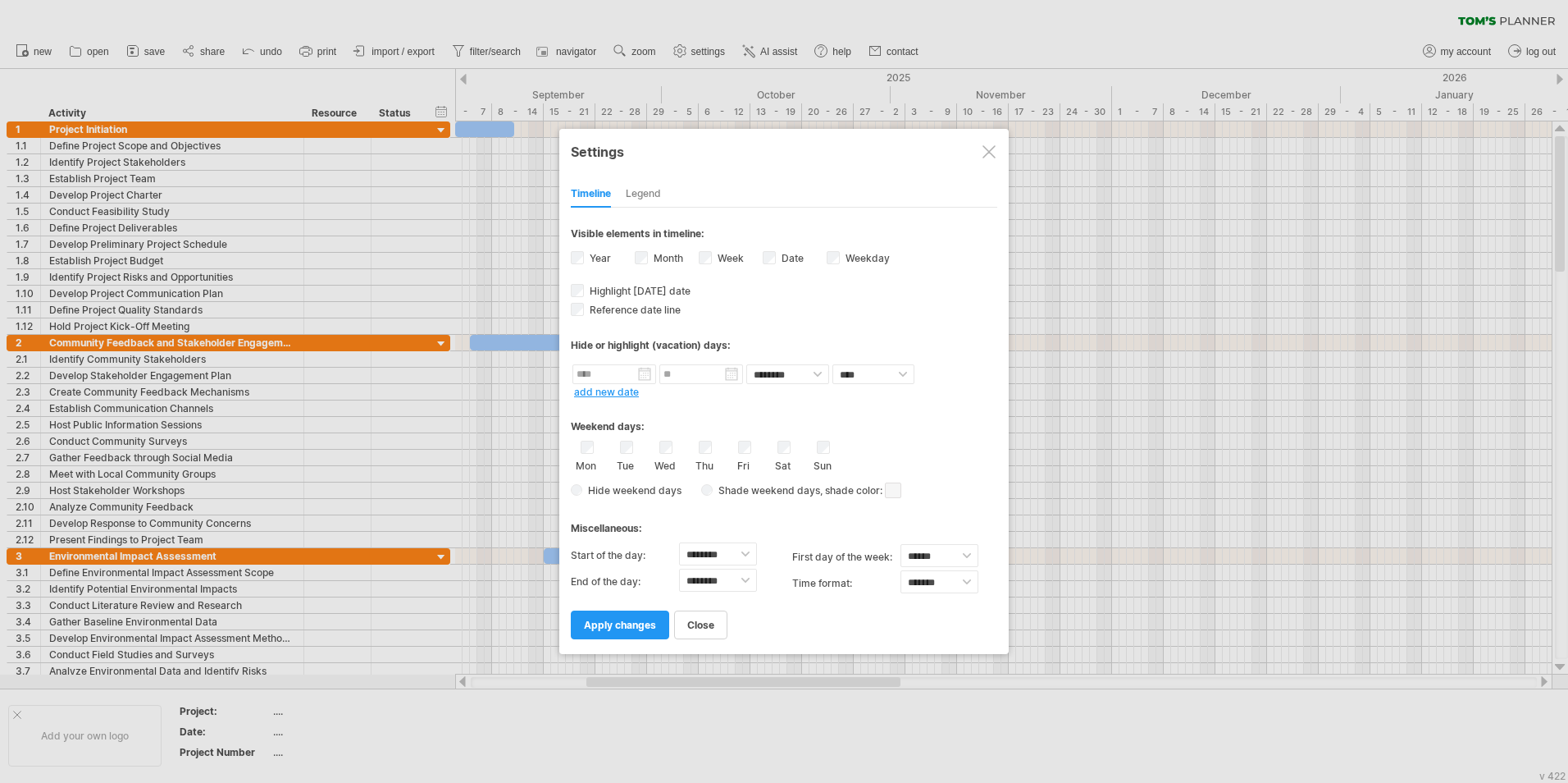
click at [986, 155] on div at bounding box center [990, 152] width 13 height 13
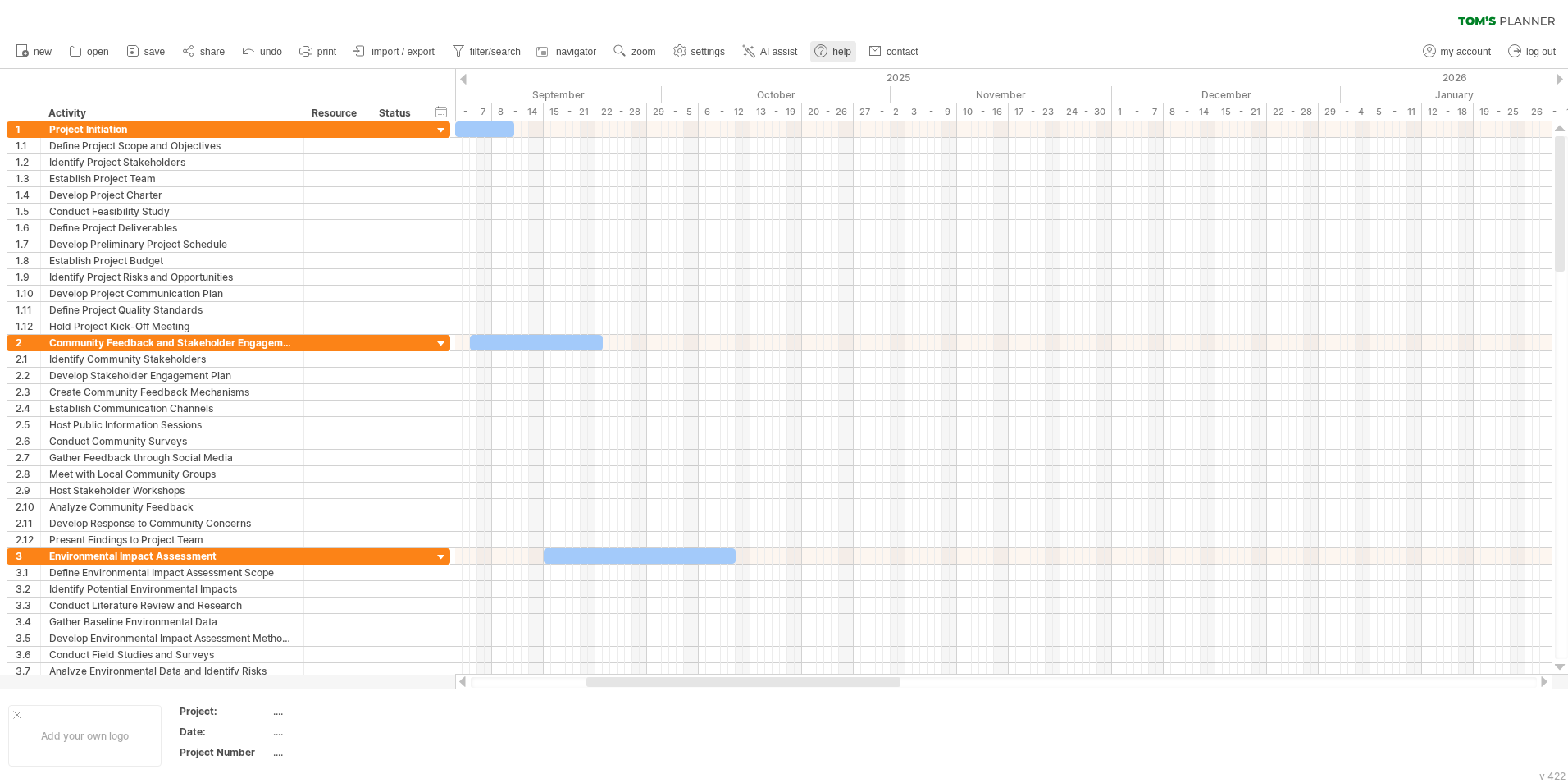
click at [844, 53] on span "help" at bounding box center [842, 52] width 18 height 12
click at [906, 50] on span "contact" at bounding box center [903, 52] width 32 height 12
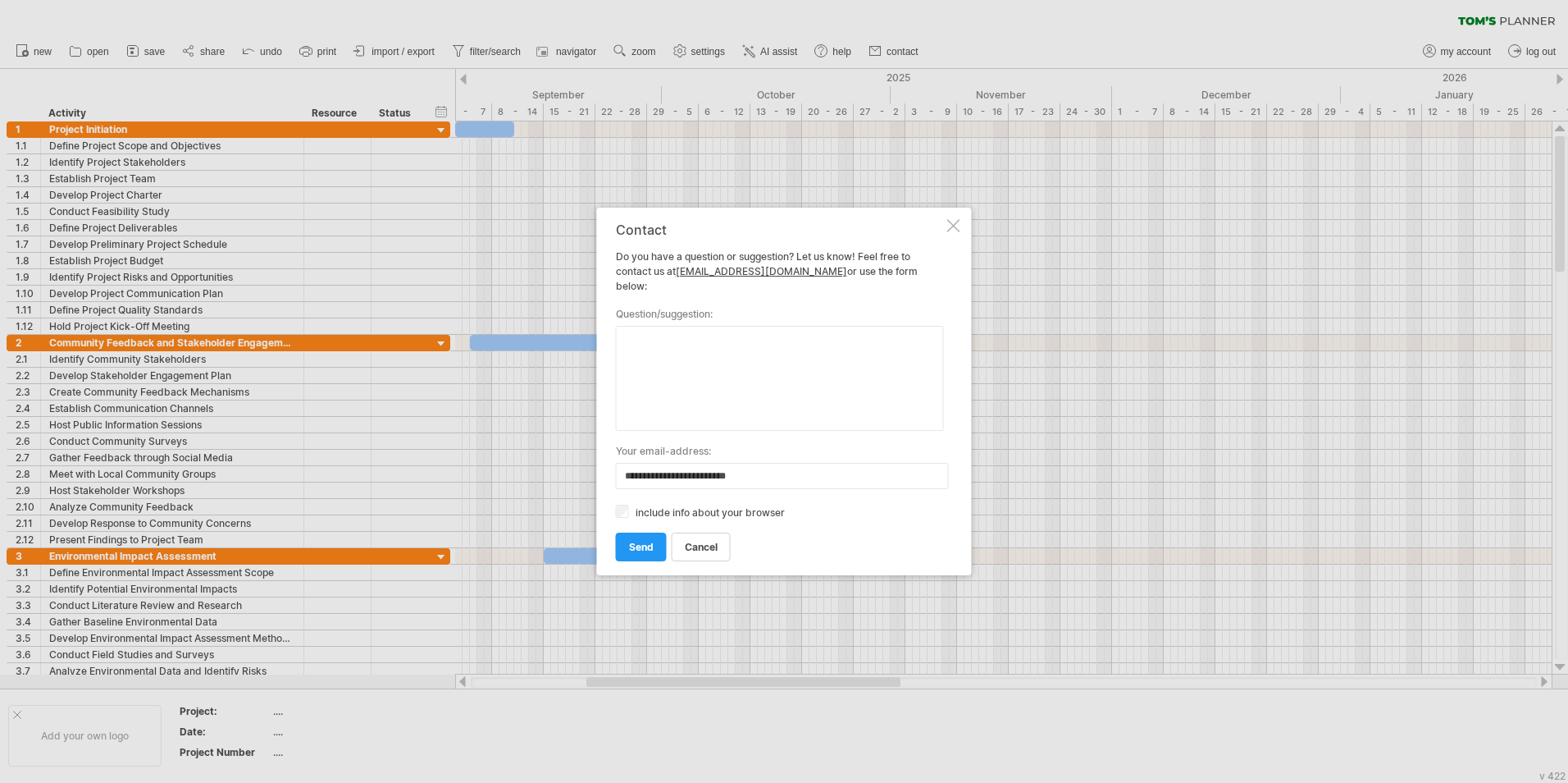
click at [948, 232] on div at bounding box center [954, 225] width 13 height 13
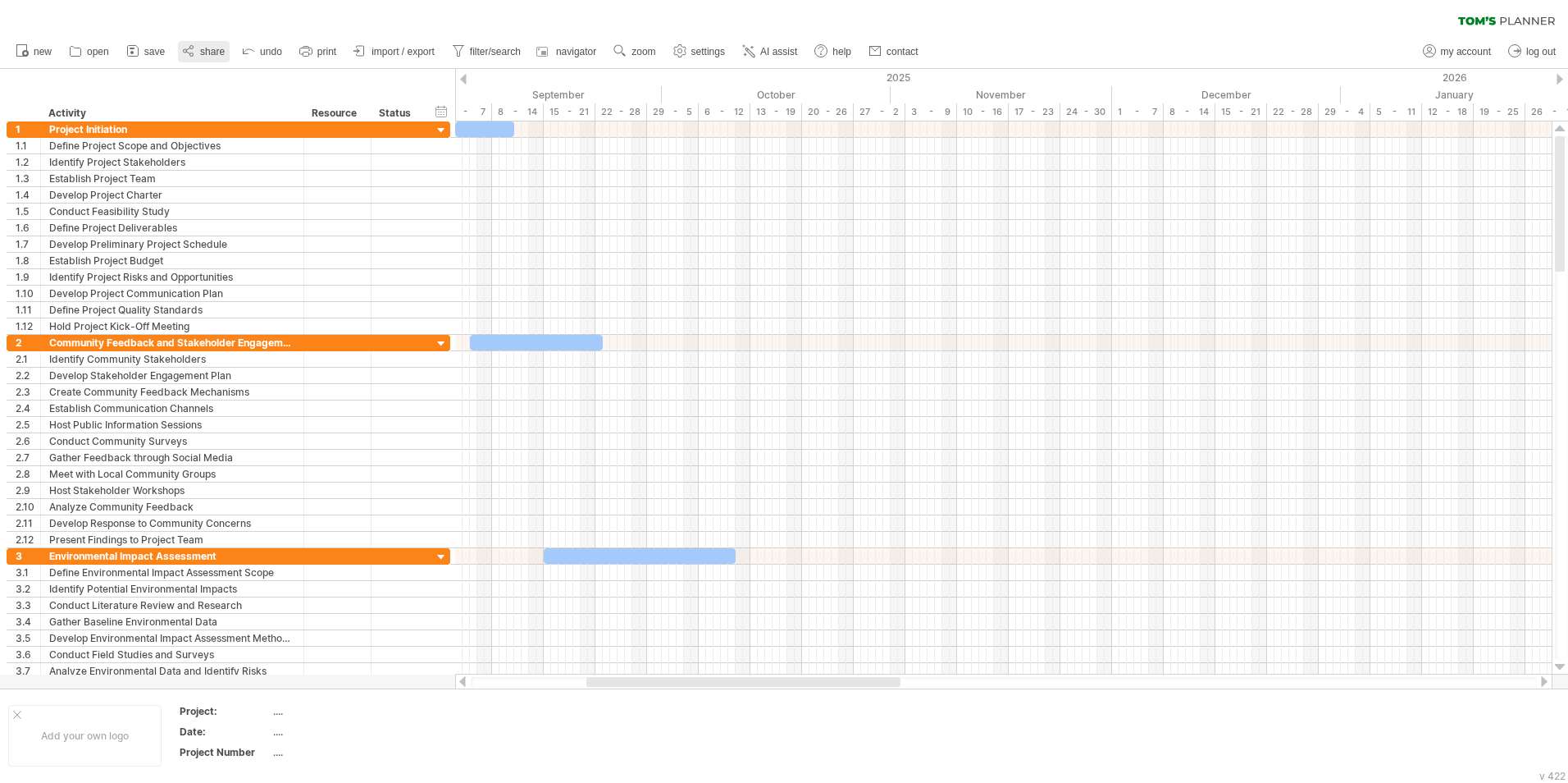
click at [218, 47] on span "share" at bounding box center [212, 52] width 24 height 12
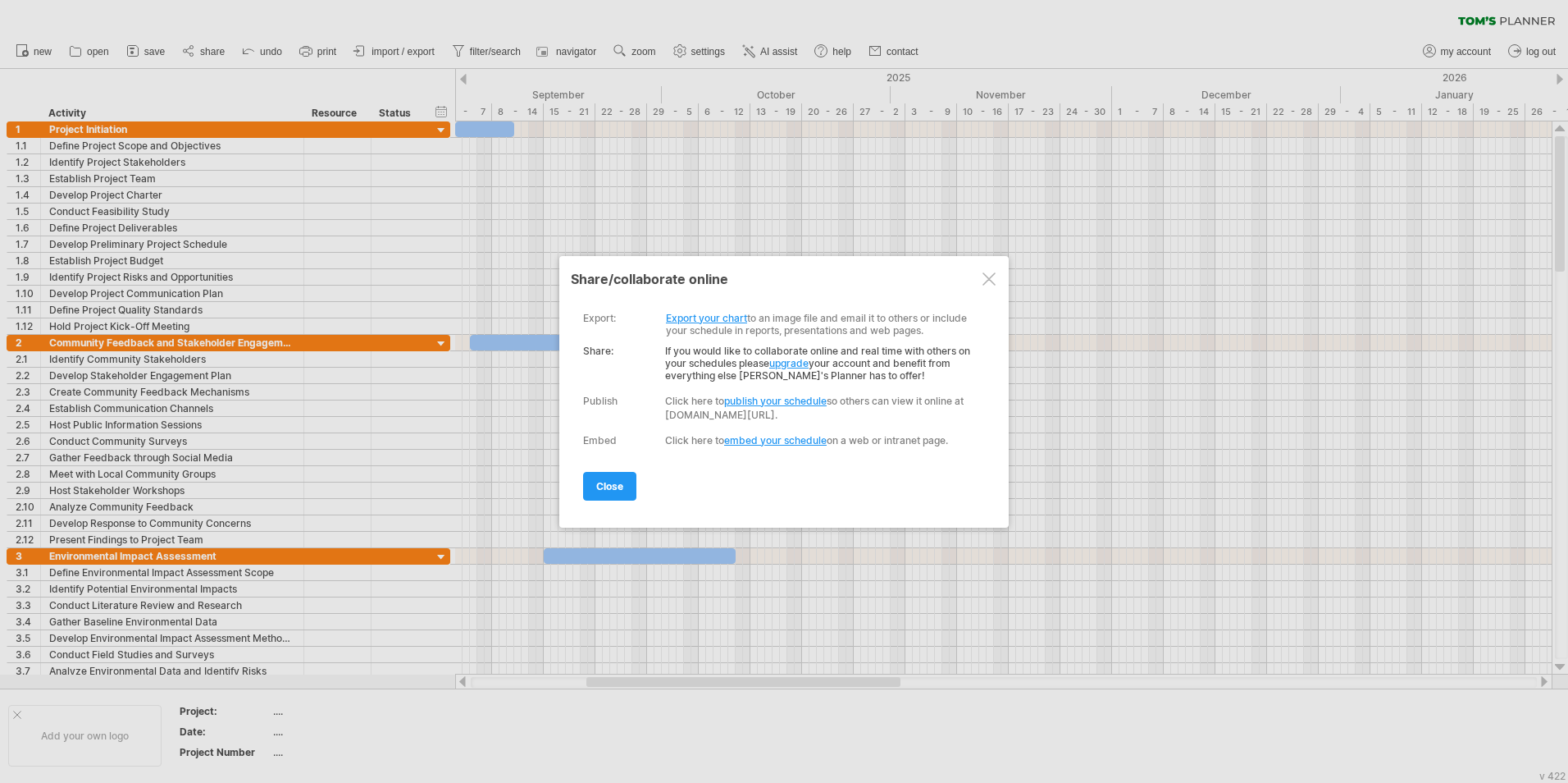
click at [985, 278] on div at bounding box center [990, 279] width 13 height 13
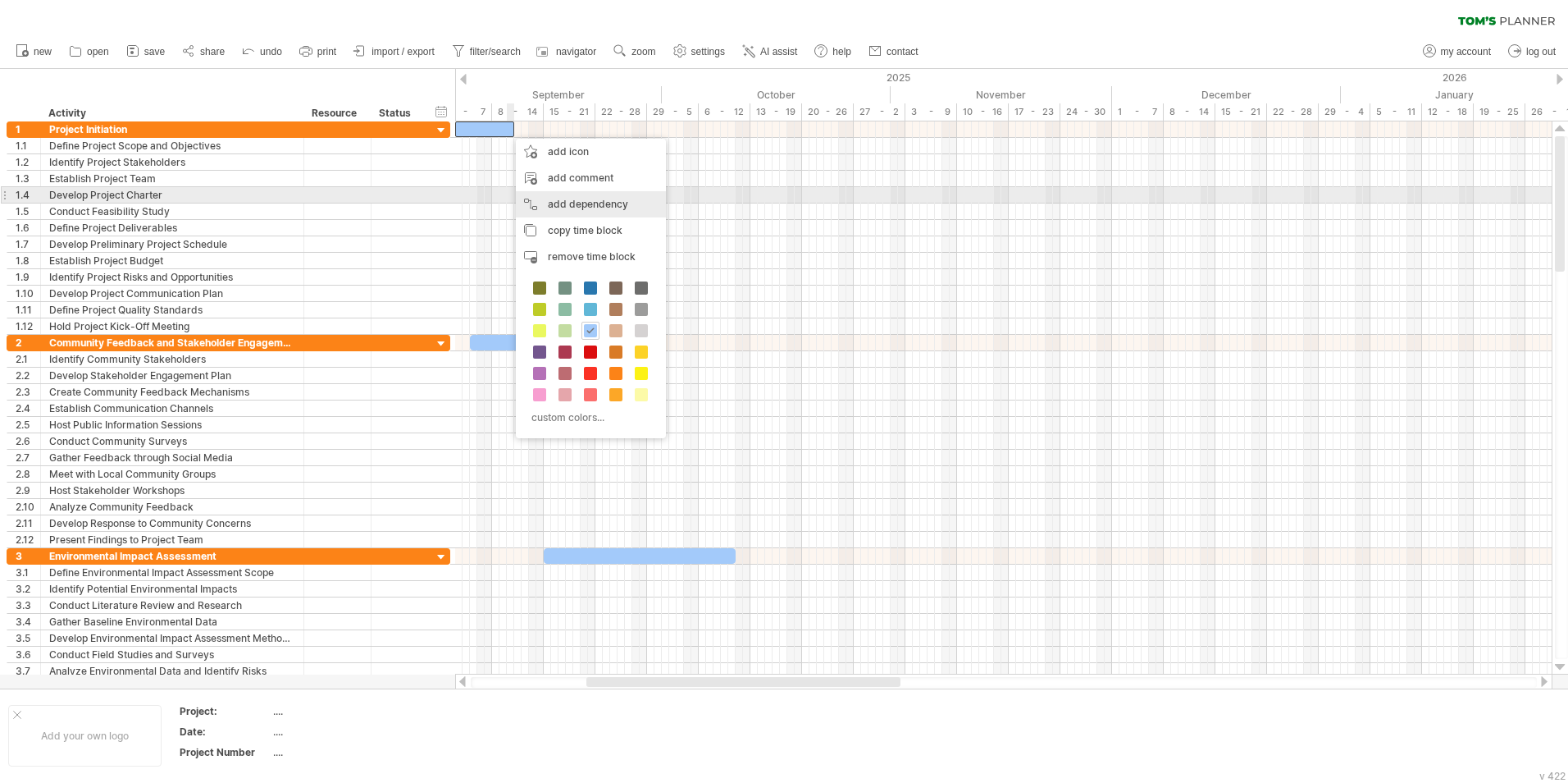
click at [594, 204] on div "add dependency You can use dependencies when you require tasks to be done in a …" at bounding box center [591, 204] width 150 height 26
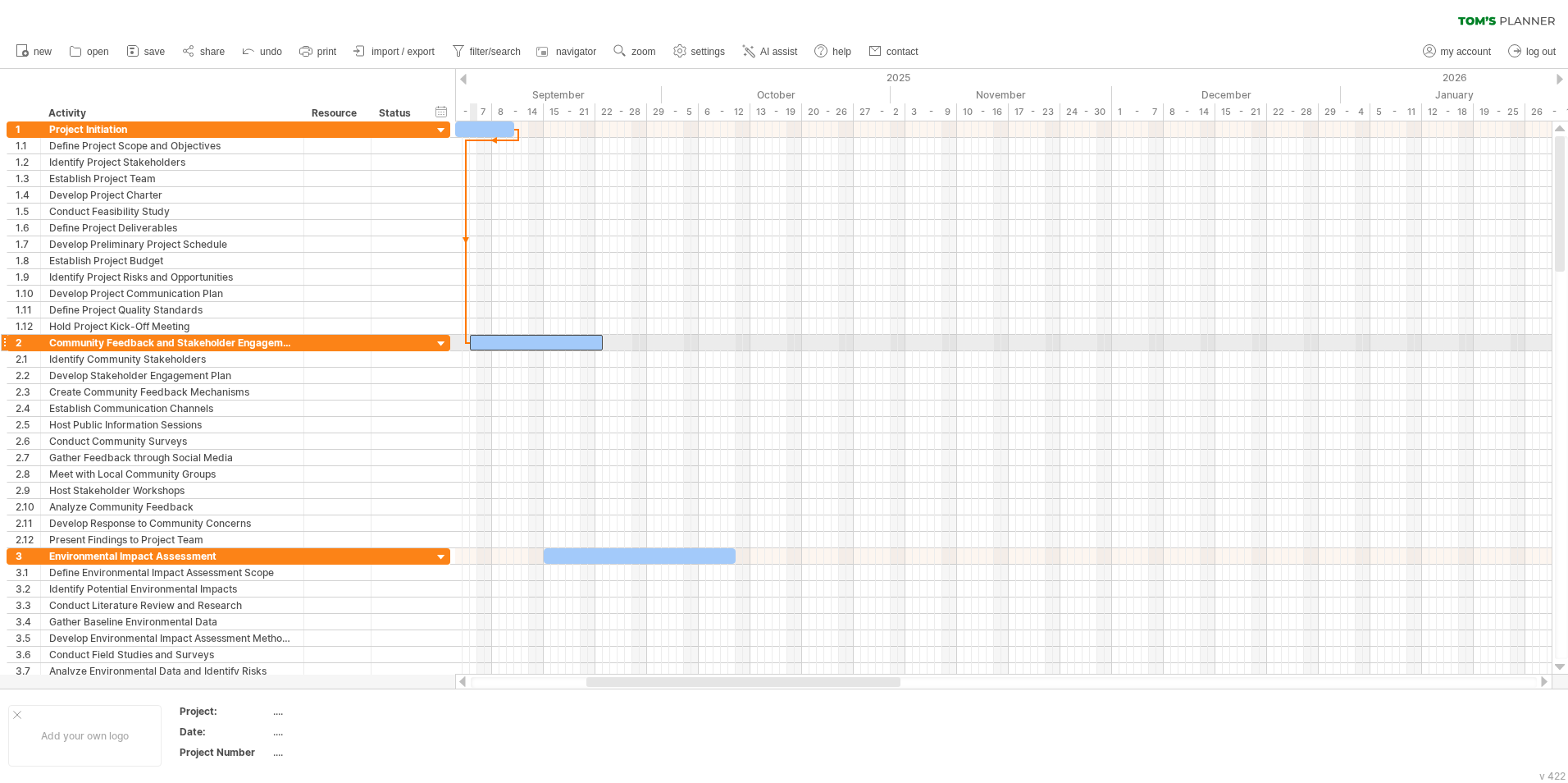
drag, startPoint x: 602, startPoint y: 272, endPoint x: 475, endPoint y: 346, distance: 147.0
click at [475, 346] on div "[DATE] - 8.0 days [DATE] - 8.0 days" at bounding box center [1003, 398] width 1096 height 553
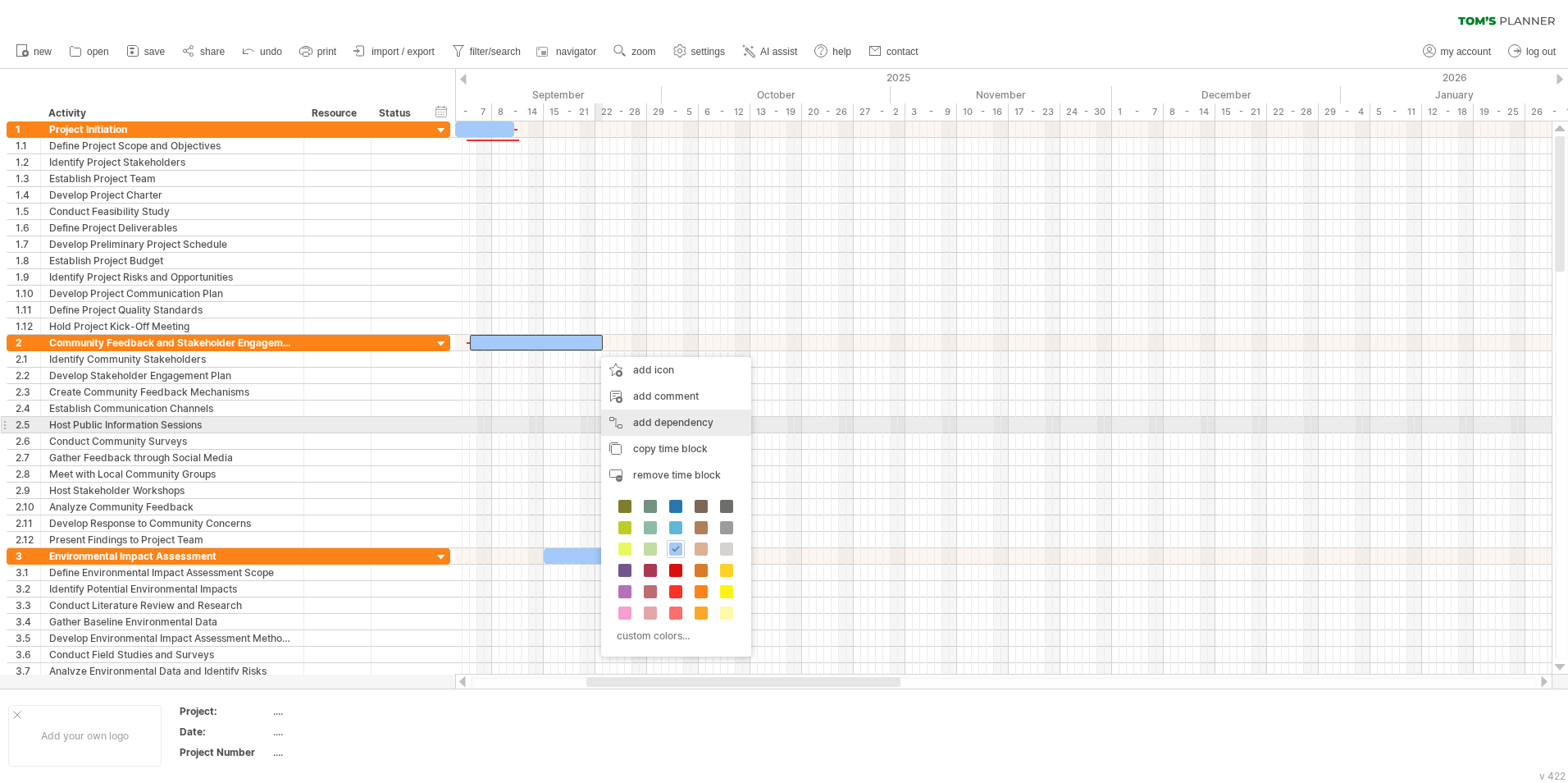
click at [649, 421] on div "add dependency You can use dependencies when you require tasks to be done in a …" at bounding box center [676, 422] width 150 height 26
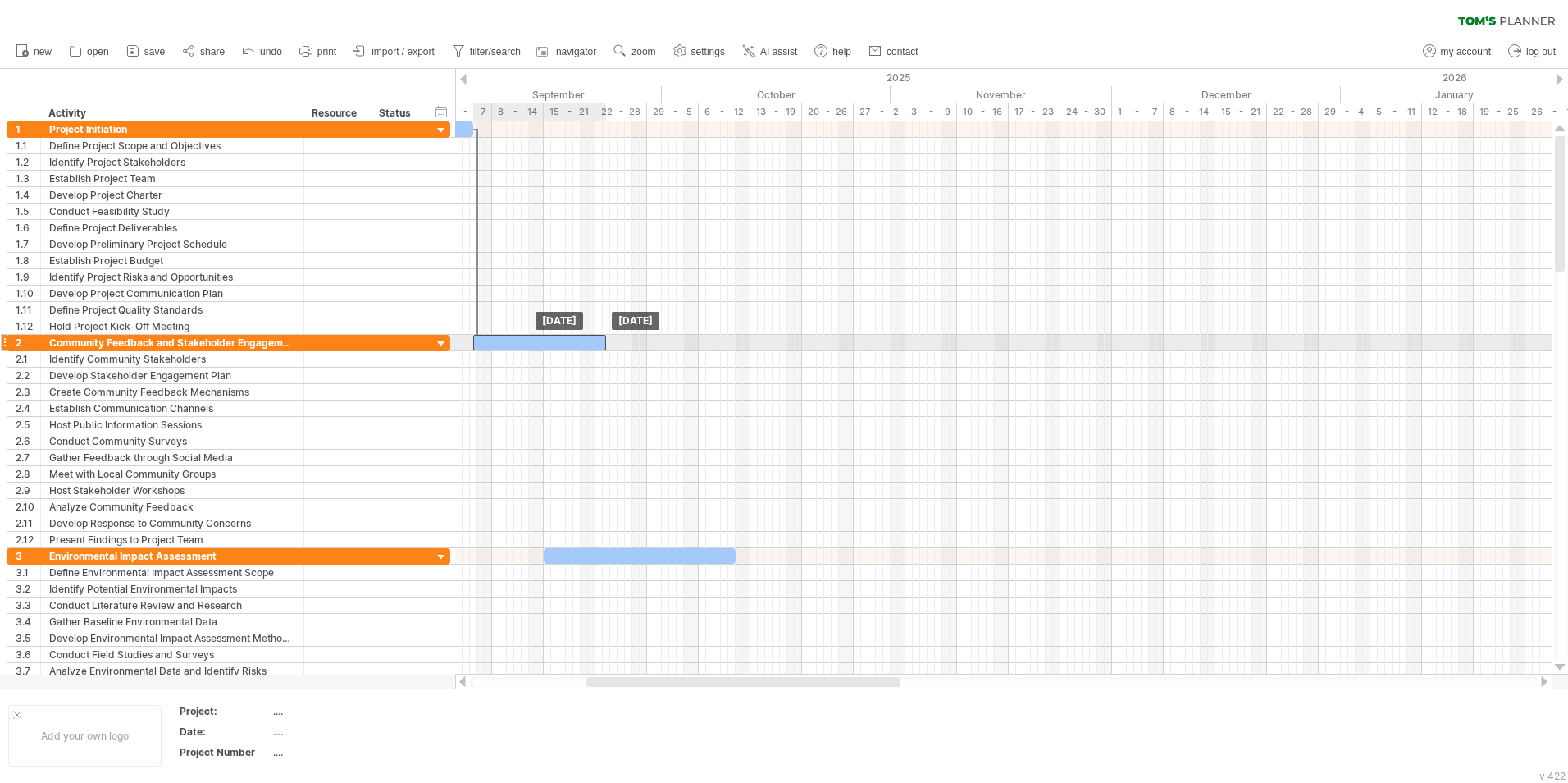
click at [595, 344] on div at bounding box center [540, 342] width 133 height 16
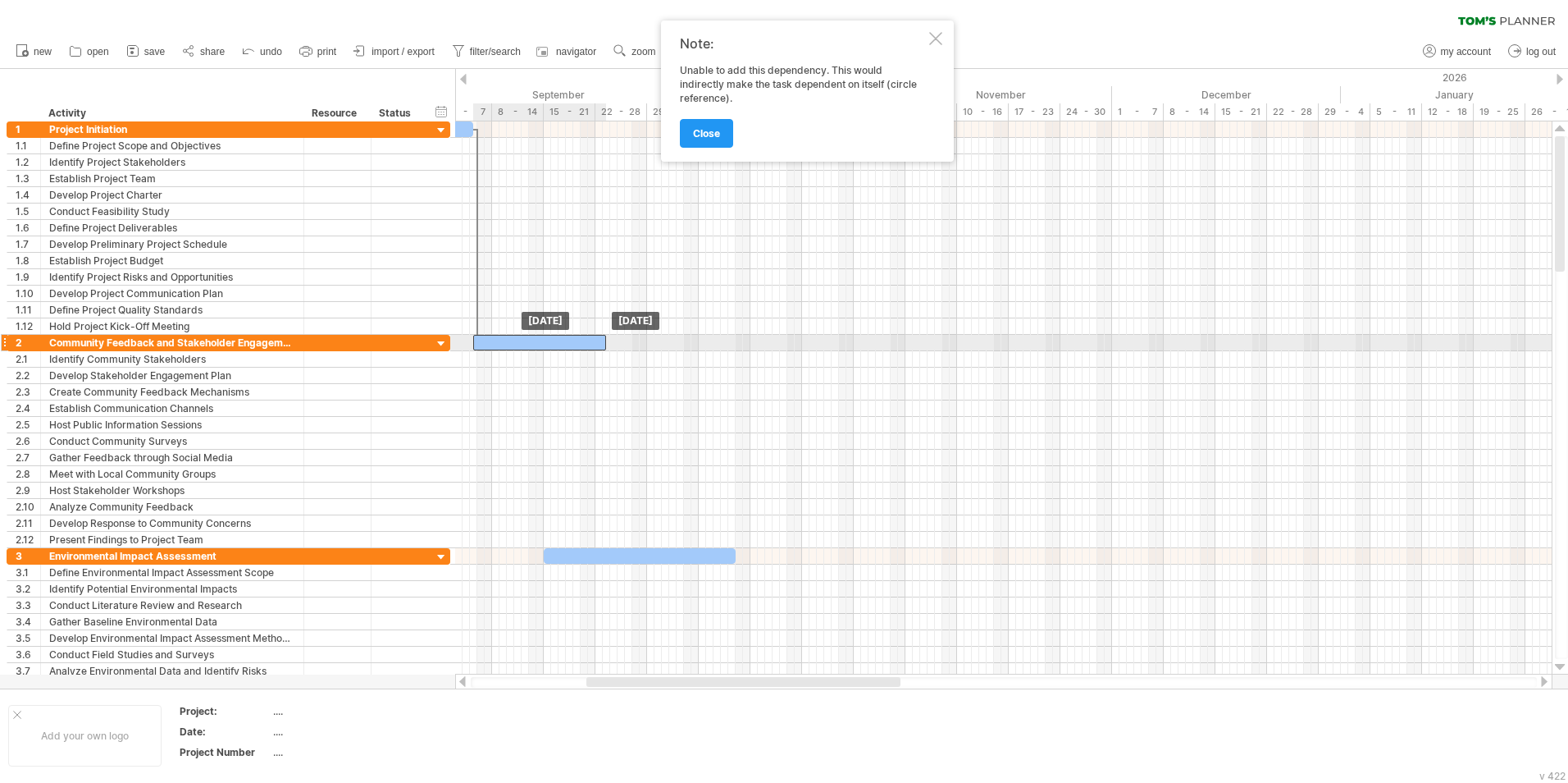
click at [599, 342] on div at bounding box center [540, 342] width 133 height 16
click at [933, 37] on div at bounding box center [936, 39] width 13 height 13
